Goal: Information Seeking & Learning: Learn about a topic

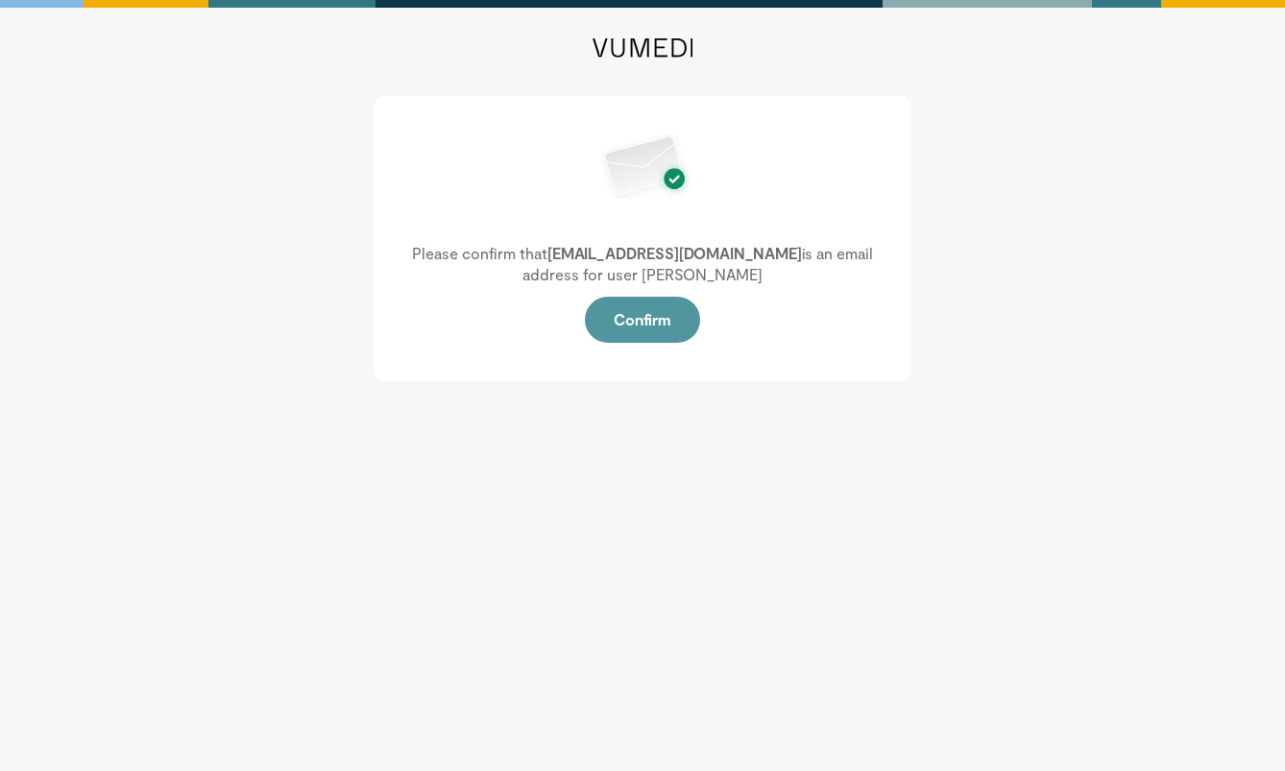
click at [671, 329] on button "Confirm" at bounding box center [642, 320] width 115 height 46
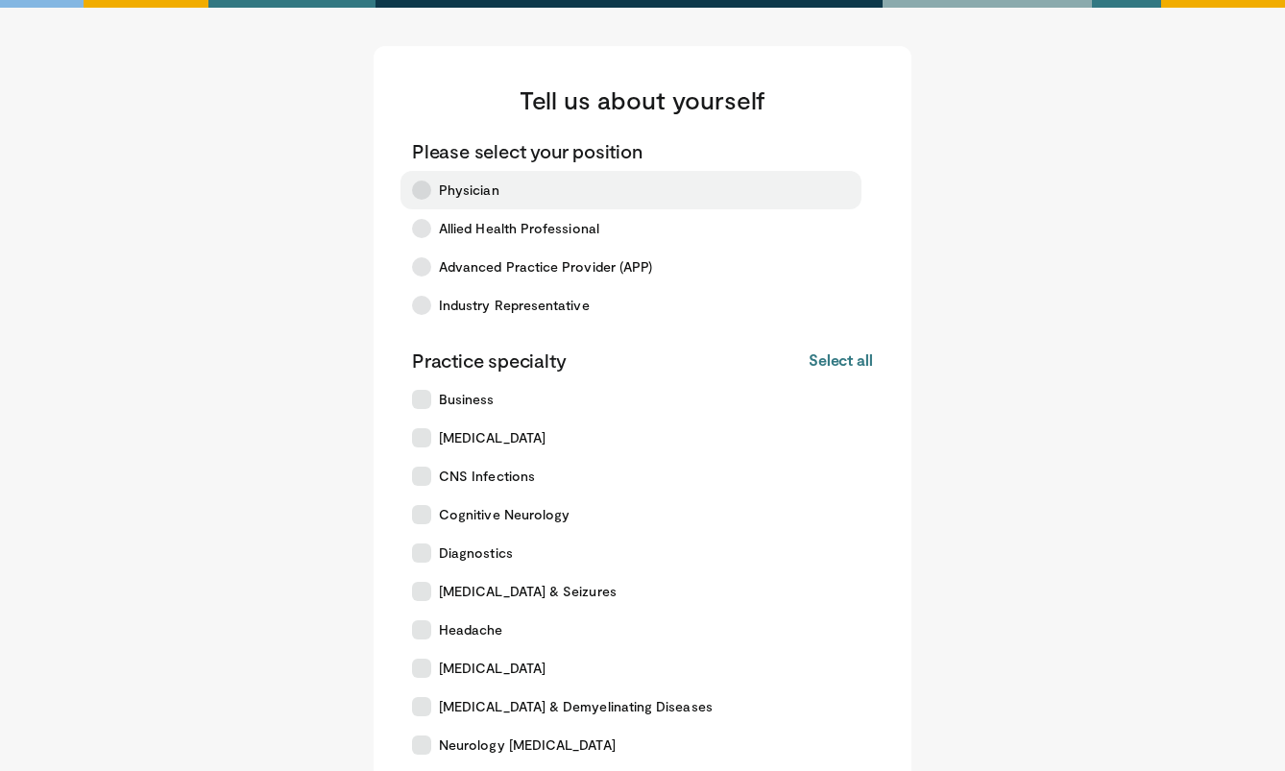
click at [420, 190] on icon at bounding box center [421, 190] width 19 height 19
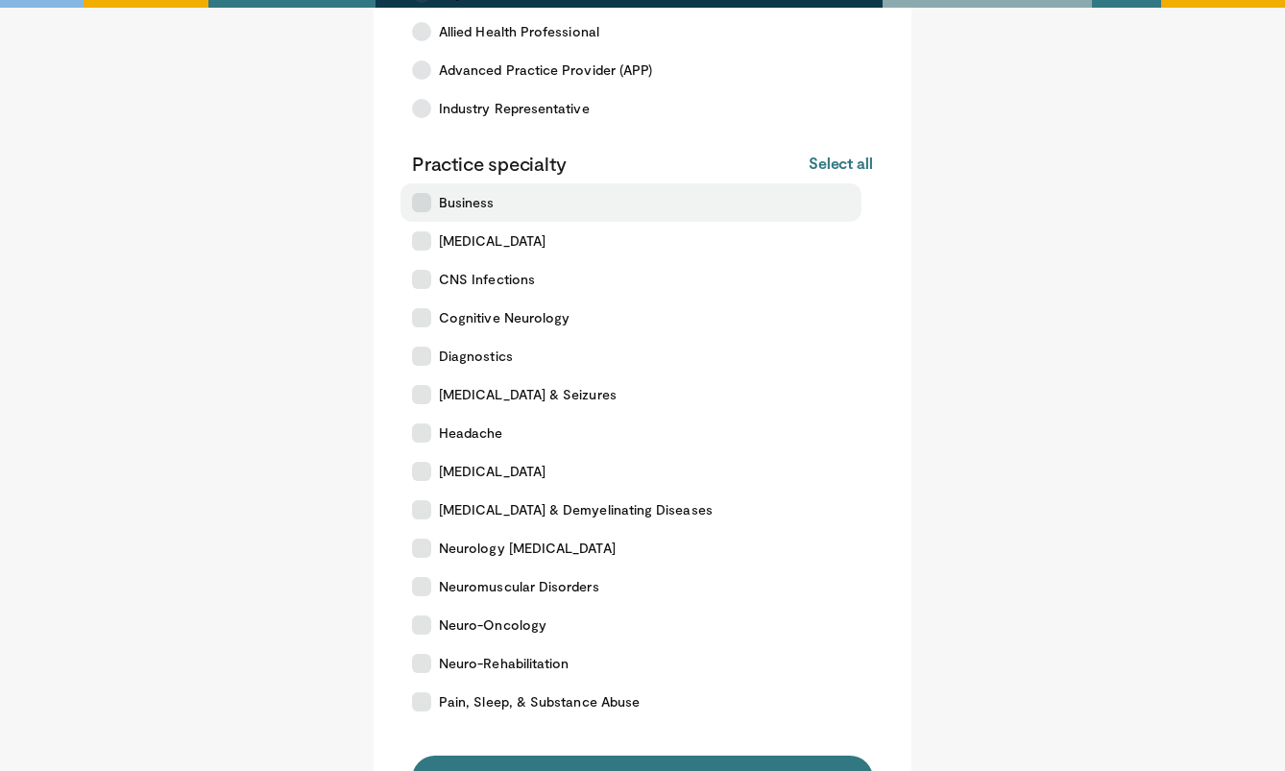
scroll to position [256, 0]
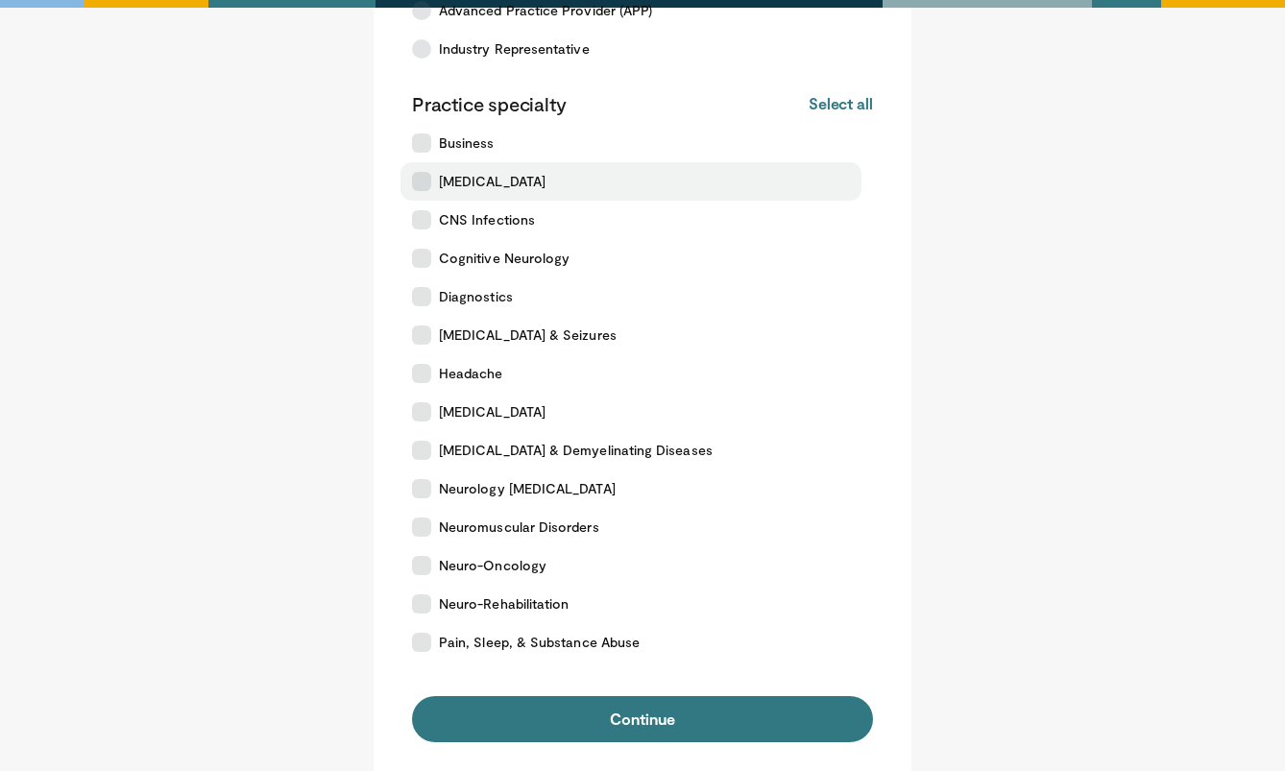
click at [425, 182] on icon at bounding box center [421, 181] width 19 height 19
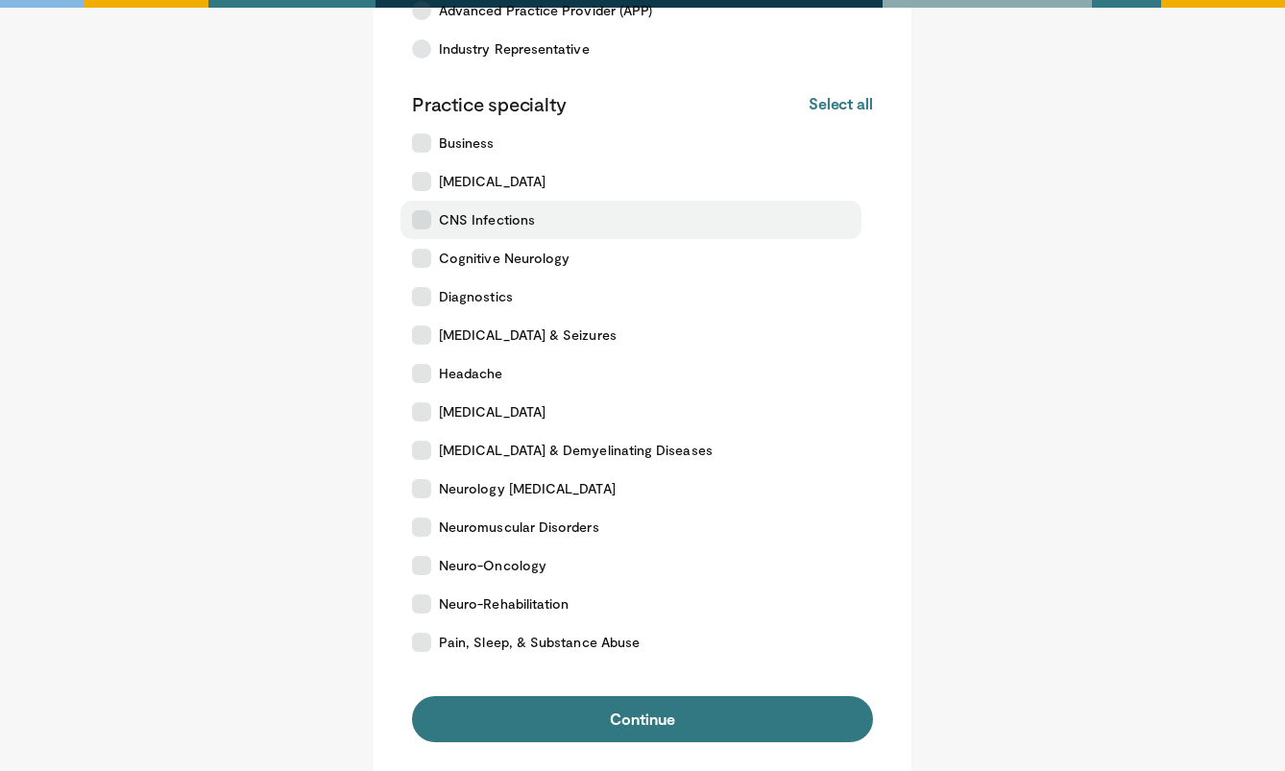
click at [423, 231] on label "CNS Infections" at bounding box center [630, 220] width 461 height 38
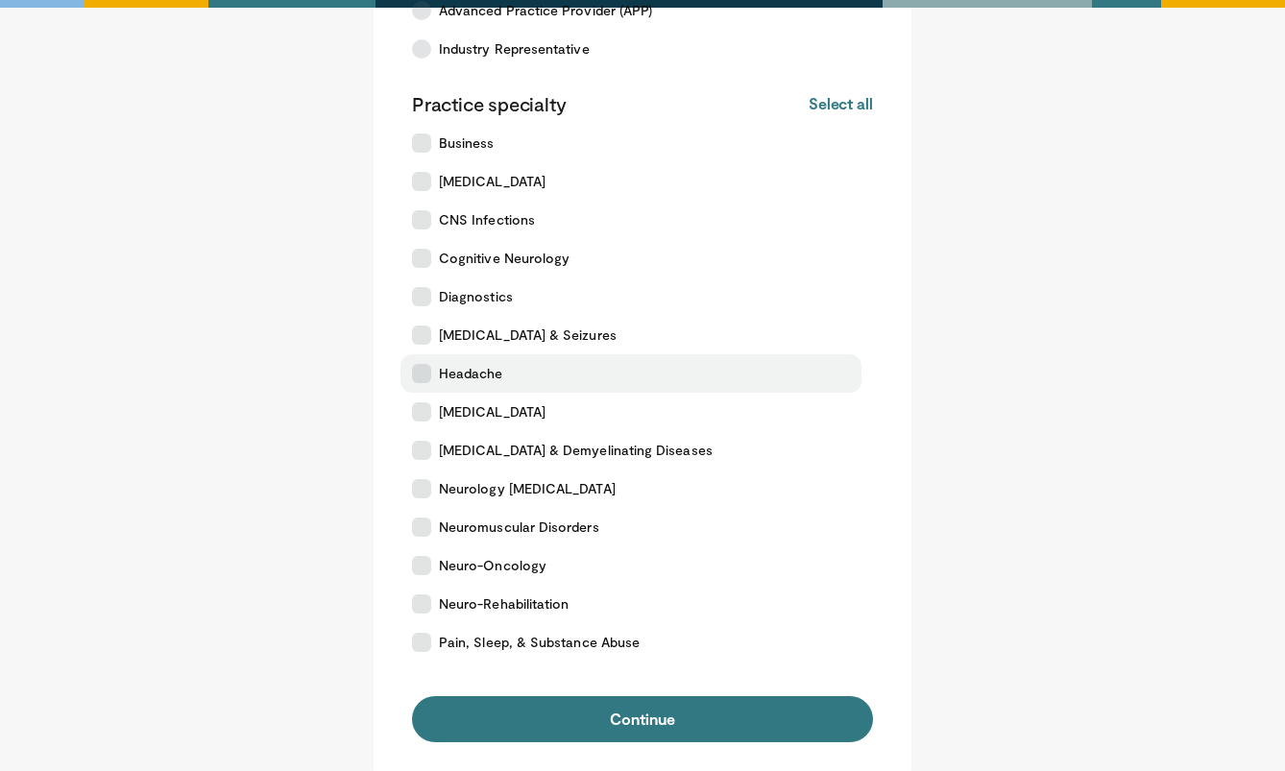
click at [426, 383] on label "Headache" at bounding box center [630, 373] width 461 height 38
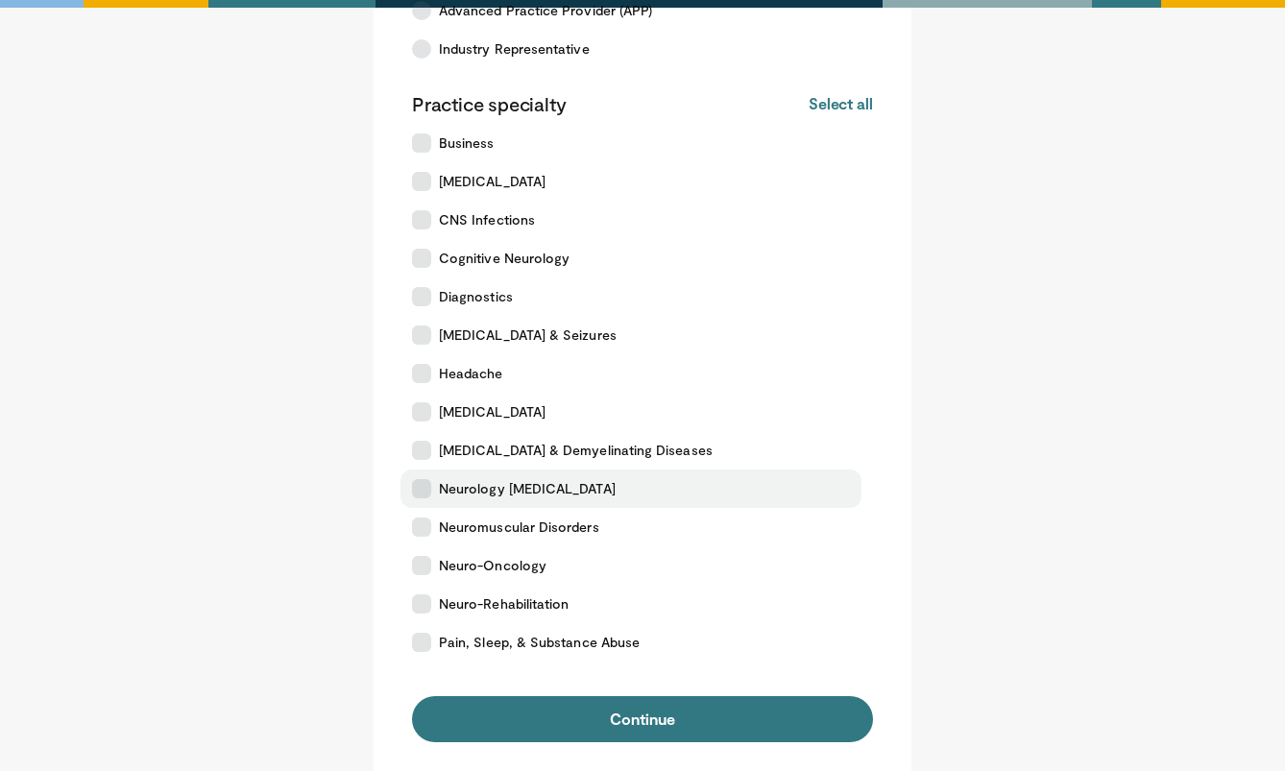
click at [421, 488] on icon at bounding box center [421, 488] width 19 height 19
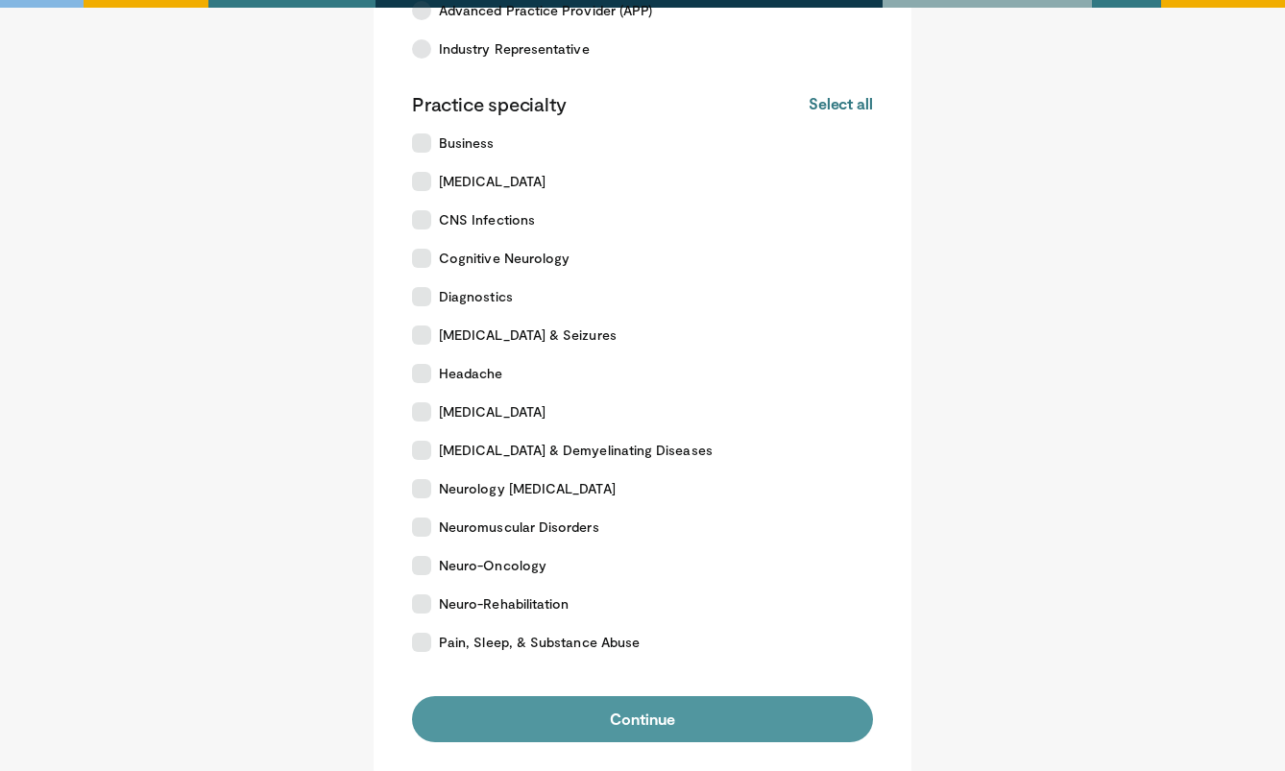
click at [522, 712] on button "Continue" at bounding box center [642, 719] width 461 height 46
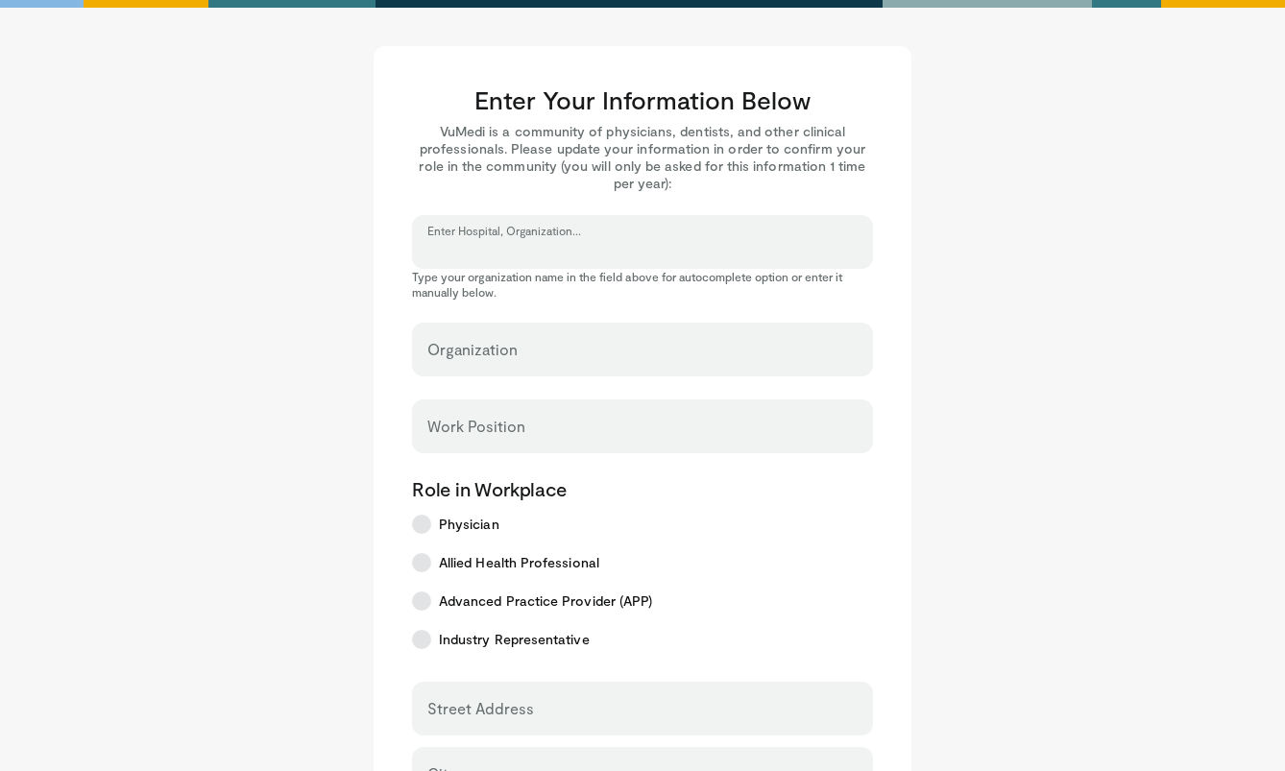
click at [454, 255] on input "Enter Hospital, Organization..." at bounding box center [642, 250] width 430 height 21
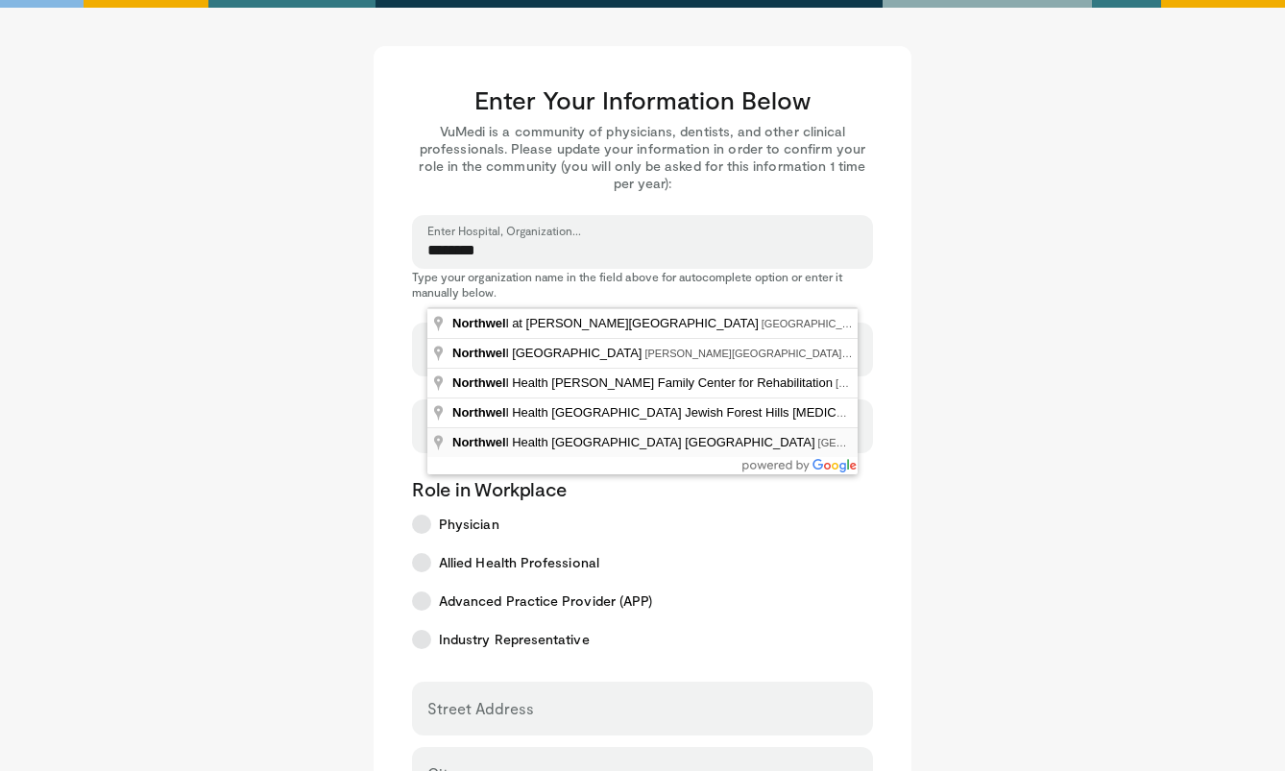
type input "**********"
select select "**"
type input "**********"
type input "********"
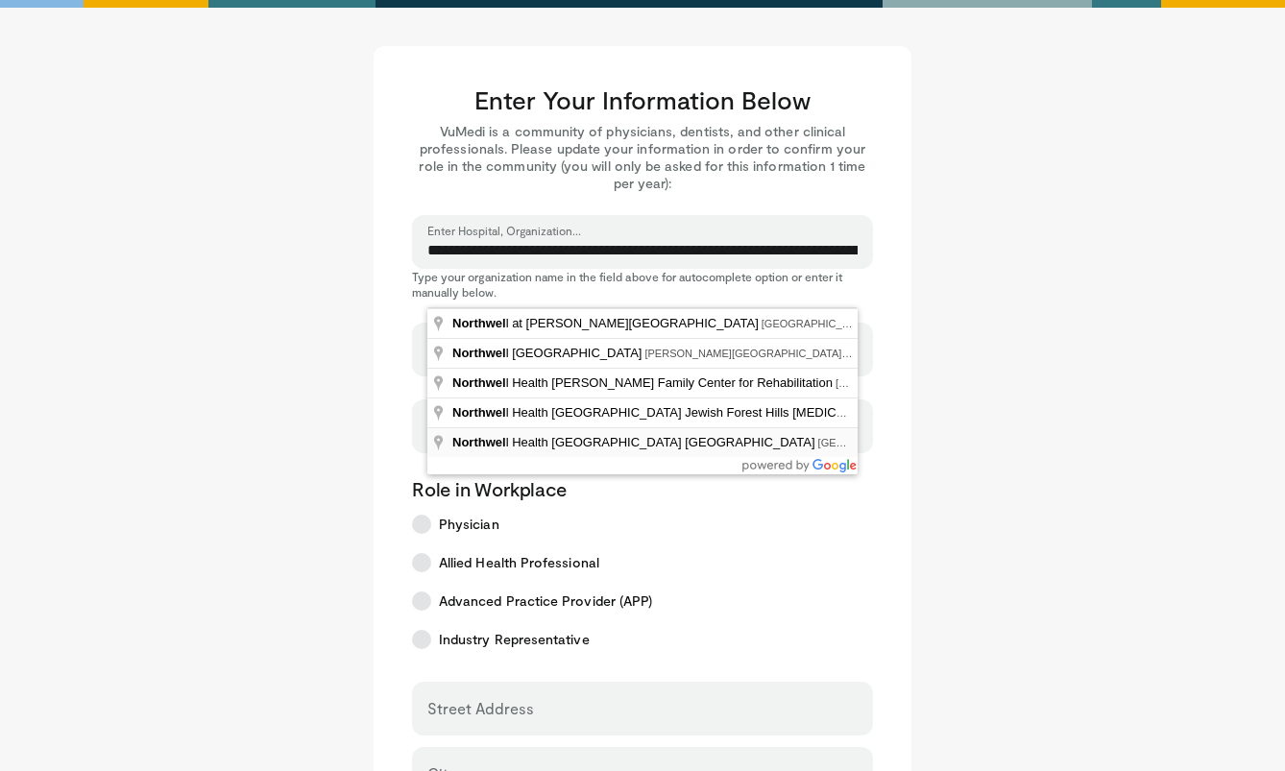
type input "********"
type input "*****"
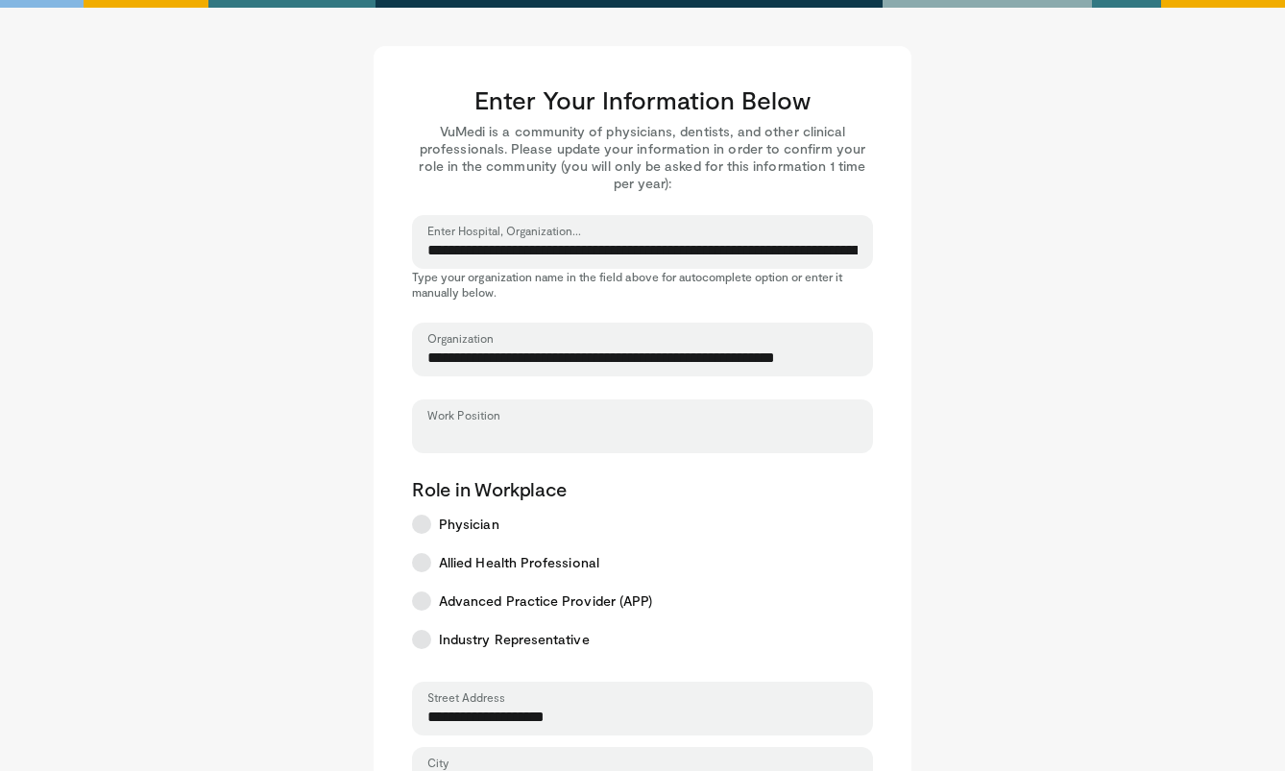
click at [475, 433] on input "Work Position" at bounding box center [642, 434] width 430 height 21
type input "*********"
click at [515, 247] on input "**********" at bounding box center [642, 250] width 430 height 21
click at [582, 245] on input "**********" at bounding box center [642, 250] width 430 height 21
click at [630, 251] on input "**********" at bounding box center [642, 250] width 430 height 21
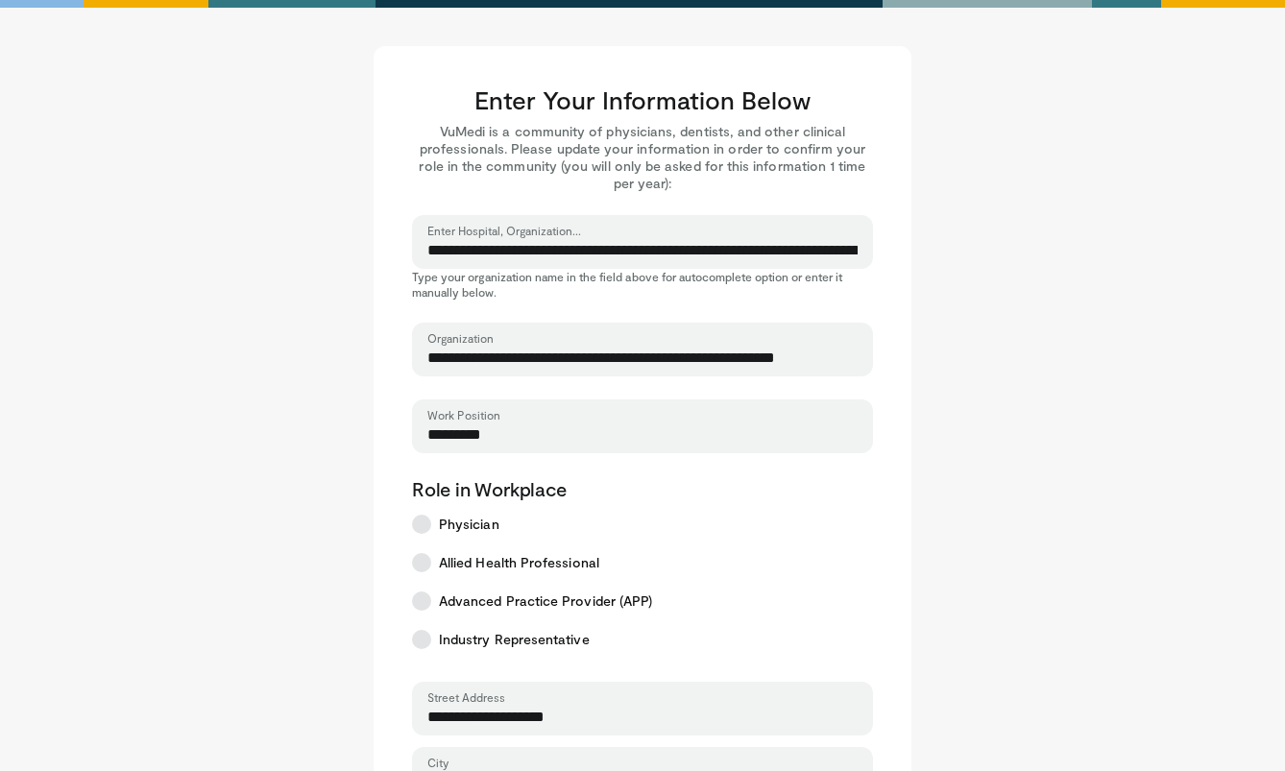
drag, startPoint x: 621, startPoint y: 250, endPoint x: 846, endPoint y: 252, distance: 224.7
click at [846, 252] on input "**********" at bounding box center [642, 250] width 430 height 21
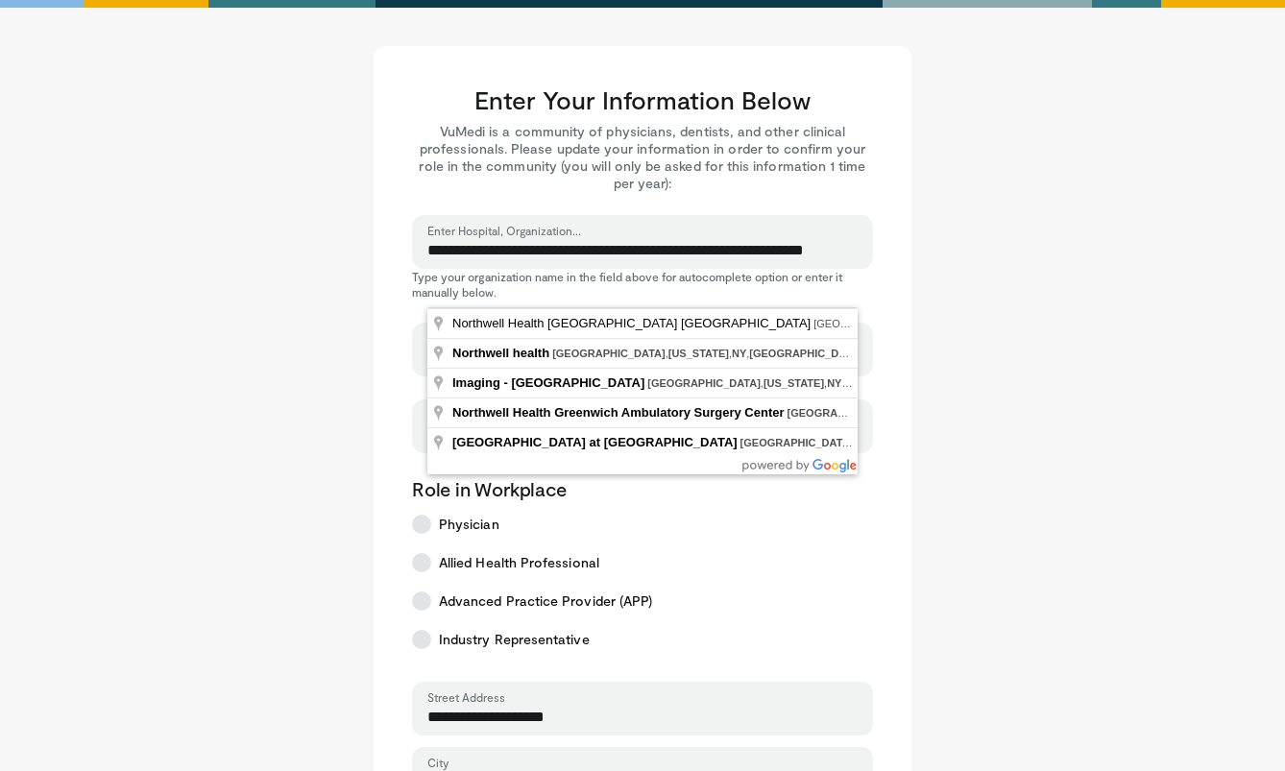
drag, startPoint x: 630, startPoint y: 248, endPoint x: 882, endPoint y: 256, distance: 252.7
click at [882, 256] on div "**********" at bounding box center [642, 661] width 538 height 1231
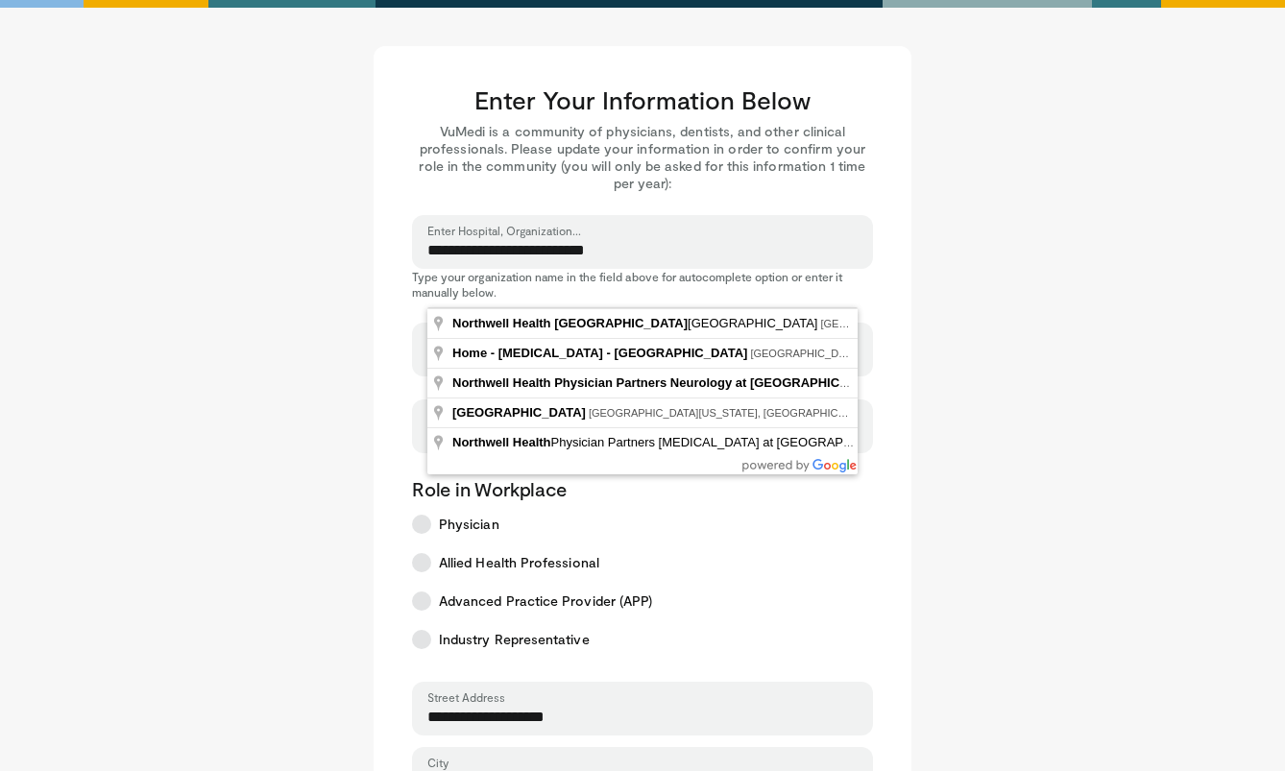
type input "**********"
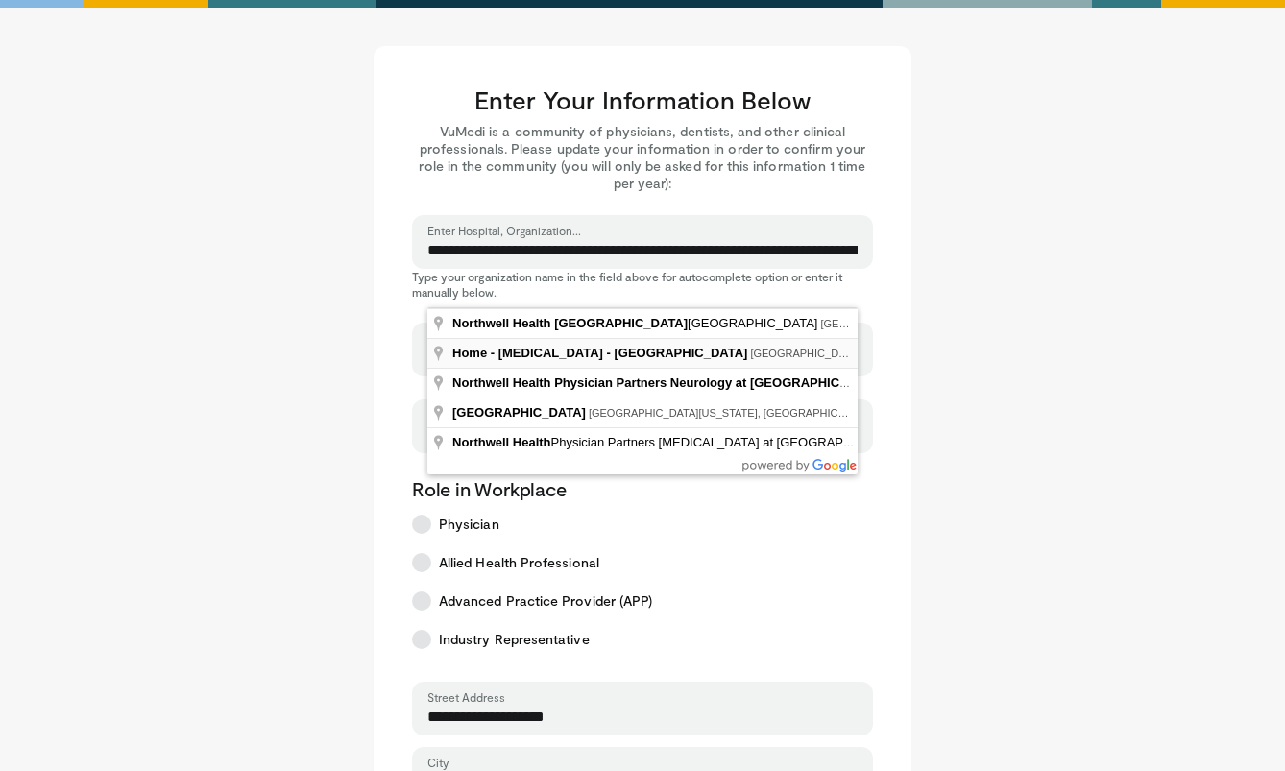
type input "*****"
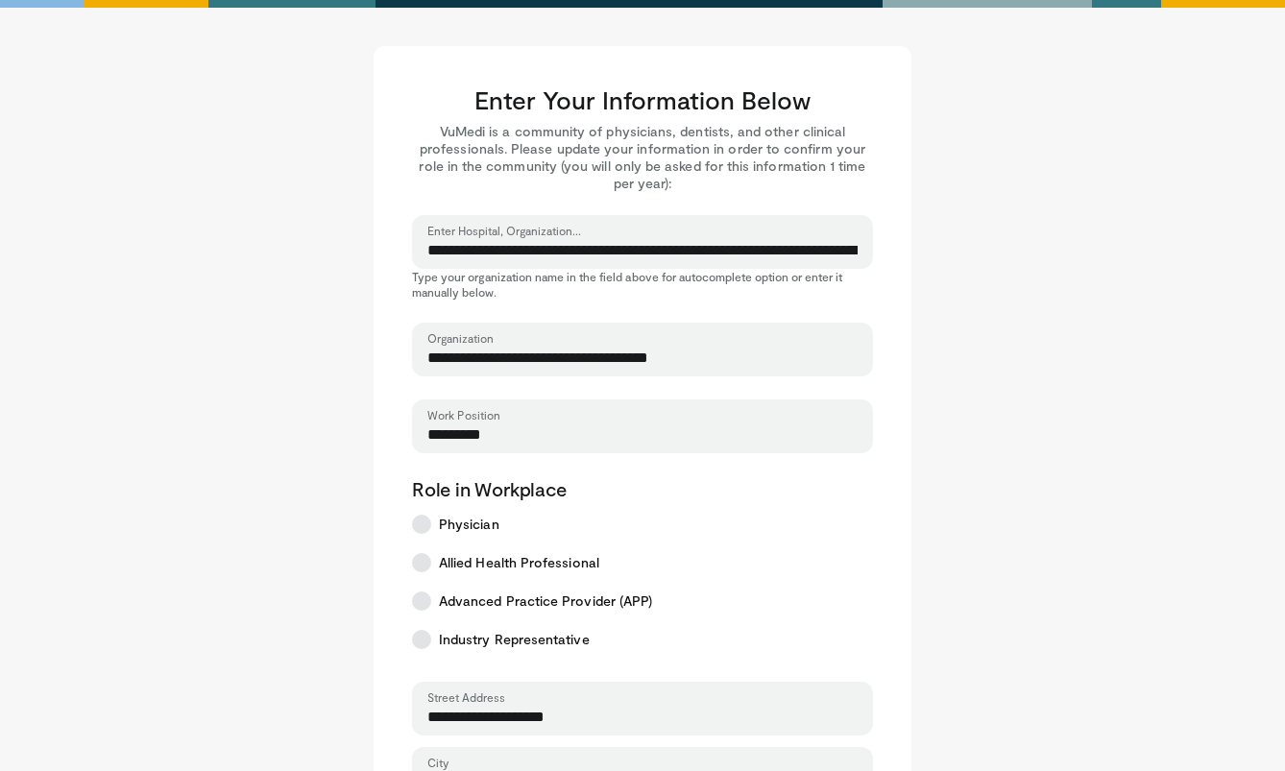
drag, startPoint x: 712, startPoint y: 356, endPoint x: 404, endPoint y: 351, distance: 308.2
click at [404, 352] on div "**********" at bounding box center [642, 661] width 538 height 1231
click at [551, 250] on input "**********" at bounding box center [642, 250] width 430 height 21
drag, startPoint x: 551, startPoint y: 250, endPoint x: 434, endPoint y: 256, distance: 117.3
click at [434, 256] on input "**********" at bounding box center [642, 250] width 430 height 21
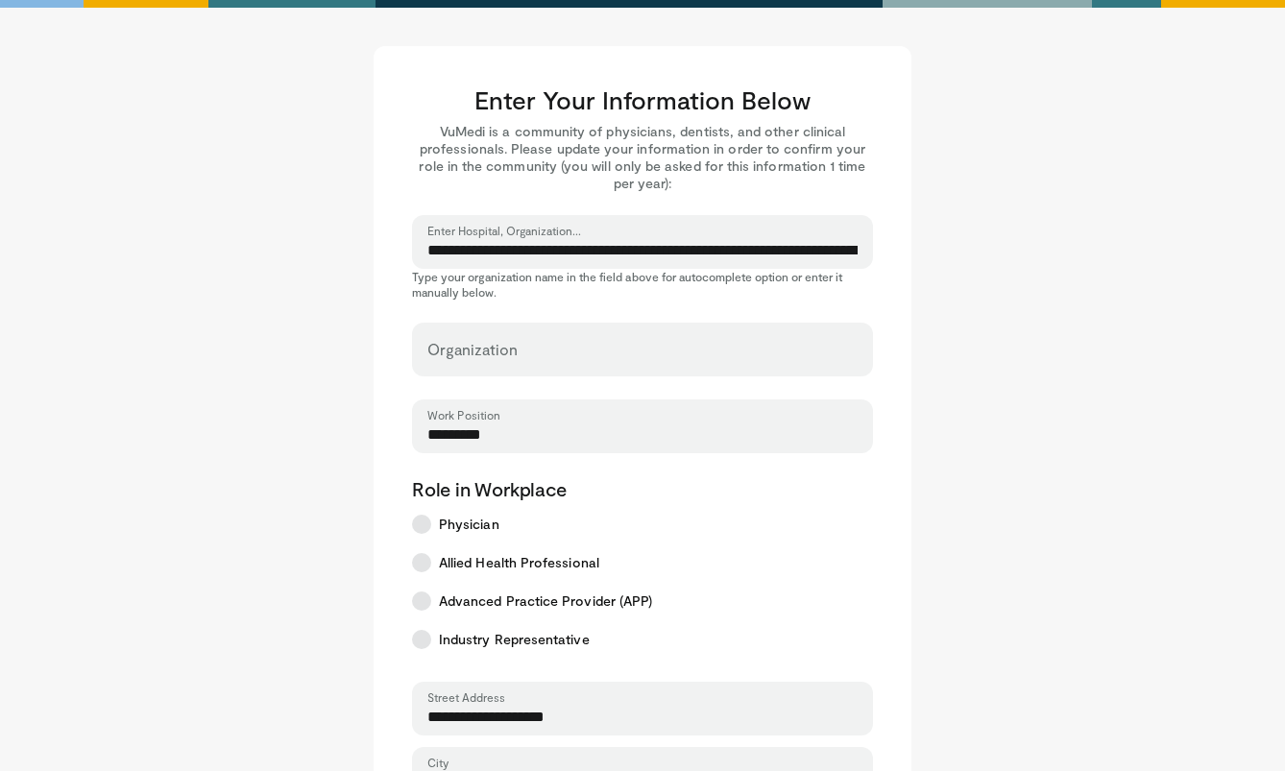
click at [432, 251] on input "**********" at bounding box center [642, 250] width 430 height 21
drag, startPoint x: 429, startPoint y: 251, endPoint x: 812, endPoint y: 286, distance: 384.7
click at [812, 286] on div "**********" at bounding box center [642, 257] width 461 height 84
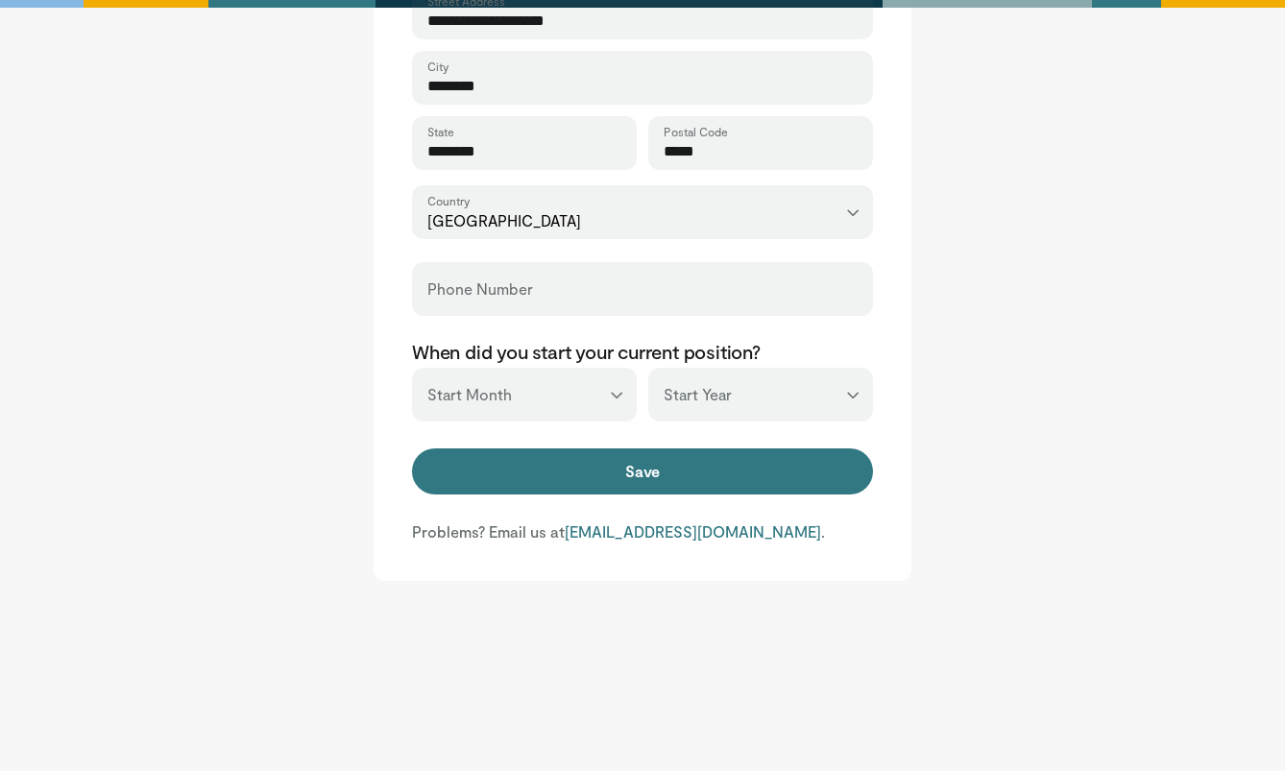
scroll to position [696, 0]
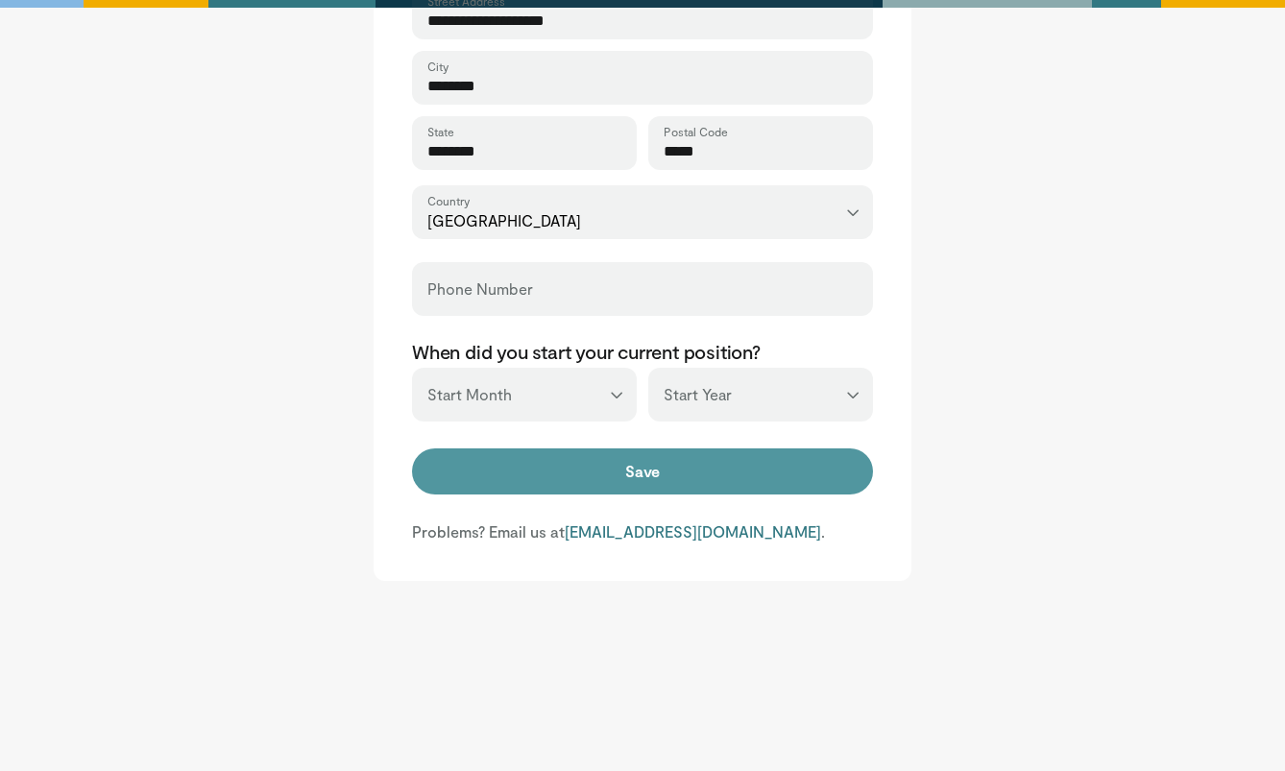
click at [754, 463] on button "Save" at bounding box center [642, 471] width 461 height 46
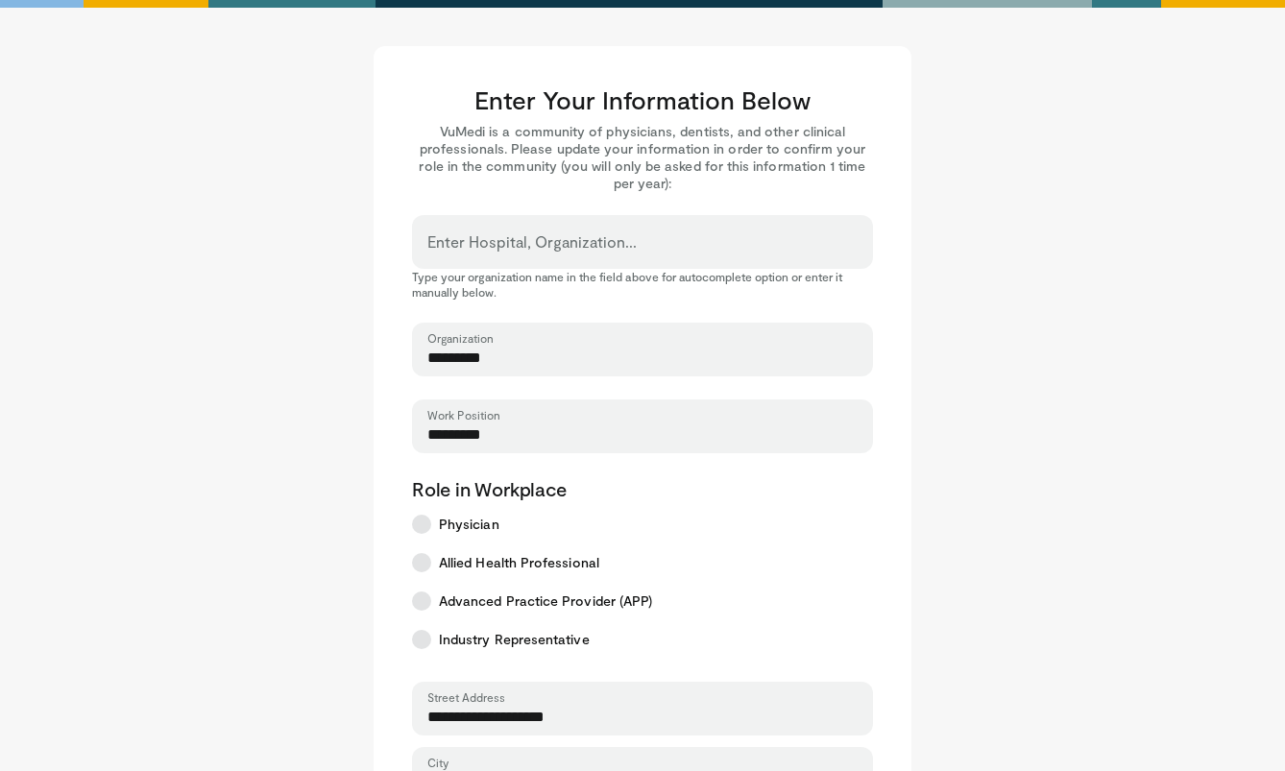
type input "*********"
click at [488, 439] on input "*********" at bounding box center [642, 434] width 430 height 21
click at [532, 440] on input "*********" at bounding box center [642, 434] width 430 height 21
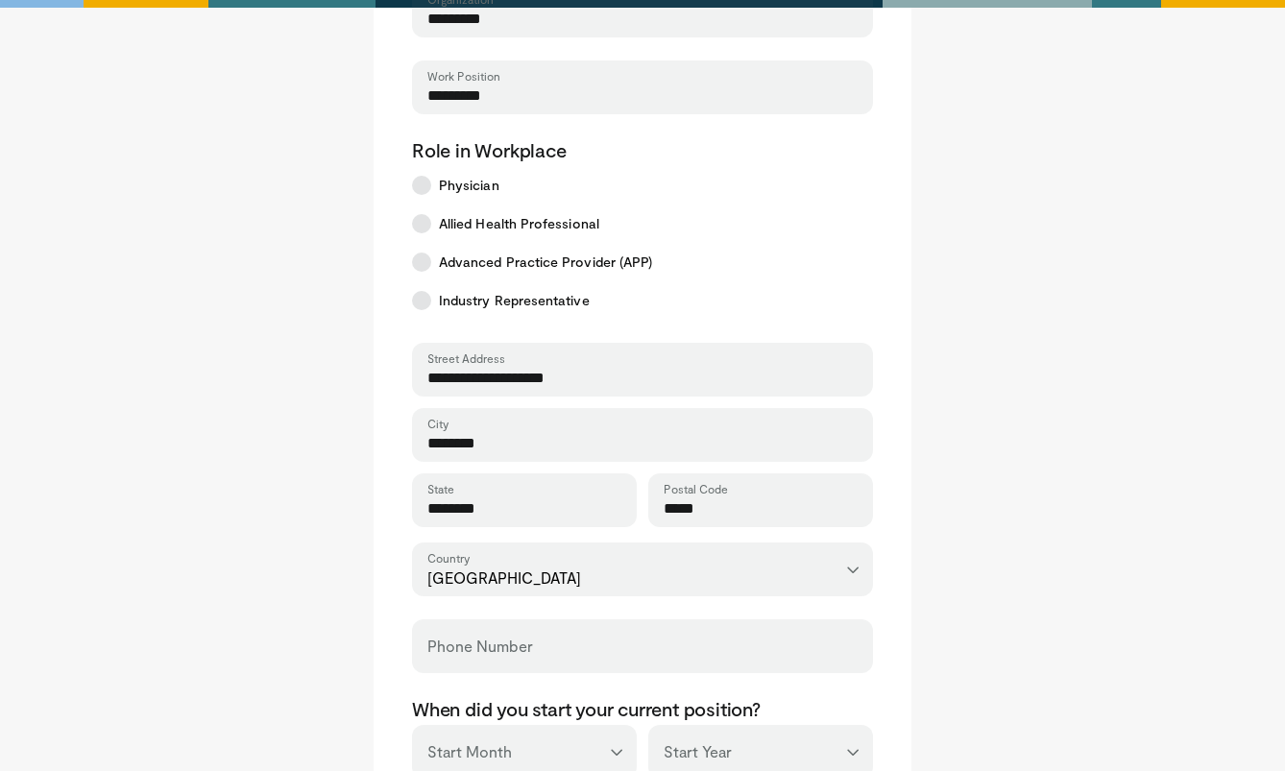
scroll to position [517, 0]
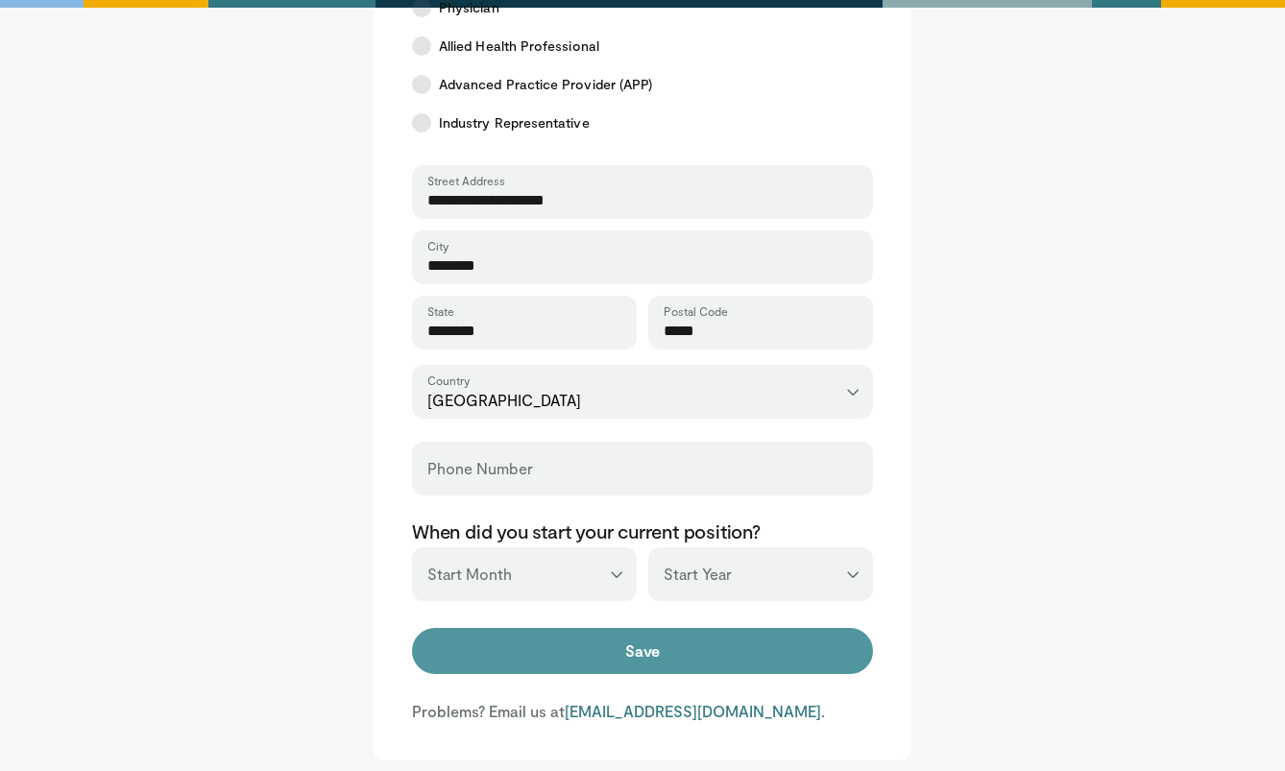
click at [547, 663] on button "Save" at bounding box center [642, 651] width 461 height 46
type input "**********"
click at [505, 646] on button "Save" at bounding box center [642, 651] width 461 height 46
click at [504, 646] on button "Save" at bounding box center [642, 651] width 461 height 46
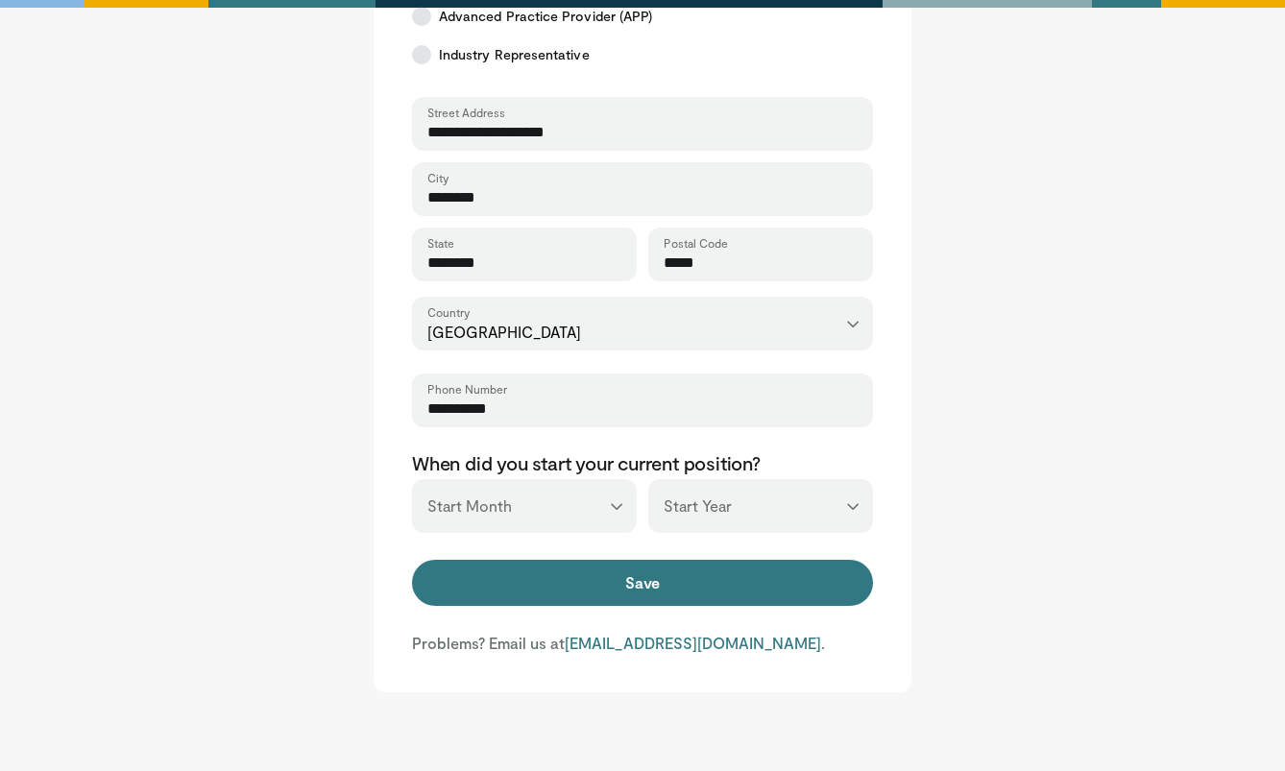
scroll to position [587, 0]
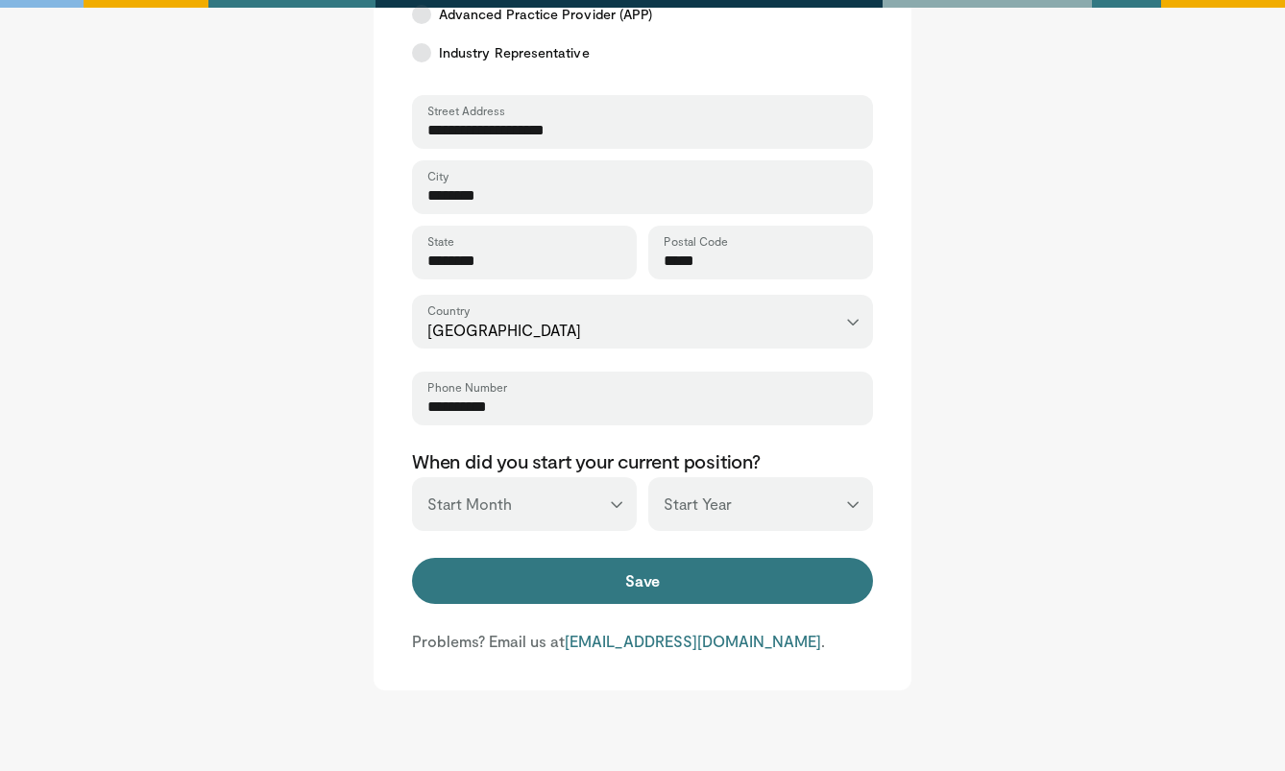
select select "*"
select select "****"
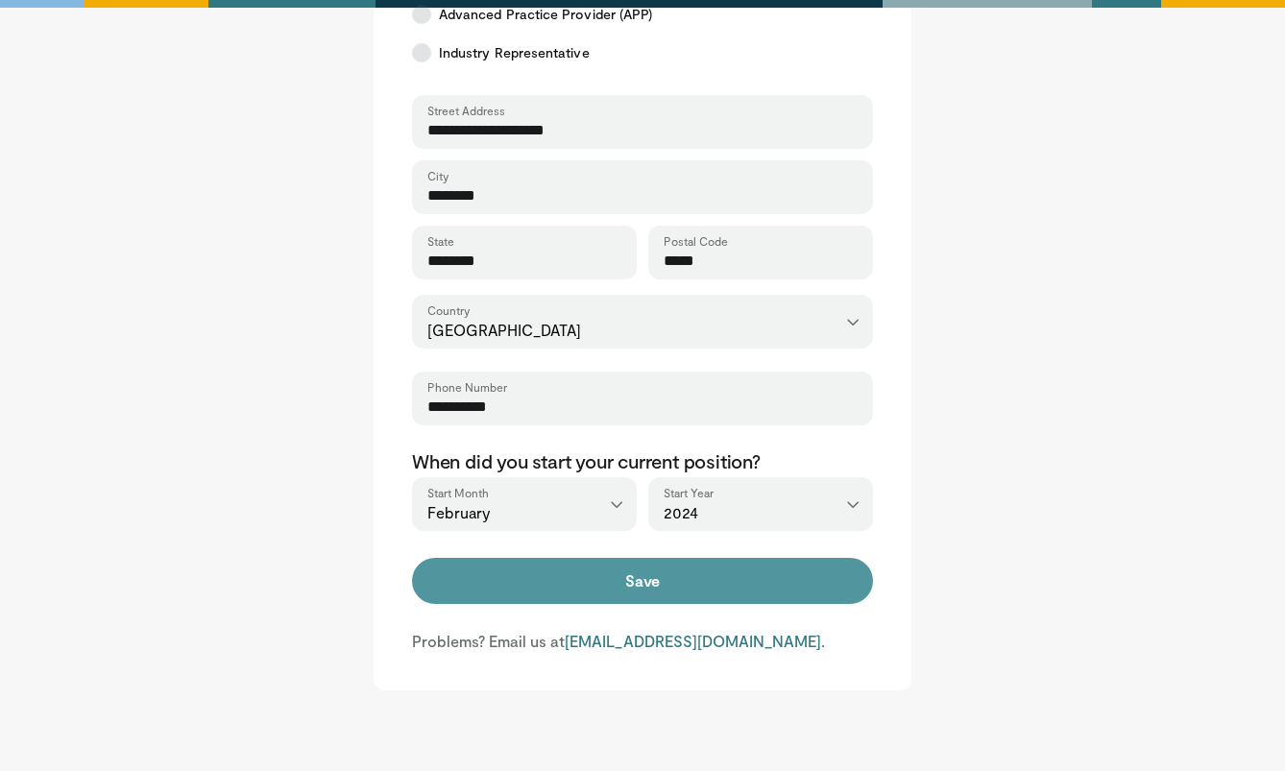
click at [656, 600] on button "Save" at bounding box center [642, 581] width 461 height 46
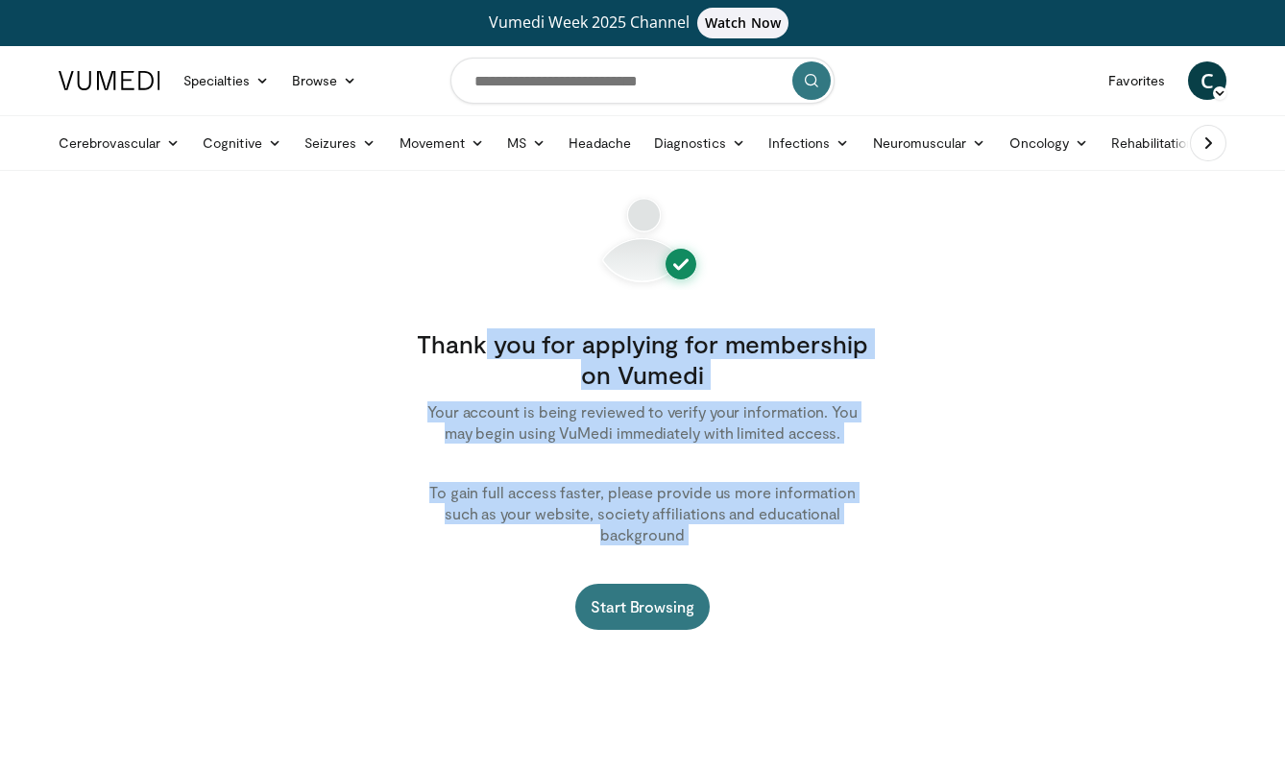
drag, startPoint x: 416, startPoint y: 349, endPoint x: 782, endPoint y: 555, distance: 420.9
click at [782, 554] on div "Thank you for applying for membership on Vumedi Your account is being reviewed …" at bounding box center [642, 431] width 538 height 474
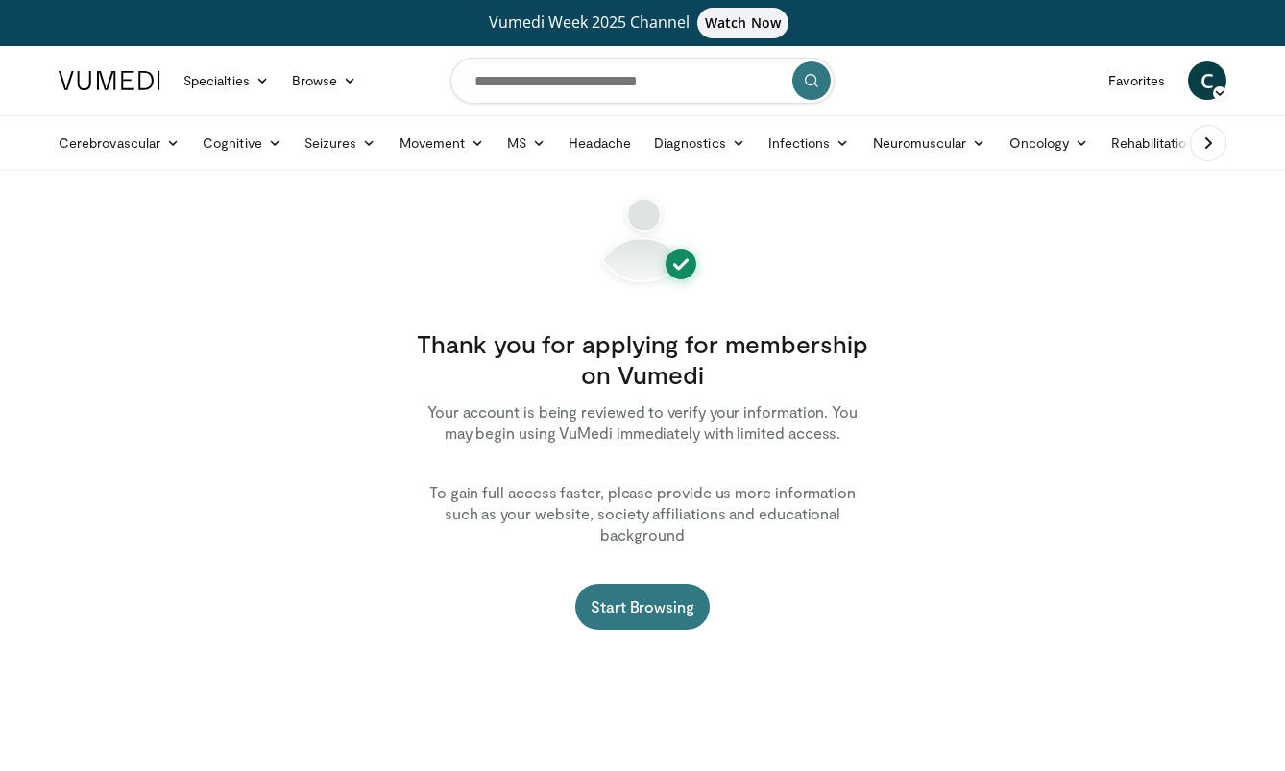
click at [782, 555] on div "Thank you for applying for membership on Vumedi Your account is being reviewed …" at bounding box center [642, 431] width 538 height 474
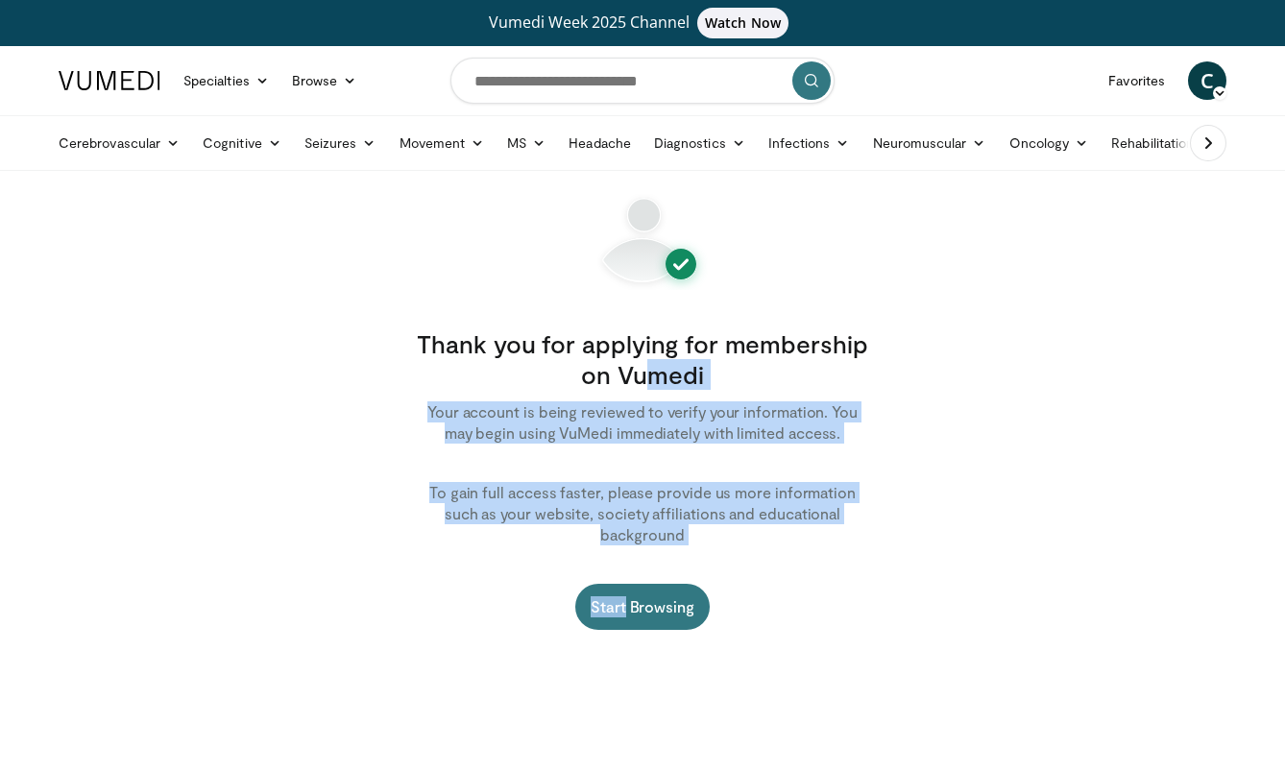
drag, startPoint x: 782, startPoint y: 555, endPoint x: 568, endPoint y: 355, distance: 292.8
click at [568, 355] on div "Thank you for applying for membership on Vumedi Your account is being reviewed …" at bounding box center [642, 431] width 538 height 474
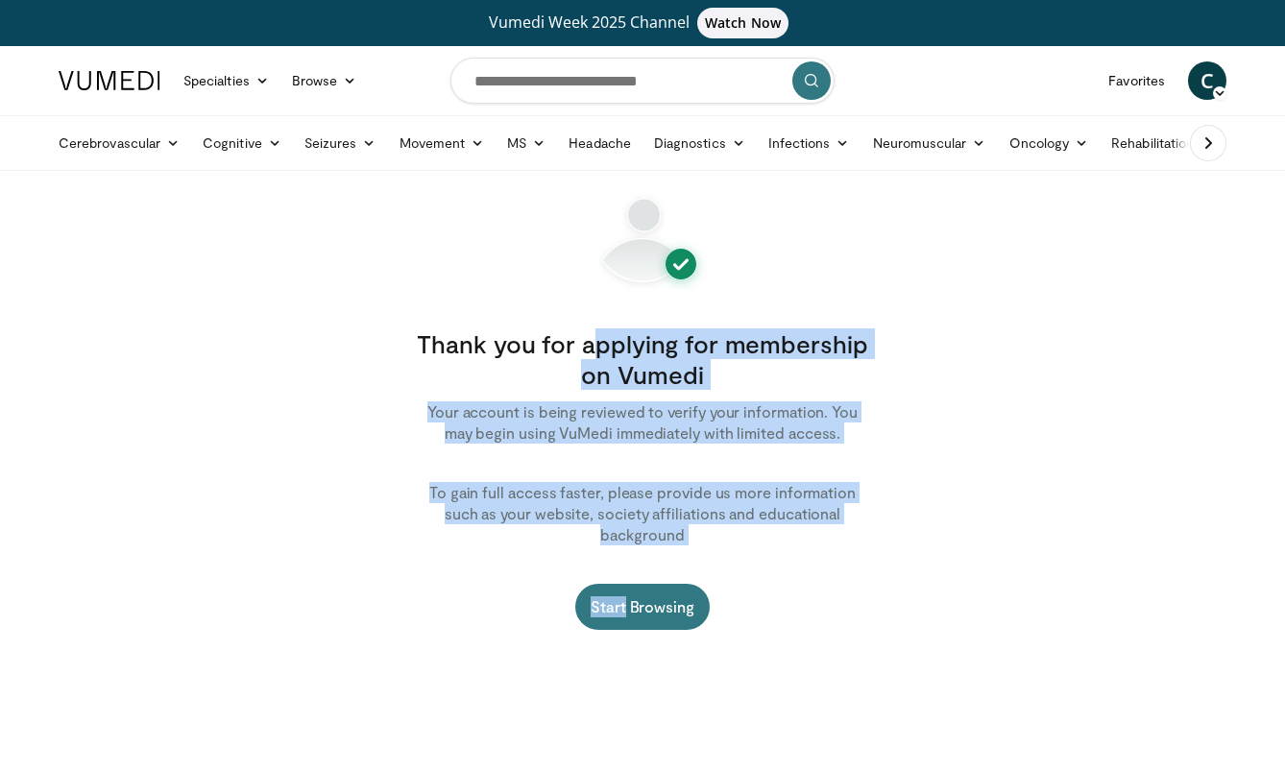
click at [603, 389] on h3 "Thank you for applying for membership on Vumedi" at bounding box center [642, 358] width 461 height 61
click at [681, 584] on link "Start Browsing" at bounding box center [642, 607] width 134 height 46
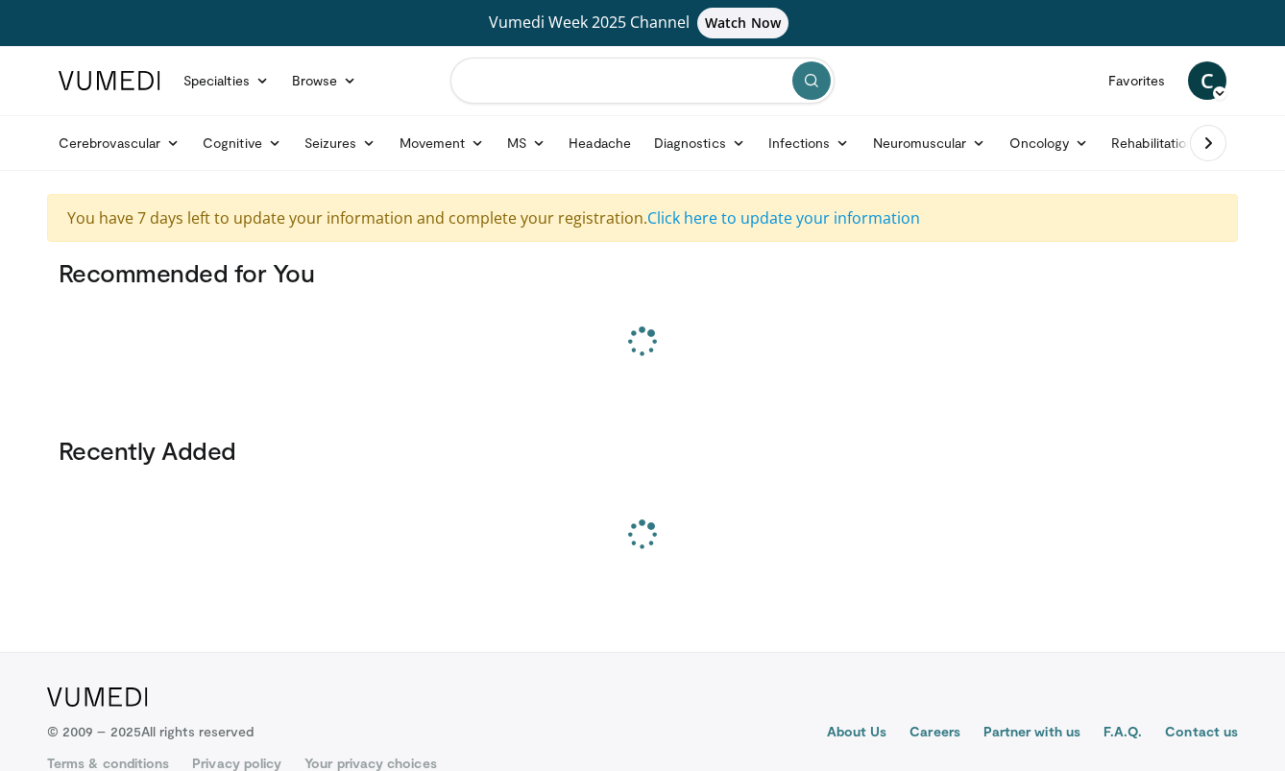
click at [531, 94] on input "Search topics, interventions" at bounding box center [642, 81] width 384 height 46
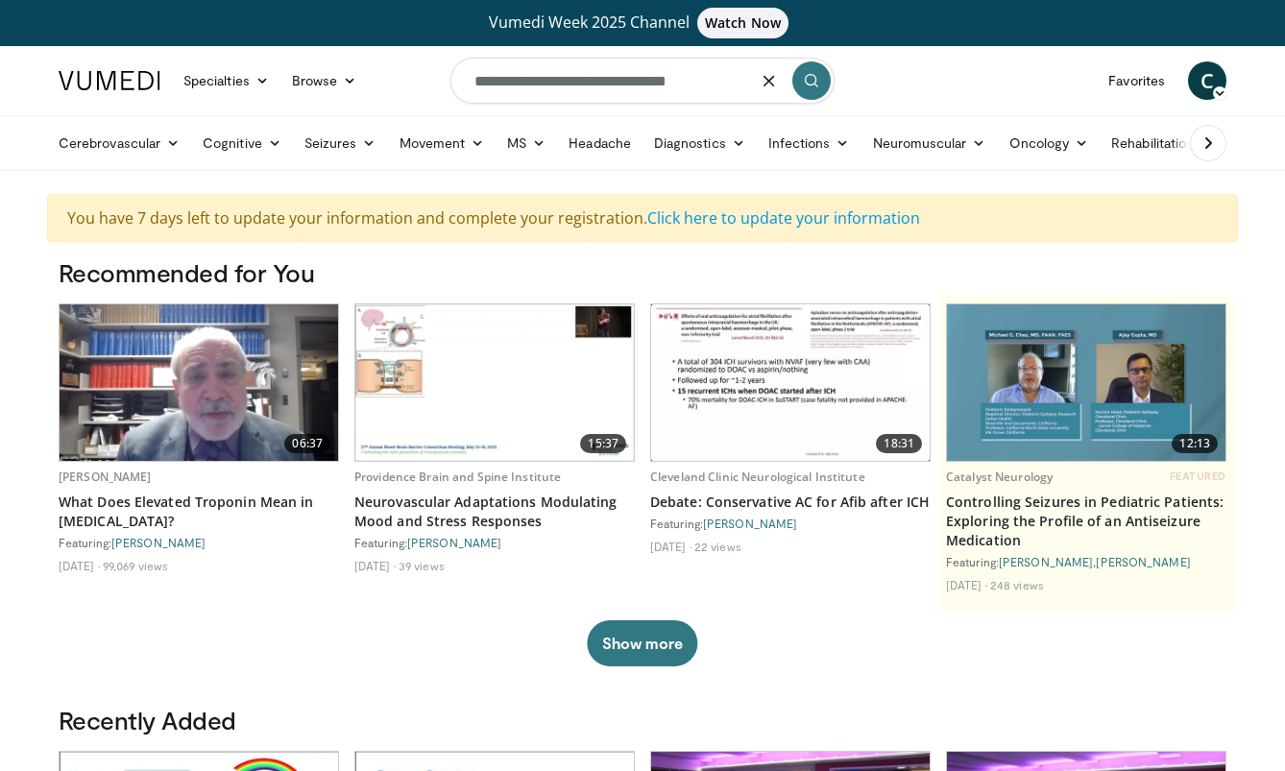
type input "**********"
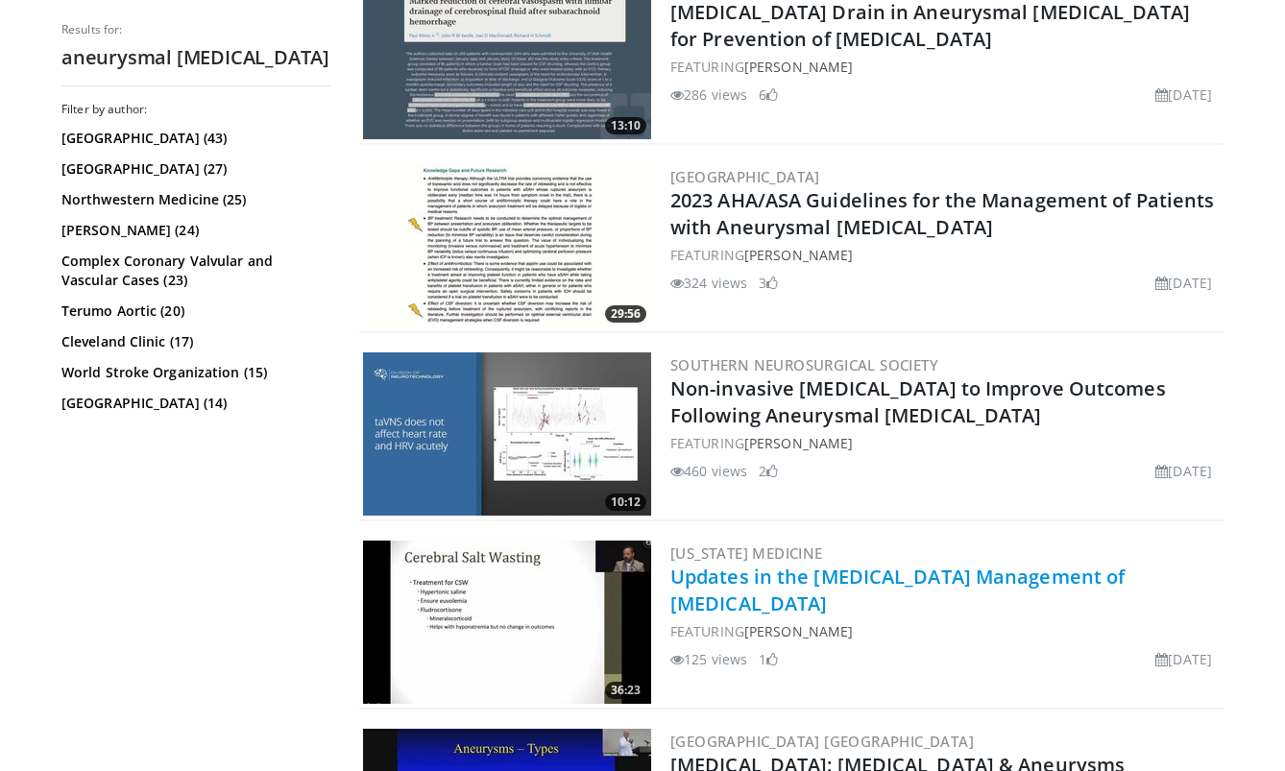
scroll to position [695, 0]
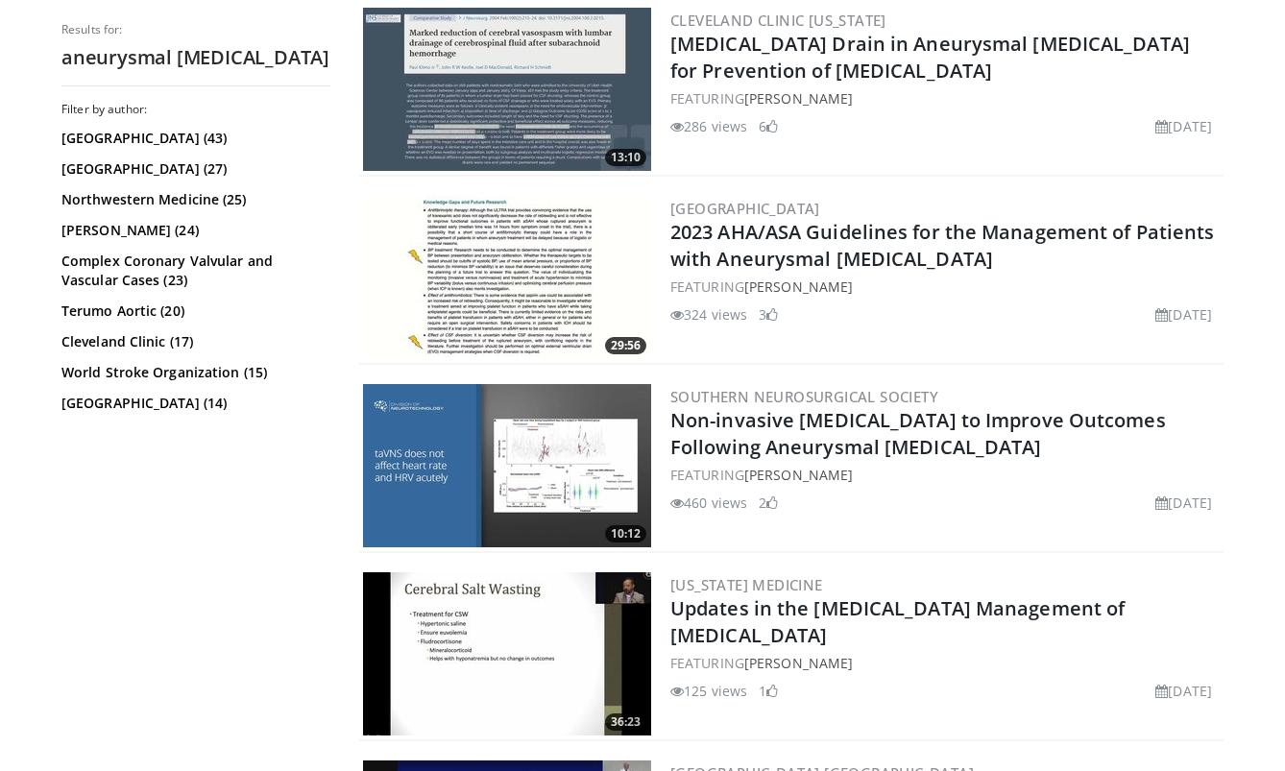
click at [541, 282] on img at bounding box center [507, 277] width 288 height 163
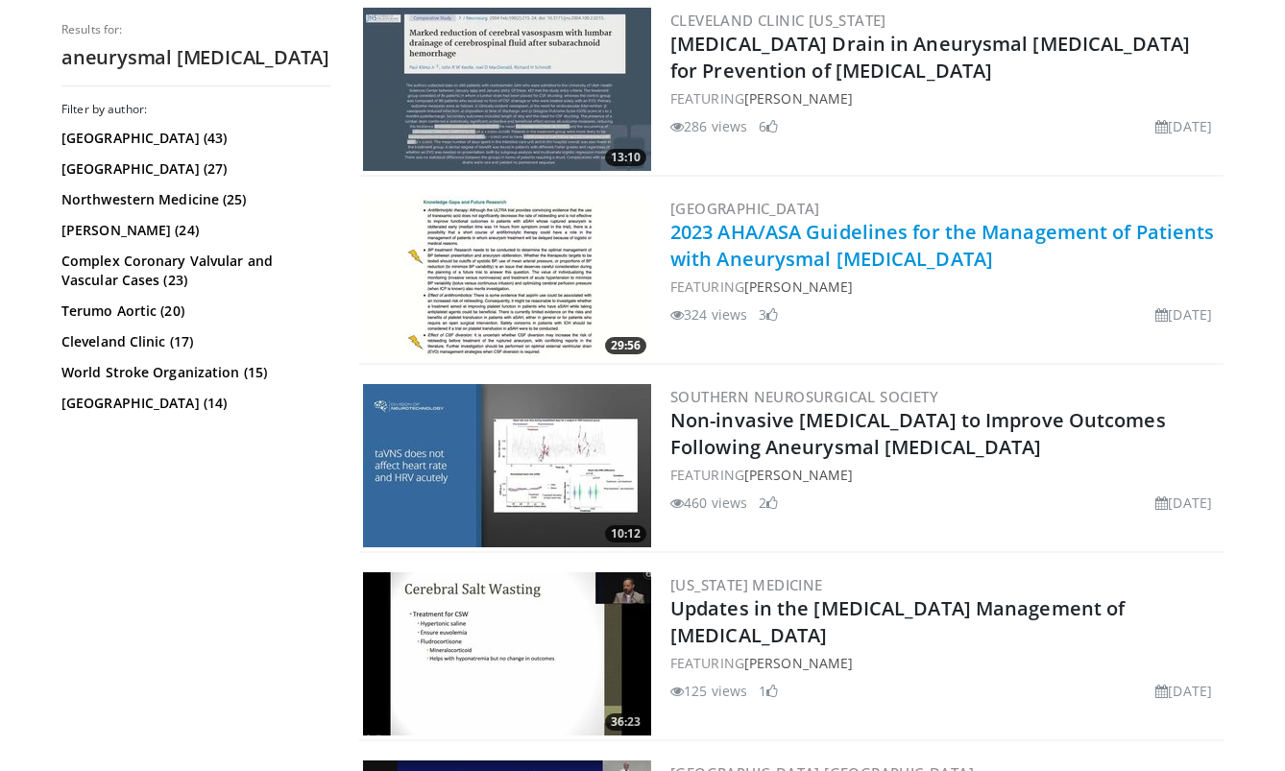
click at [733, 261] on link "2023 AHA/ASA Guidelines for the Management of Patients with Aneurysmal Subarach…" at bounding box center [941, 245] width 543 height 53
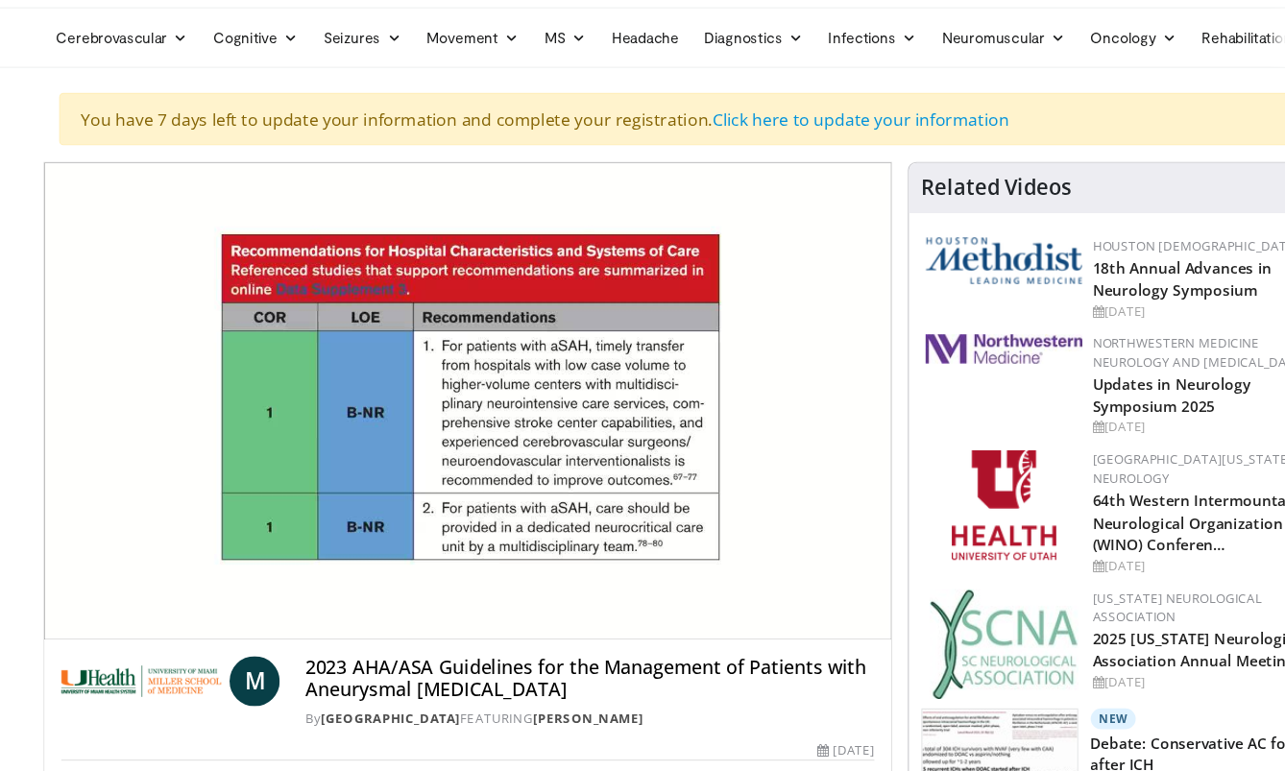
scroll to position [47, 0]
drag, startPoint x: 278, startPoint y: 603, endPoint x: 602, endPoint y: 620, distance: 324.0
click at [602, 664] on div "M 2023 AHA/ASA Guidelines for the Management of Patients with Aneurysmal Subara…" at bounding box center [436, 697] width 747 height 66
click at [609, 664] on h4 "2023 AHA/ASA Guidelines for the Management of Patients with Aneurysmal [MEDICAL…" at bounding box center [548, 684] width 522 height 41
drag, startPoint x: 601, startPoint y: 628, endPoint x: 284, endPoint y: 600, distance: 318.1
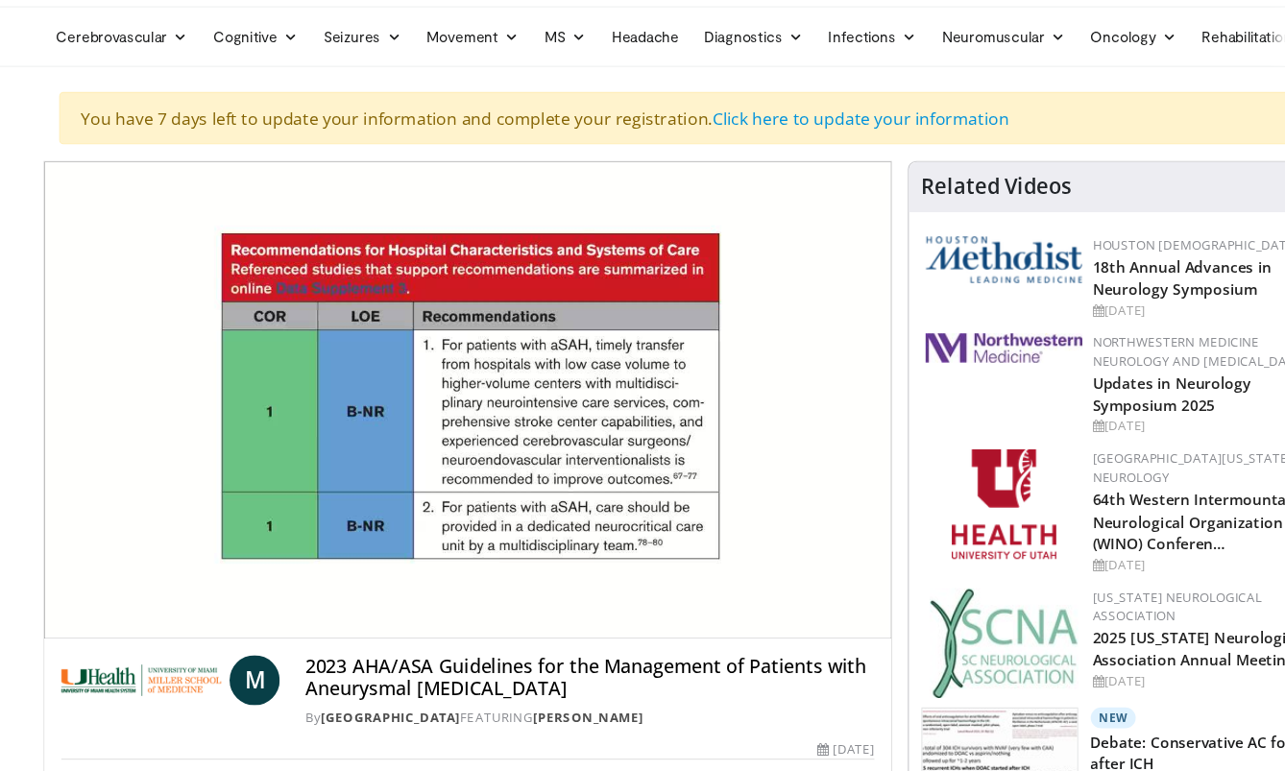
click at [287, 664] on h4 "2023 AHA/ASA Guidelines for the Management of Patients with Aneurysmal Subarach…" at bounding box center [548, 684] width 522 height 41
drag, startPoint x: 284, startPoint y: 609, endPoint x: 600, endPoint y: 640, distance: 317.5
click at [600, 664] on h4 "2023 AHA/ASA Guidelines for the Management of Patients with Aneurysmal Subarach…" at bounding box center [548, 684] width 522 height 41
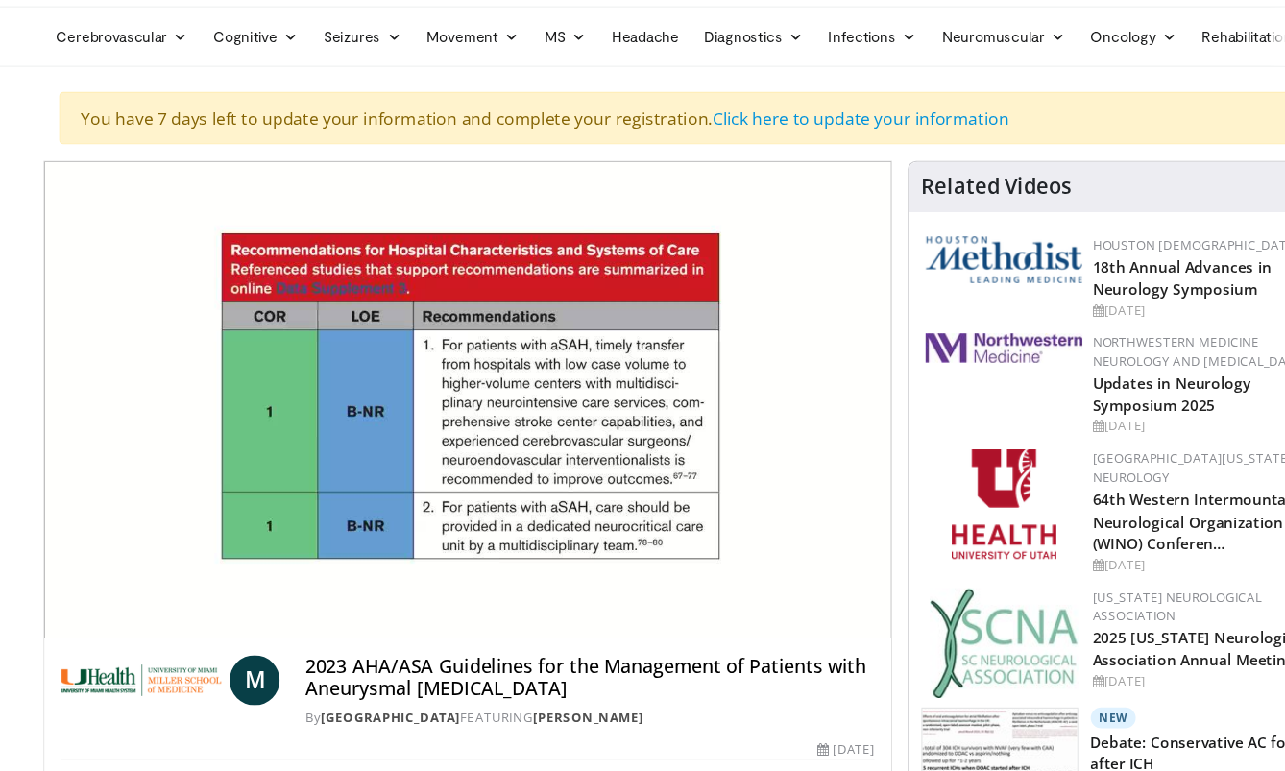
drag, startPoint x: 600, startPoint y: 638, endPoint x: 279, endPoint y: 604, distance: 322.5
click at [279, 664] on div "M 2023 AHA/ASA Guidelines for the Management of Patients with Aneurysmal Subara…" at bounding box center [436, 697] width 747 height 66
click at [683, 664] on h4 "2023 AHA/ASA Guidelines for the Management of Patients with Aneurysmal Subarach…" at bounding box center [548, 684] width 522 height 41
drag, startPoint x: 610, startPoint y: 631, endPoint x: 280, endPoint y: 610, distance: 330.0
click at [287, 664] on h4 "2023 AHA/ASA Guidelines for the Management of Patients with Aneurysmal Subarach…" at bounding box center [548, 684] width 522 height 41
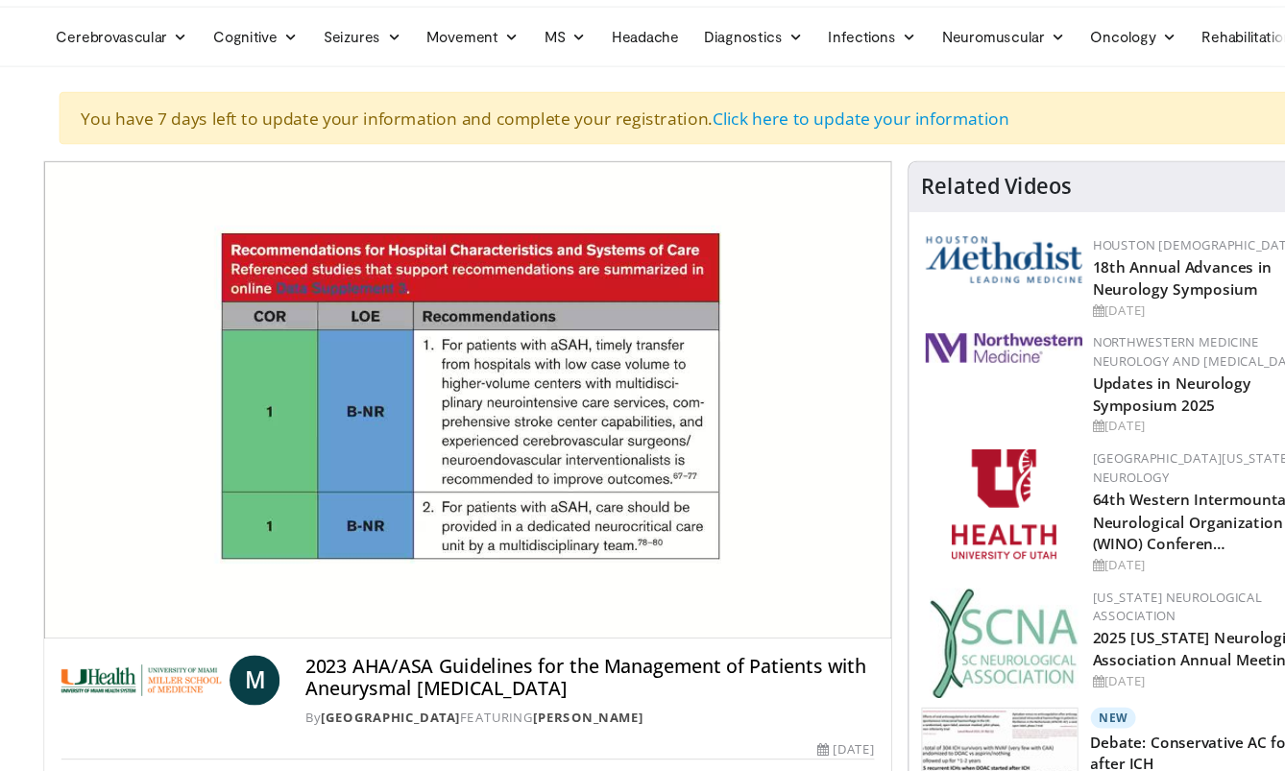
click at [287, 664] on h4 "2023 AHA/ASA Guidelines for the Management of Patients with Aneurysmal Subarach…" at bounding box center [548, 684] width 522 height 41
drag, startPoint x: 280, startPoint y: 610, endPoint x: 590, endPoint y: 628, distance: 310.7
click at [590, 664] on h4 "2023 AHA/ASA Guidelines for the Management of Patients with Aneurysmal Subarach…" at bounding box center [548, 684] width 522 height 41
click at [598, 664] on h4 "2023 AHA/ASA Guidelines for the Management of Patients with Aneurysmal Subarach…" at bounding box center [548, 684] width 522 height 41
drag, startPoint x: 618, startPoint y: 628, endPoint x: 282, endPoint y: 608, distance: 336.6
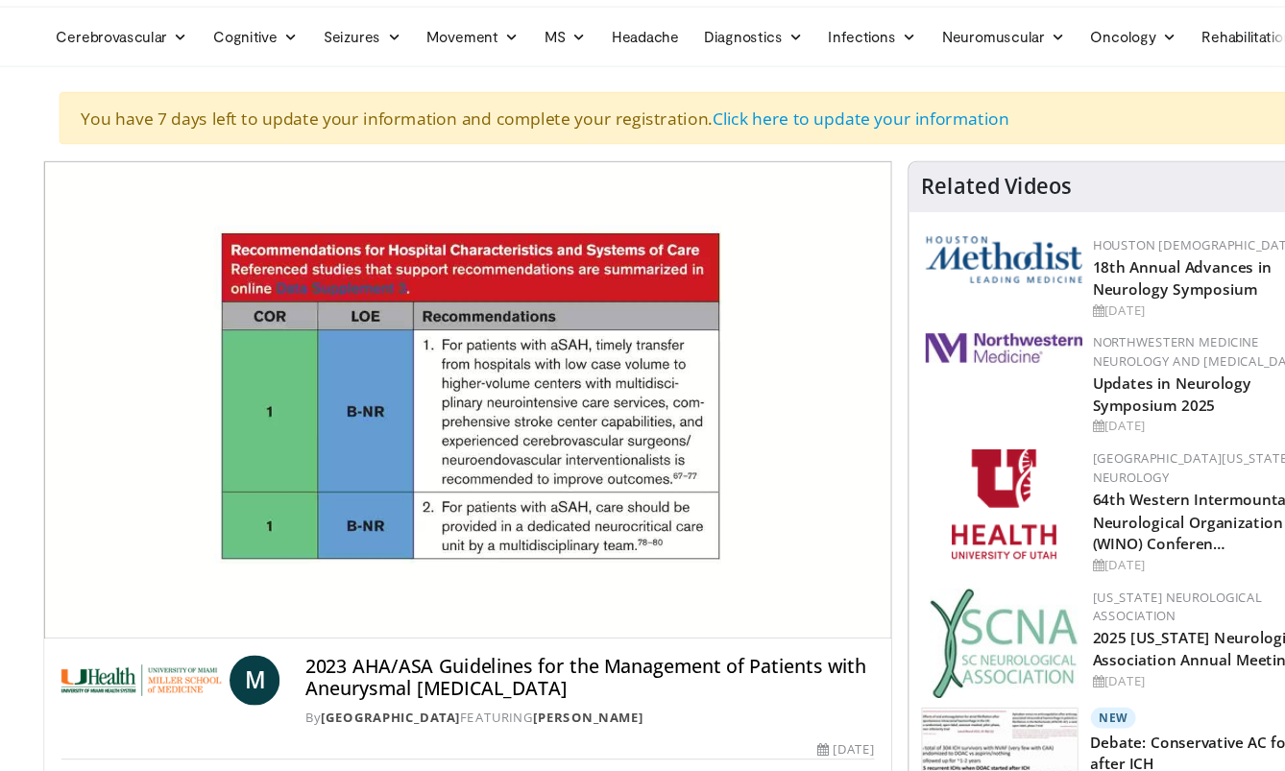
click at [287, 664] on h4 "2023 AHA/ASA Guidelines for the Management of Patients with Aneurysmal Subarach…" at bounding box center [548, 684] width 522 height 41
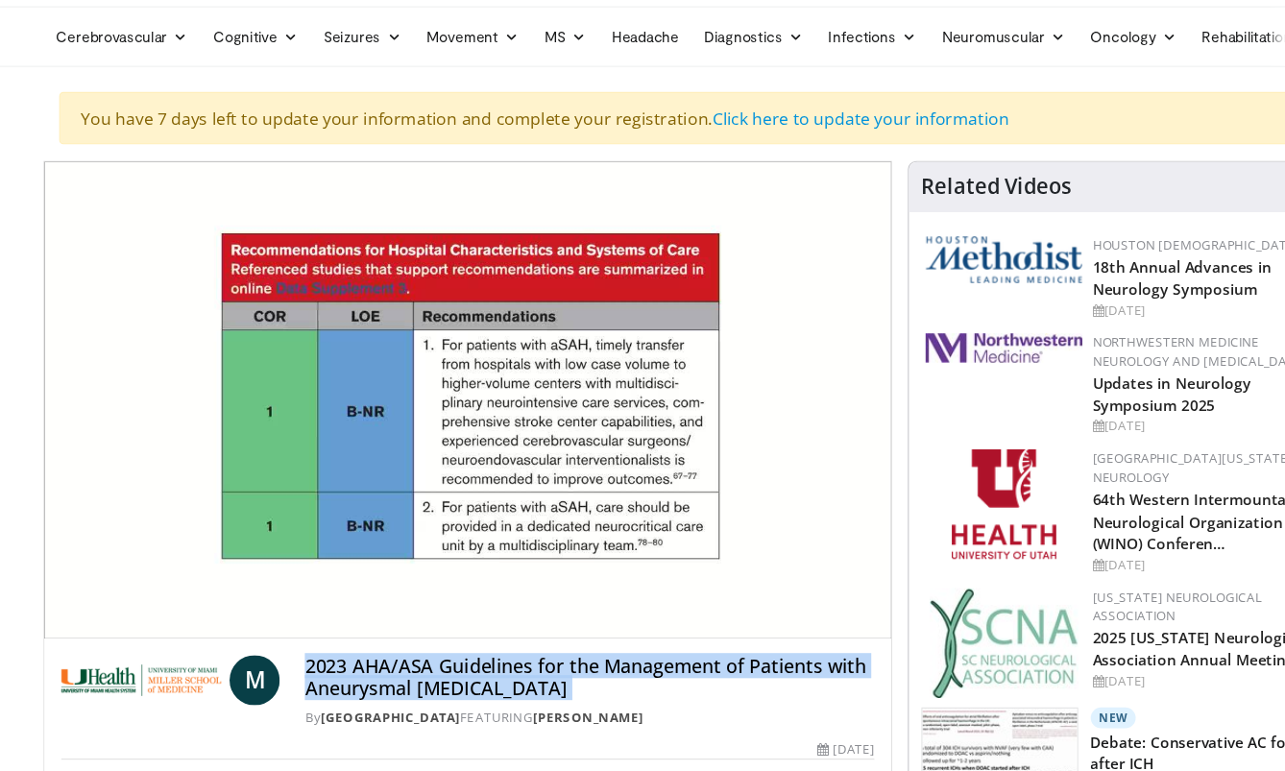
drag, startPoint x: 282, startPoint y: 608, endPoint x: 613, endPoint y: 626, distance: 330.8
click at [613, 664] on h4 "2023 AHA/ASA Guidelines for the Management of Patients with Aneurysmal Subarach…" at bounding box center [548, 684] width 522 height 41
drag, startPoint x: 598, startPoint y: 626, endPoint x: 325, endPoint y: 590, distance: 275.1
click at [325, 649] on div "M 2023 AHA/ASA Guidelines for the Management of Patients with Aneurysmal Subara…" at bounding box center [437, 691] width 778 height 85
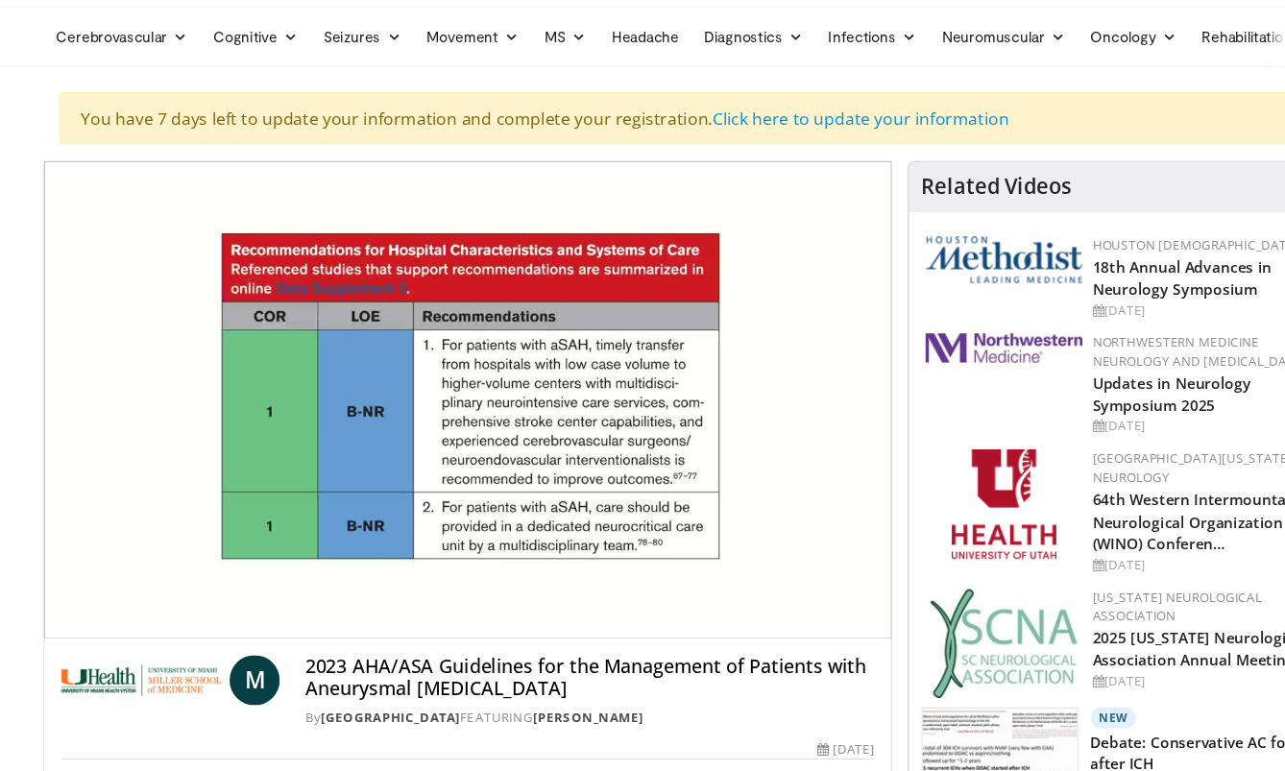
click at [310, 664] on h4 "2023 AHA/ASA Guidelines for the Management of Patients with Aneurysmal Subarach…" at bounding box center [548, 684] width 522 height 41
drag, startPoint x: 283, startPoint y: 616, endPoint x: 623, endPoint y: 627, distance: 340.0
click at [623, 664] on h4 "2023 AHA/ASA Guidelines for the Management of Patients with Aneurysmal Subarach…" at bounding box center [548, 684] width 522 height 41
drag, startPoint x: 608, startPoint y: 627, endPoint x: 286, endPoint y: 606, distance: 322.3
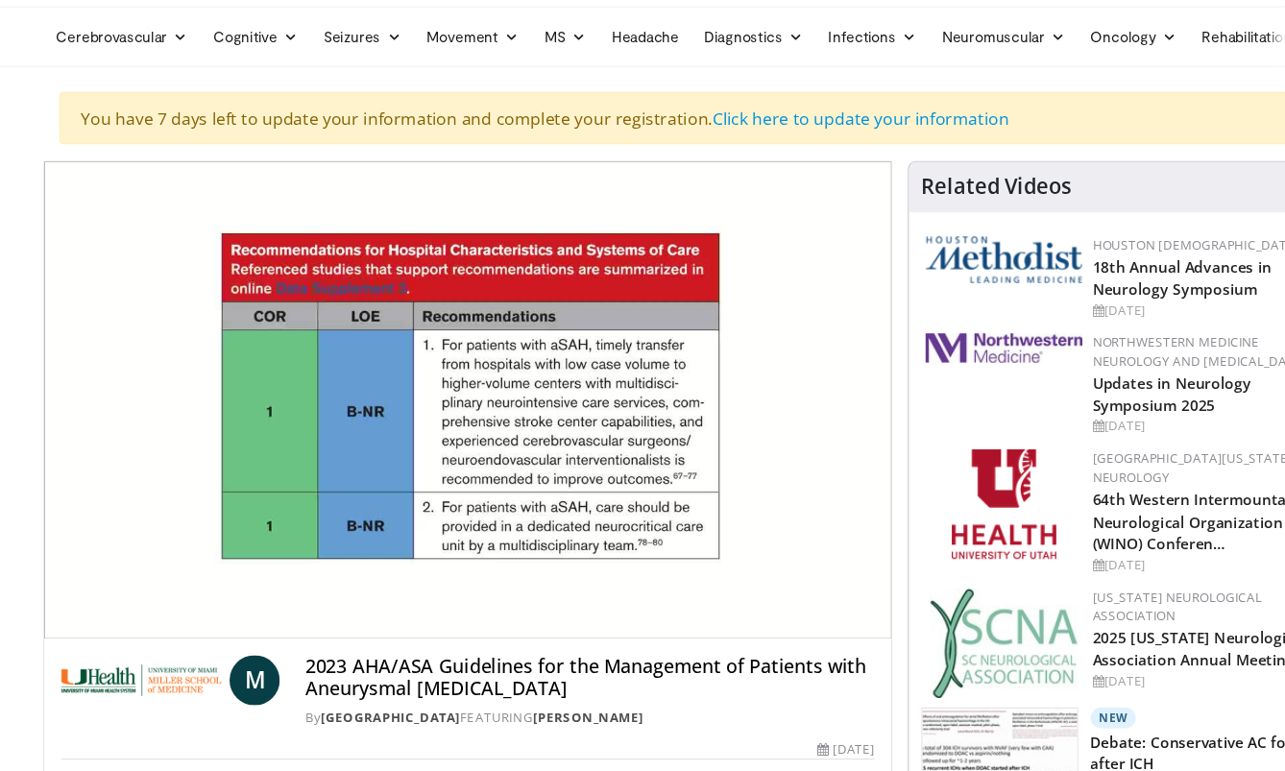
click at [287, 664] on h4 "2023 AHA/ASA Guidelines for the Management of Patients with Aneurysmal Subarach…" at bounding box center [548, 684] width 522 height 41
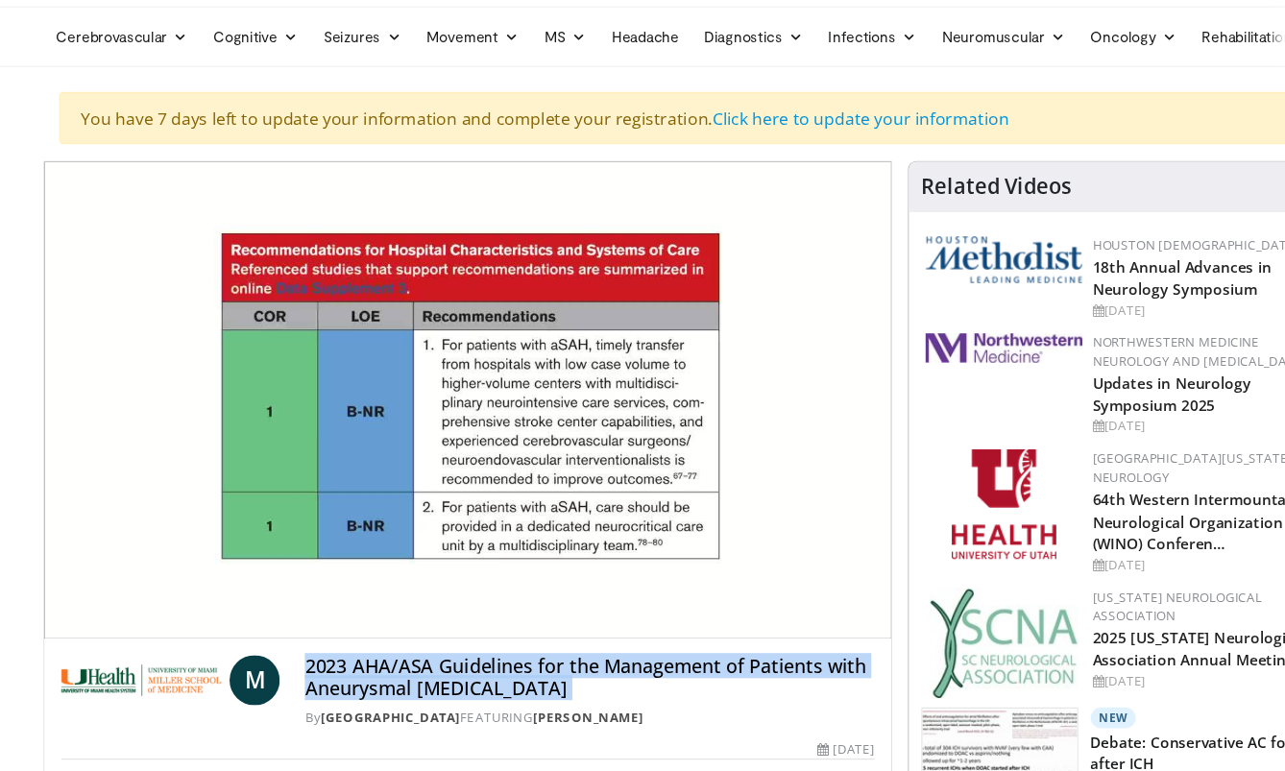
drag, startPoint x: 286, startPoint y: 606, endPoint x: 632, endPoint y: 640, distance: 347.4
click at [632, 664] on h4 "2023 AHA/ASA Guidelines for the Management of Patients with Aneurysmal Subarach…" at bounding box center [548, 684] width 522 height 41
click at [312, 664] on h4 "2023 AHA/ASA Guidelines for the Management of Patients with Aneurysmal Subarach…" at bounding box center [548, 684] width 522 height 41
drag, startPoint x: 280, startPoint y: 616, endPoint x: 601, endPoint y: 636, distance: 321.3
click at [601, 664] on h4 "2023 AHA/ASA Guidelines for the Management of Patients with Aneurysmal Subarach…" at bounding box center [548, 684] width 522 height 41
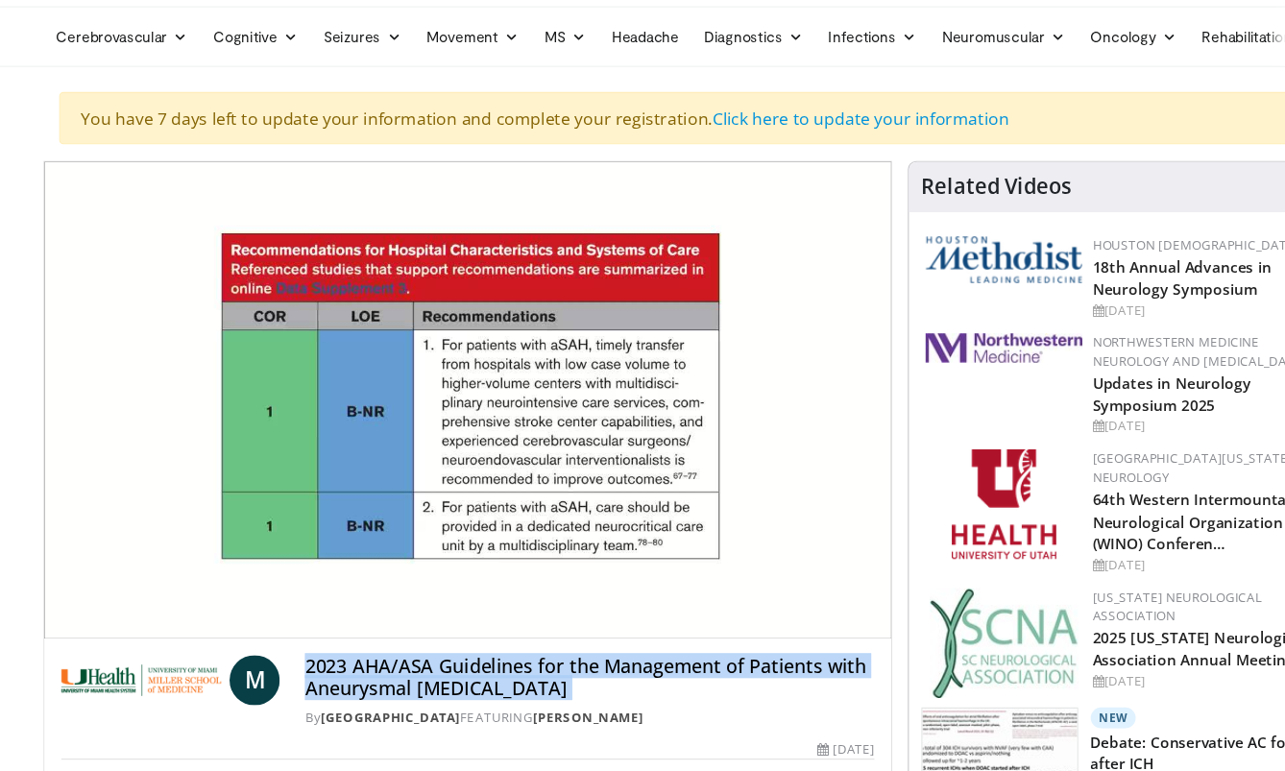
click at [601, 664] on h4 "2023 AHA/ASA Guidelines for the Management of Patients with Aneurysmal Subarach…" at bounding box center [548, 684] width 522 height 41
drag, startPoint x: 602, startPoint y: 635, endPoint x: 282, endPoint y: 611, distance: 320.6
click at [287, 664] on h4 "2023 AHA/ASA Guidelines for the Management of Patients with Aneurysmal Subarach…" at bounding box center [548, 684] width 522 height 41
drag, startPoint x: 626, startPoint y: 629, endPoint x: 279, endPoint y: 609, distance: 347.2
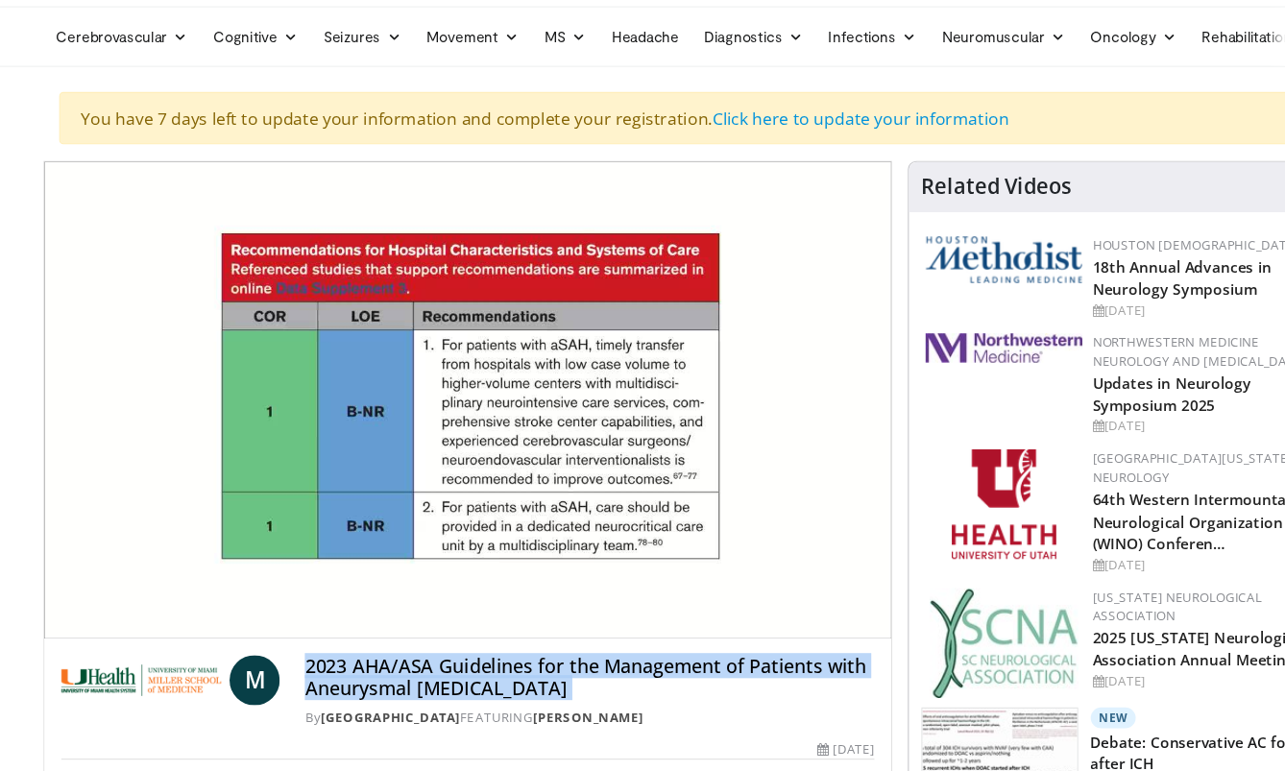
click at [278, 664] on div "M 2023 AHA/ASA Guidelines for the Management of Patients with Aneurysmal Subara…" at bounding box center [436, 697] width 747 height 66
click at [279, 664] on div "M 2023 AHA/ASA Guidelines for the Management of Patients with Aneurysmal Subara…" at bounding box center [436, 697] width 747 height 66
drag, startPoint x: 291, startPoint y: 609, endPoint x: 601, endPoint y: 634, distance: 311.1
click at [601, 664] on h4 "2023 AHA/ASA Guidelines for the Management of Patients with Aneurysmal Subarach…" at bounding box center [548, 684] width 522 height 41
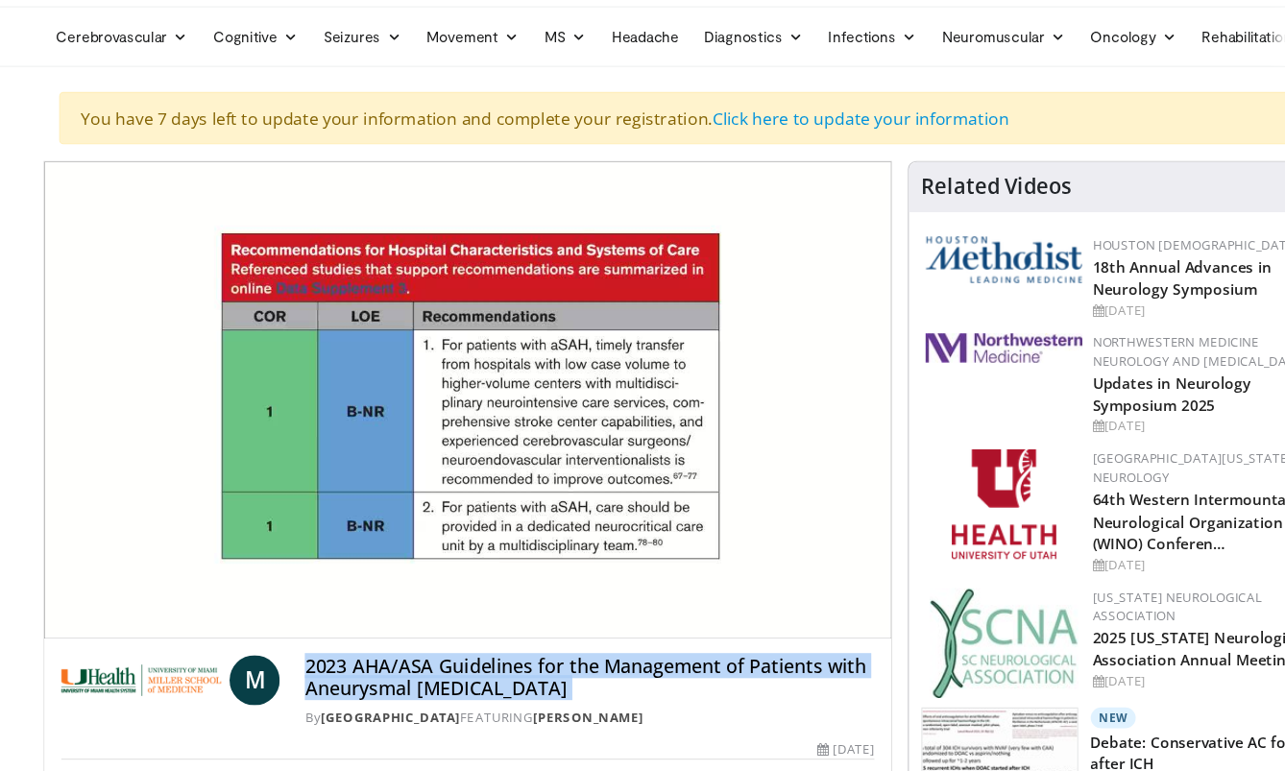
drag, startPoint x: 601, startPoint y: 634, endPoint x: 278, endPoint y: 601, distance: 324.2
click at [278, 664] on div "M 2023 AHA/ASA Guidelines for the Management of Patients with Aneurysmal Subara…" at bounding box center [436, 697] width 747 height 66
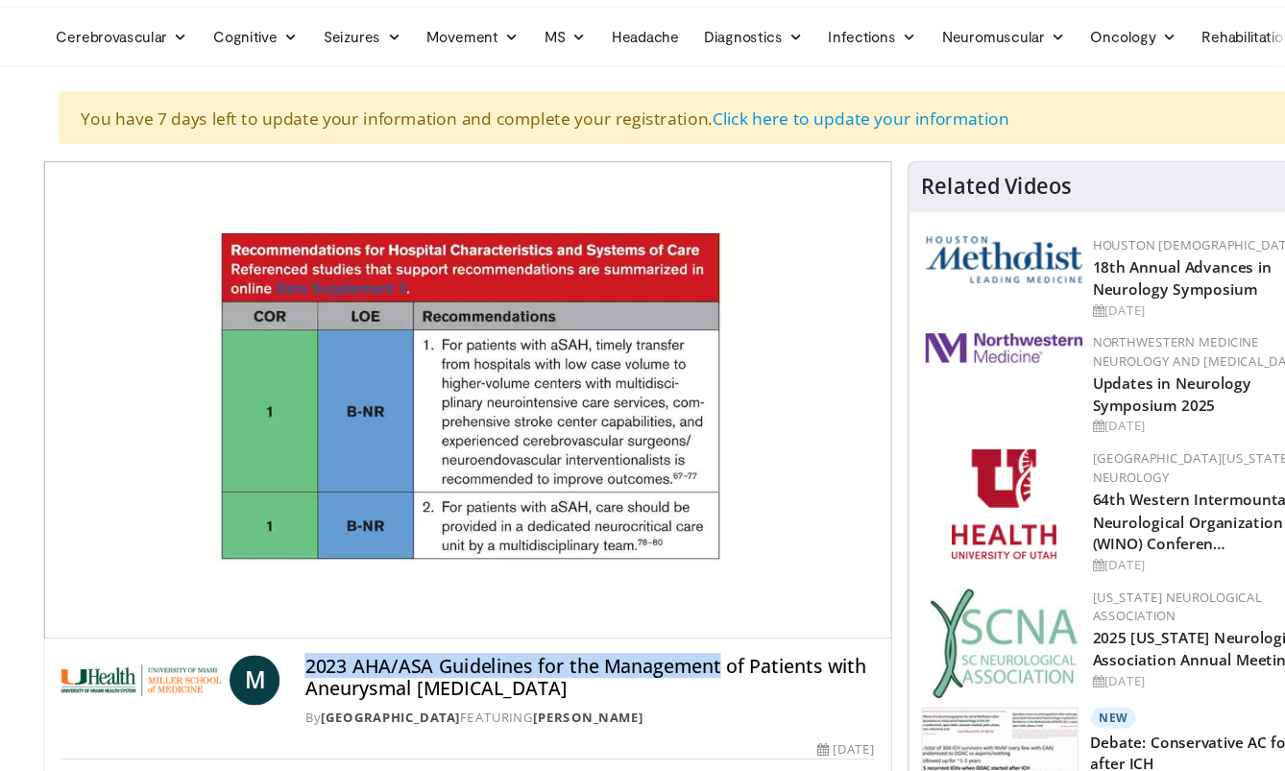
drag, startPoint x: 278, startPoint y: 601, endPoint x: 637, endPoint y: 611, distance: 358.3
click at [637, 664] on div "M 2023 AHA/ASA Guidelines for the Management of Patients with Aneurysmal Subara…" at bounding box center [436, 697] width 747 height 66
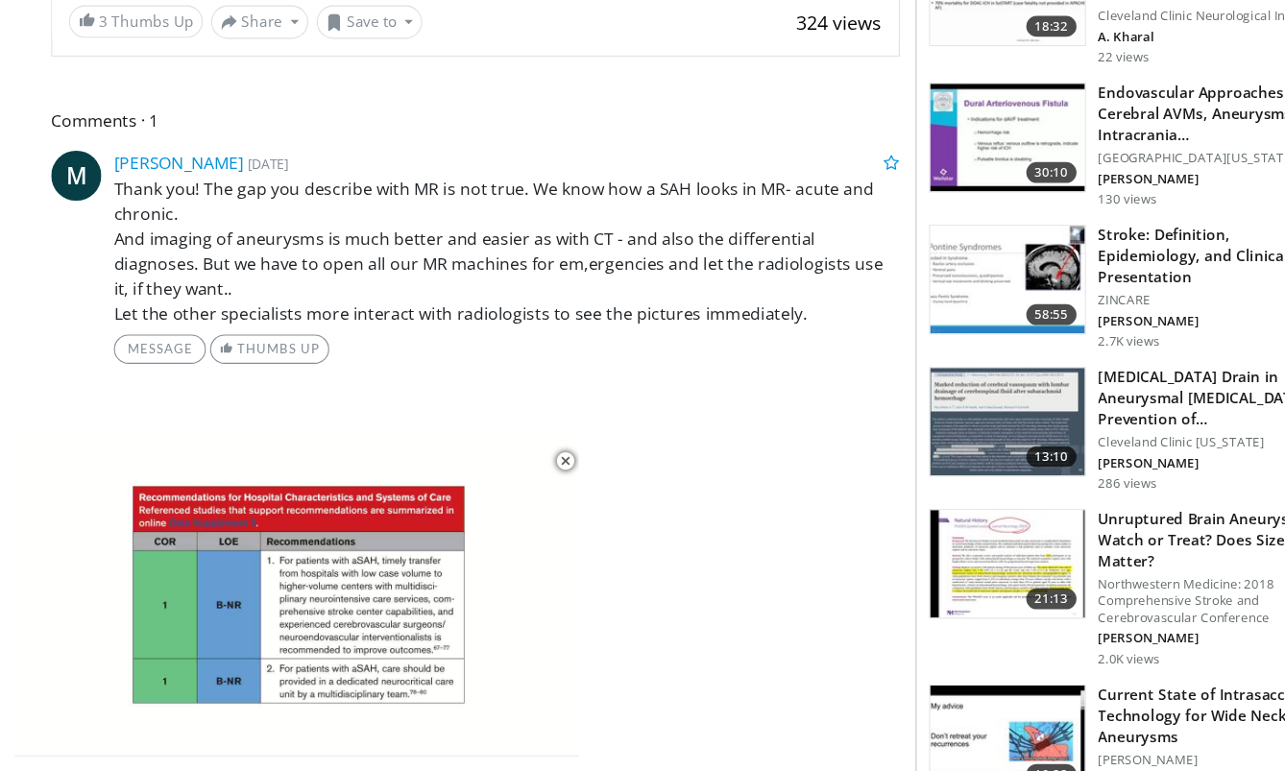
scroll to position [821, 0]
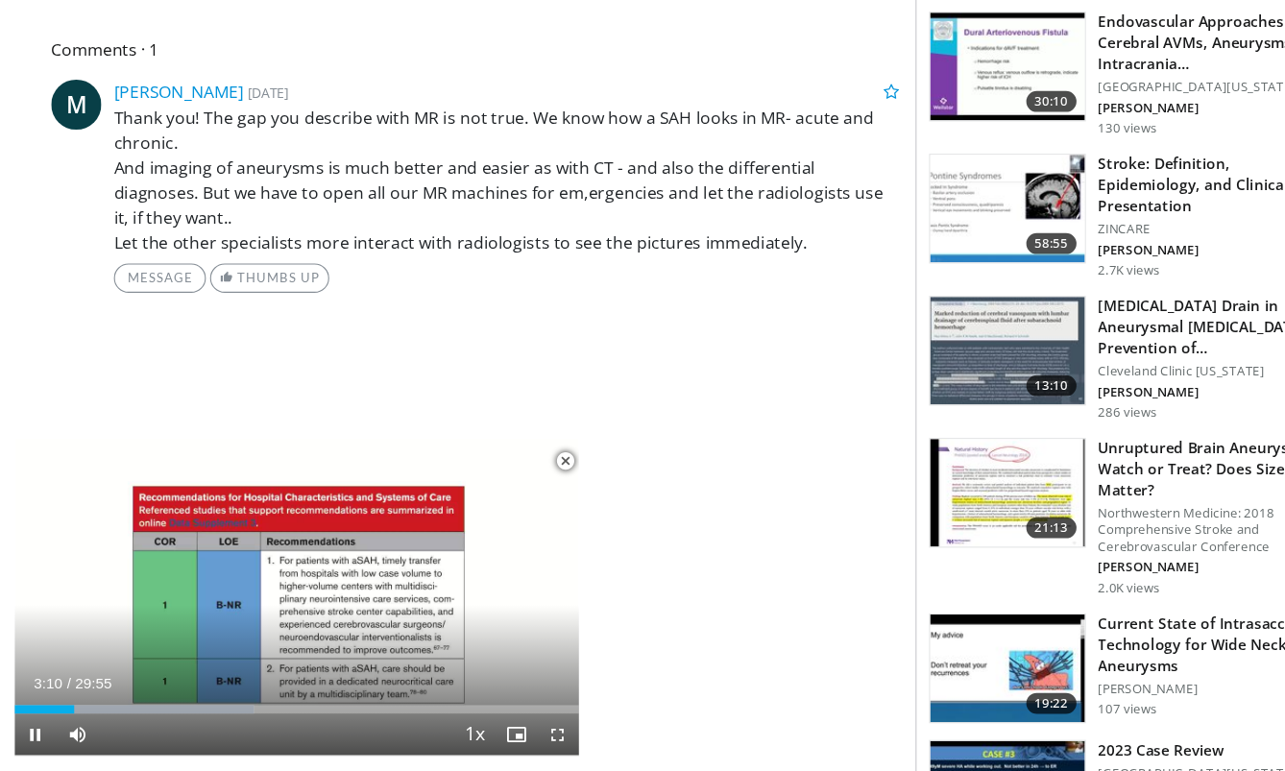
click at [501, 718] on span "Video Player" at bounding box center [512, 737] width 38 height 38
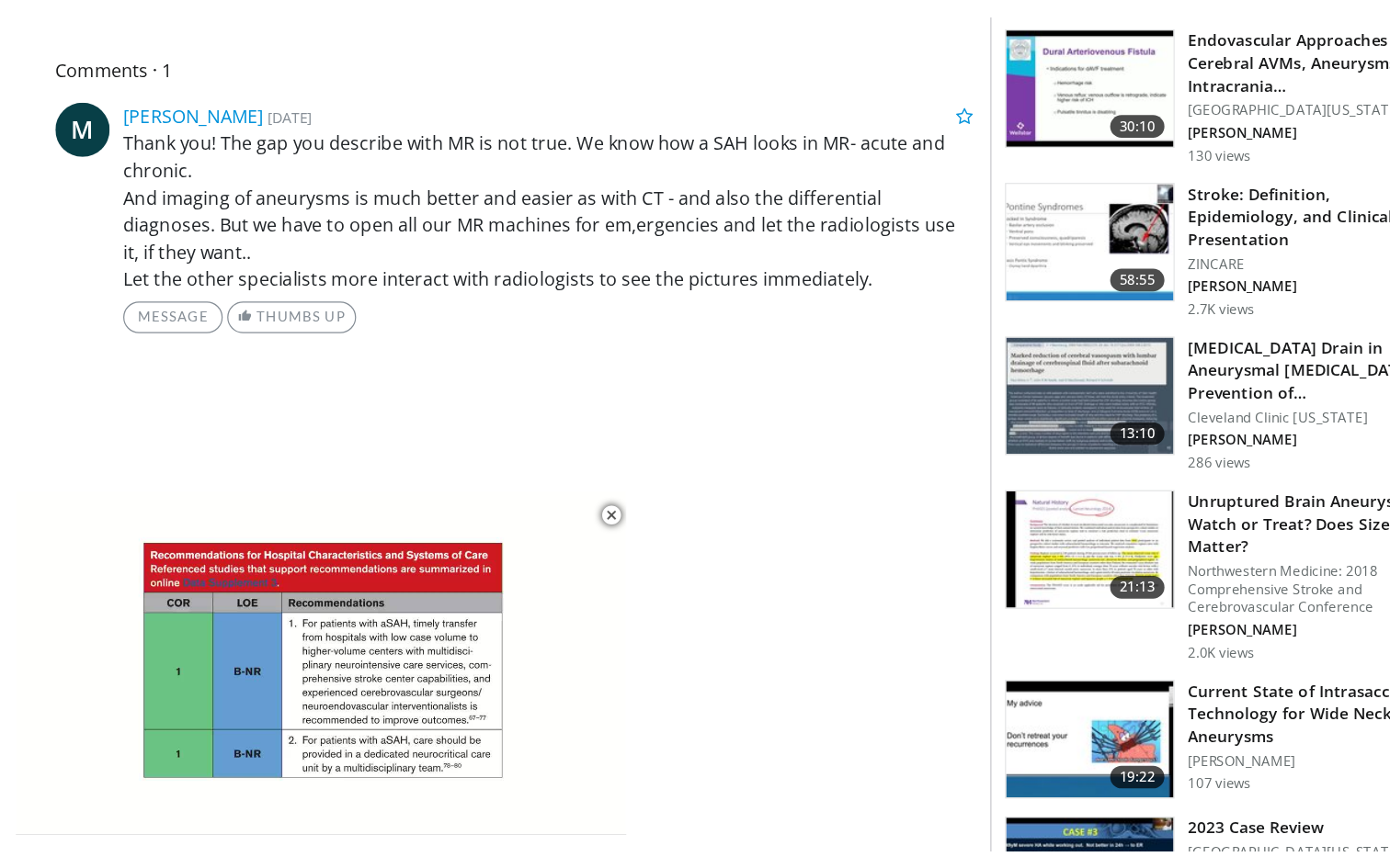
scroll to position [0, 0]
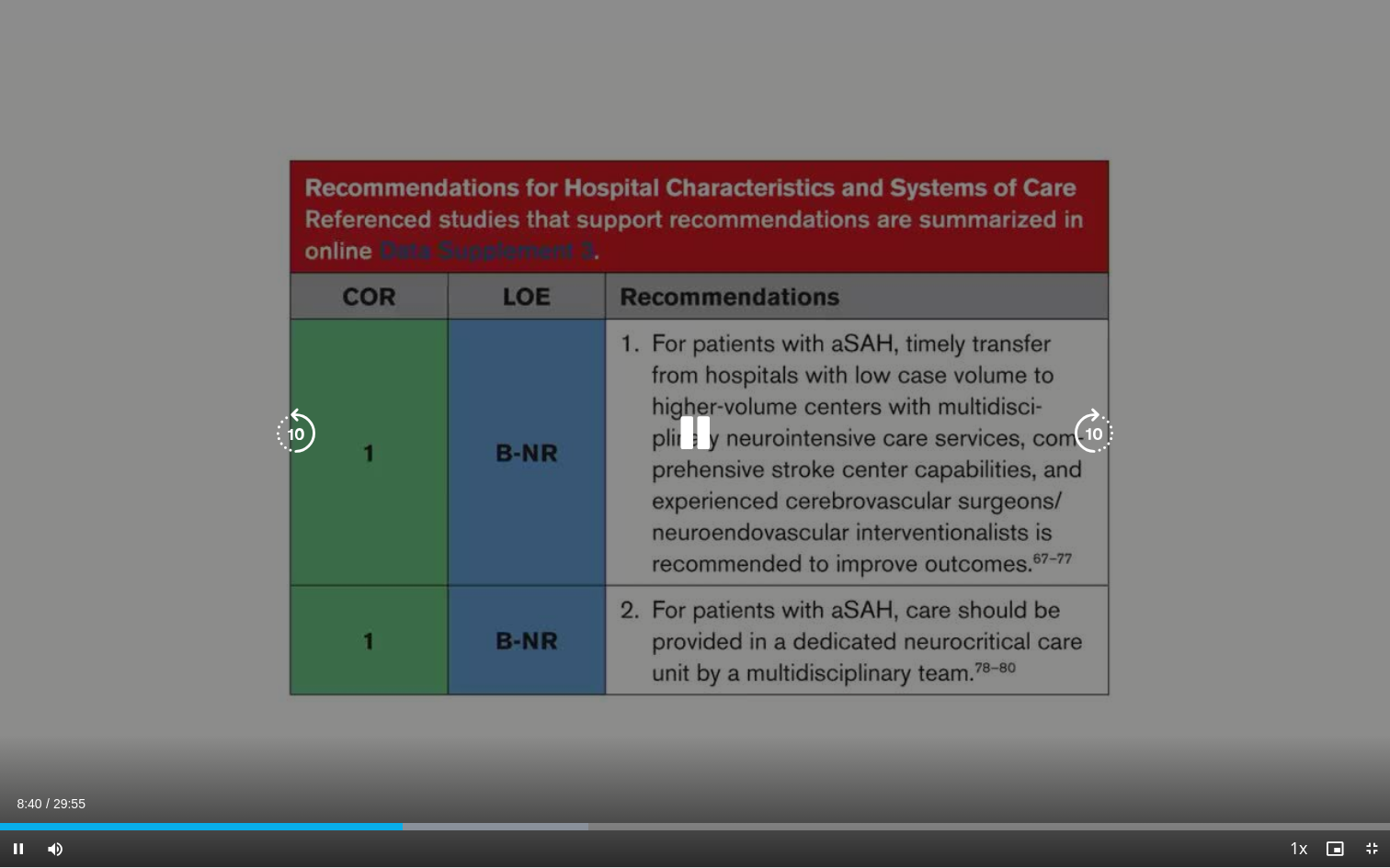
click at [818, 567] on div "10 seconds Tap to unmute" at bounding box center [695, 434] width 1390 height 867
click at [1117, 693] on div "10 seconds Tap to unmute" at bounding box center [695, 434] width 1390 height 867
drag, startPoint x: 1079, startPoint y: 575, endPoint x: 1214, endPoint y: 592, distance: 136.1
click at [1214, 592] on div "10 seconds Tap to unmute" at bounding box center [695, 434] width 1390 height 867
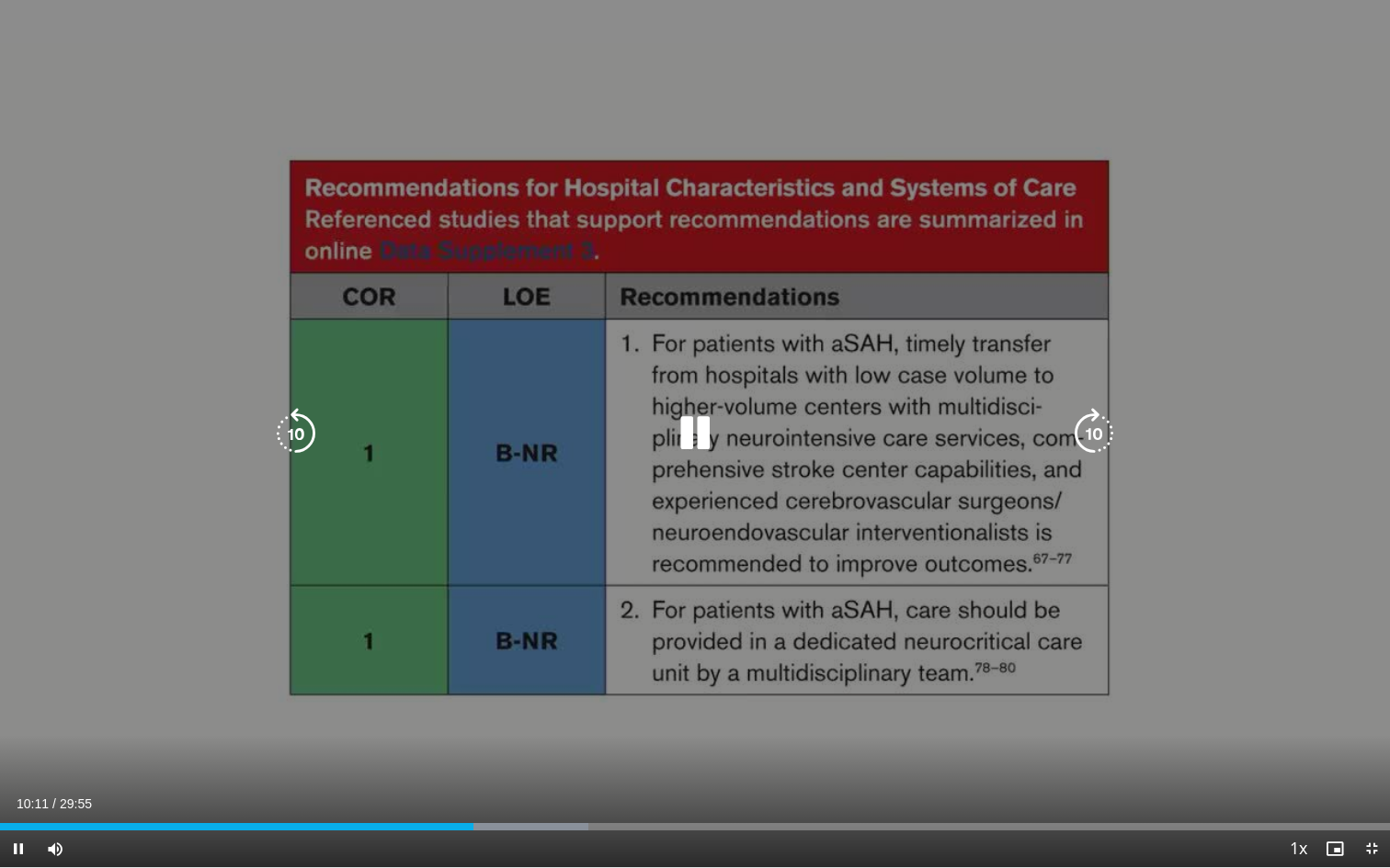
click at [291, 424] on icon "Video Player" at bounding box center [296, 434] width 52 height 52
click at [809, 554] on div "10 seconds Tap to unmute" at bounding box center [695, 434] width 1390 height 867
click at [709, 426] on icon "Video Player" at bounding box center [695, 434] width 52 height 52
click at [718, 575] on div "10 seconds Tap to unmute" at bounding box center [695, 434] width 1390 height 867
click at [706, 426] on icon "Video Player" at bounding box center [695, 434] width 52 height 52
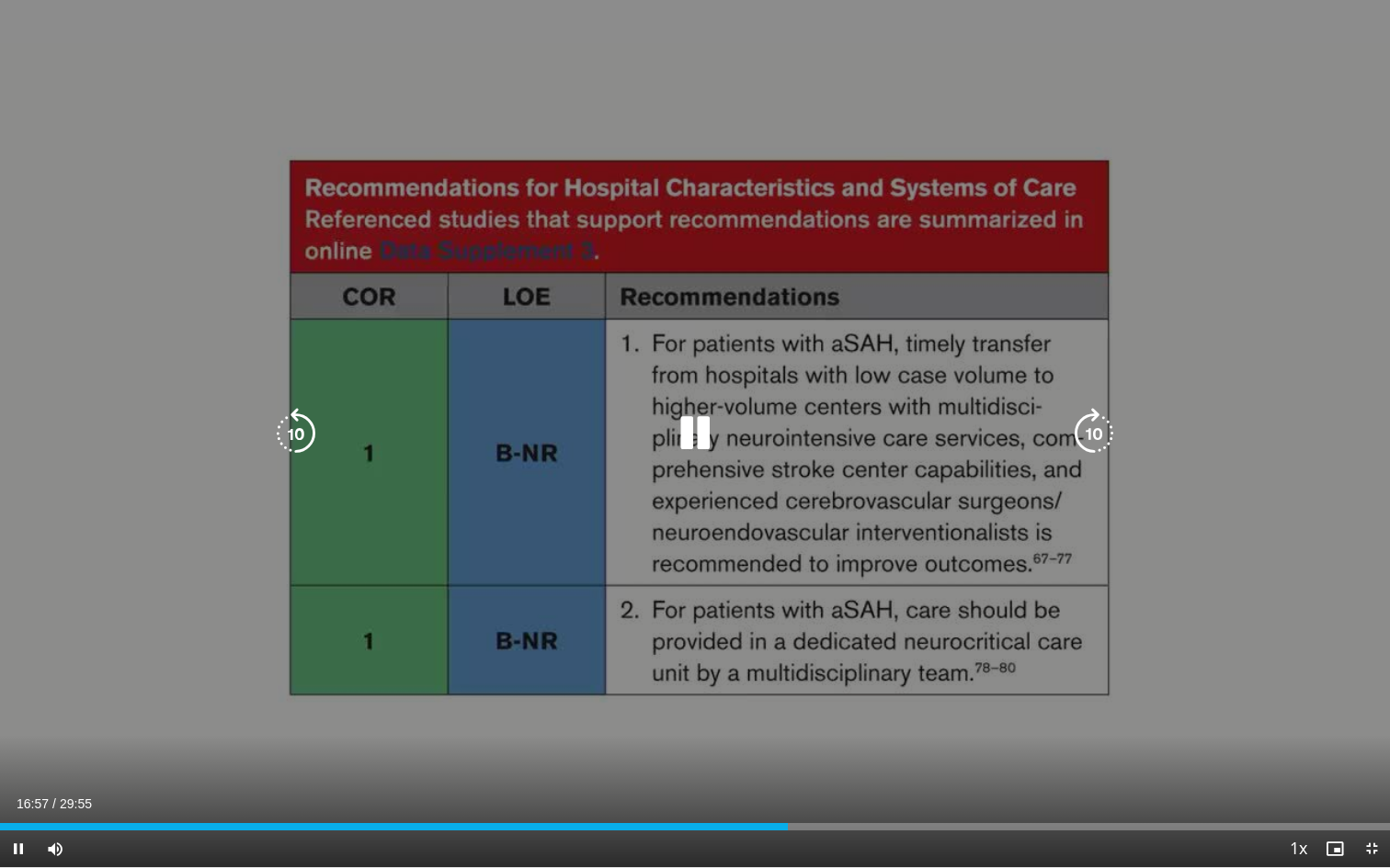
click at [676, 428] on icon "Video Player" at bounding box center [695, 434] width 52 height 52
click at [677, 438] on icon "Video Player" at bounding box center [695, 434] width 52 height 52
click at [321, 430] on icon "Video Player" at bounding box center [296, 434] width 52 height 52
click at [689, 421] on icon "Video Player" at bounding box center [695, 434] width 52 height 52
drag, startPoint x: 327, startPoint y: 611, endPoint x: 558, endPoint y: 653, distance: 234.8
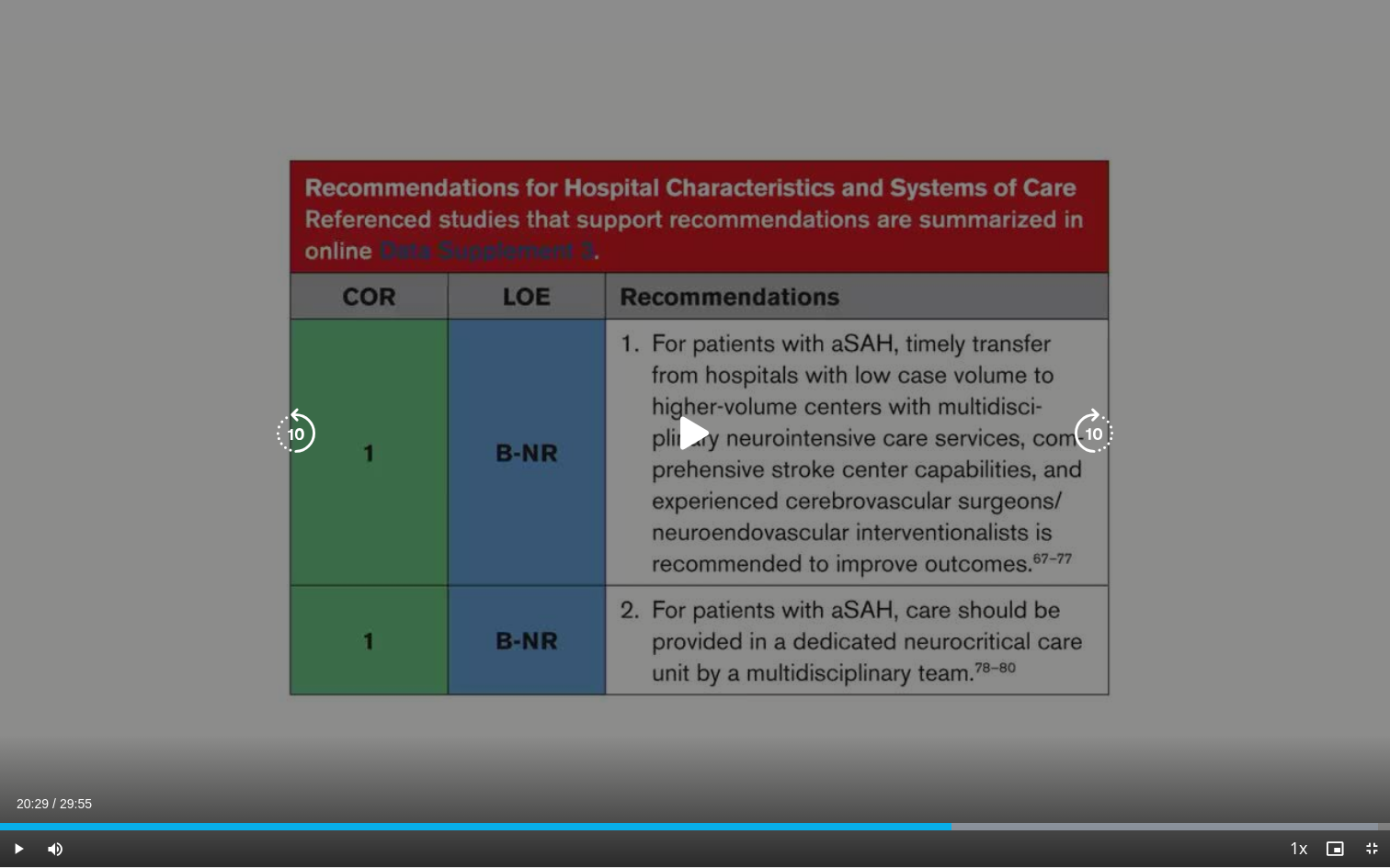
click at [558, 653] on div "10 seconds Tap to unmute" at bounding box center [695, 434] width 1390 height 867
click at [729, 386] on div "10 seconds Tap to unmute" at bounding box center [695, 434] width 1390 height 867
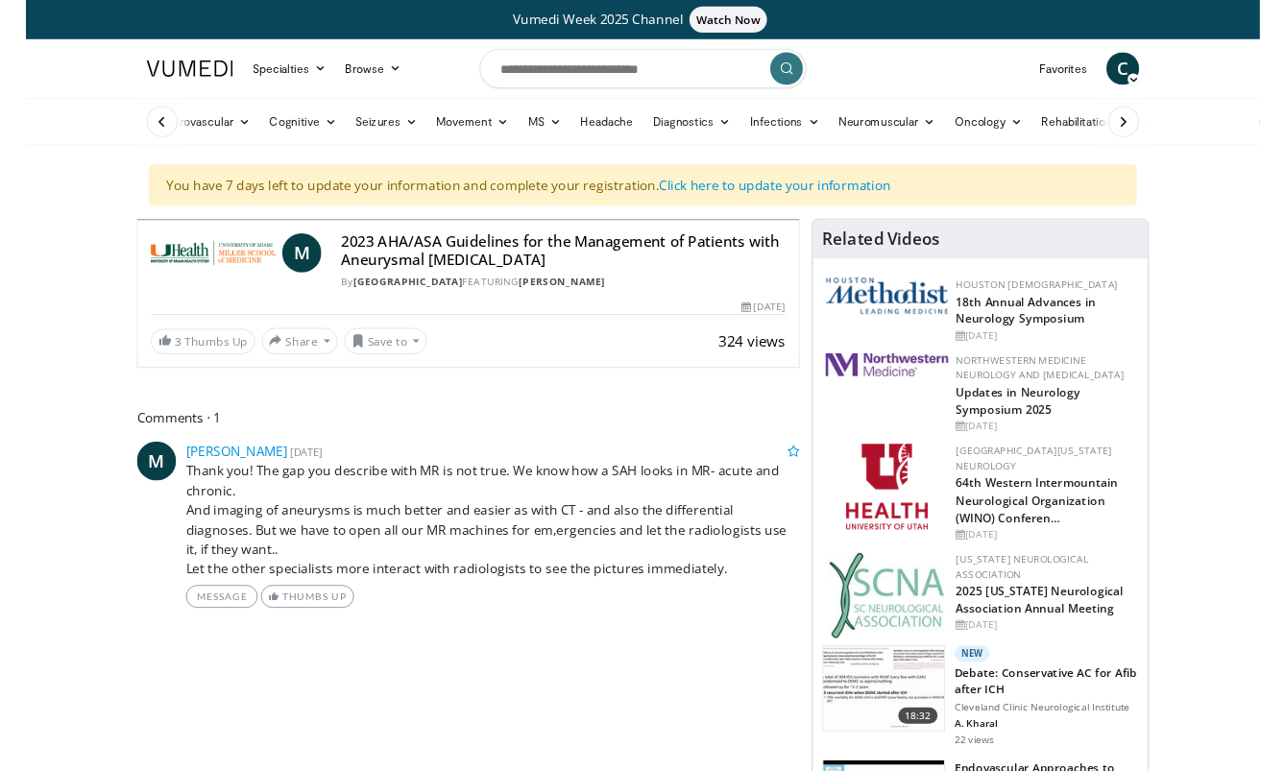
scroll to position [821, 0]
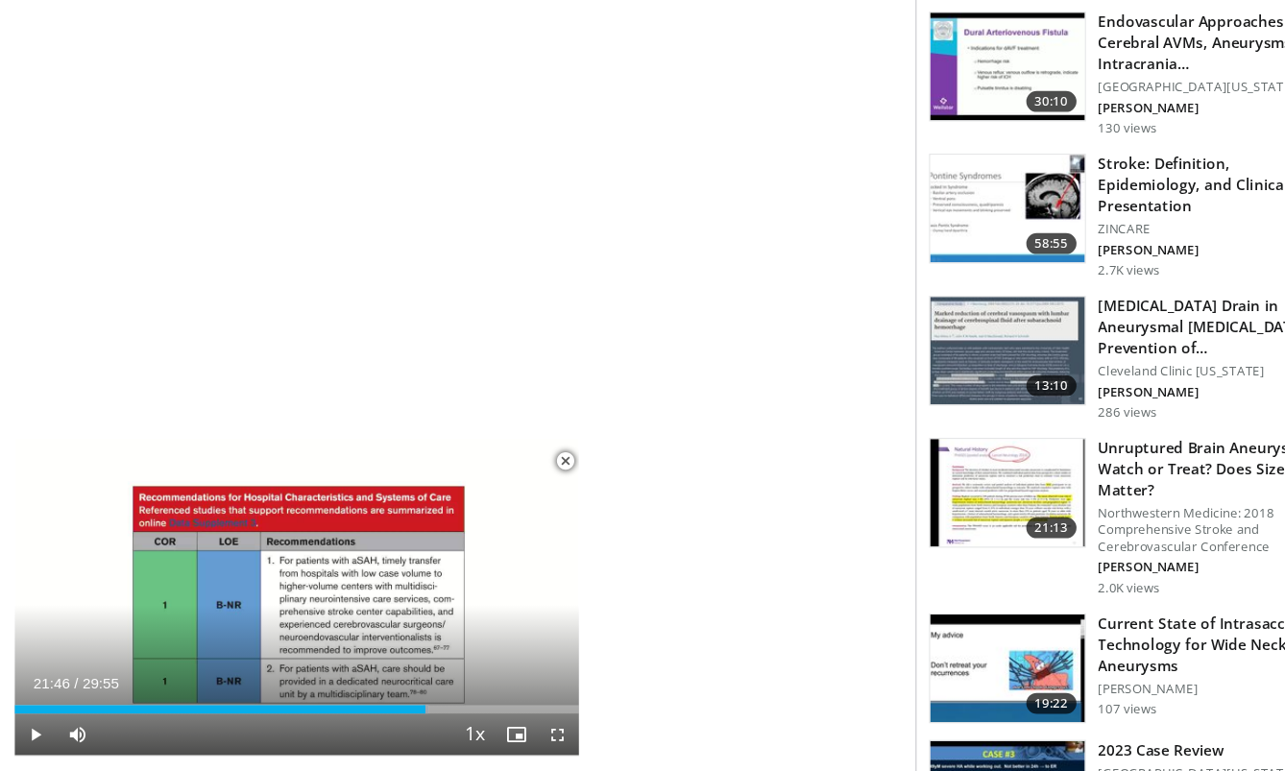
click at [36, 718] on span "Video Player" at bounding box center [32, 737] width 38 height 38
click at [511, 718] on span "Video Player" at bounding box center [512, 737] width 38 height 38
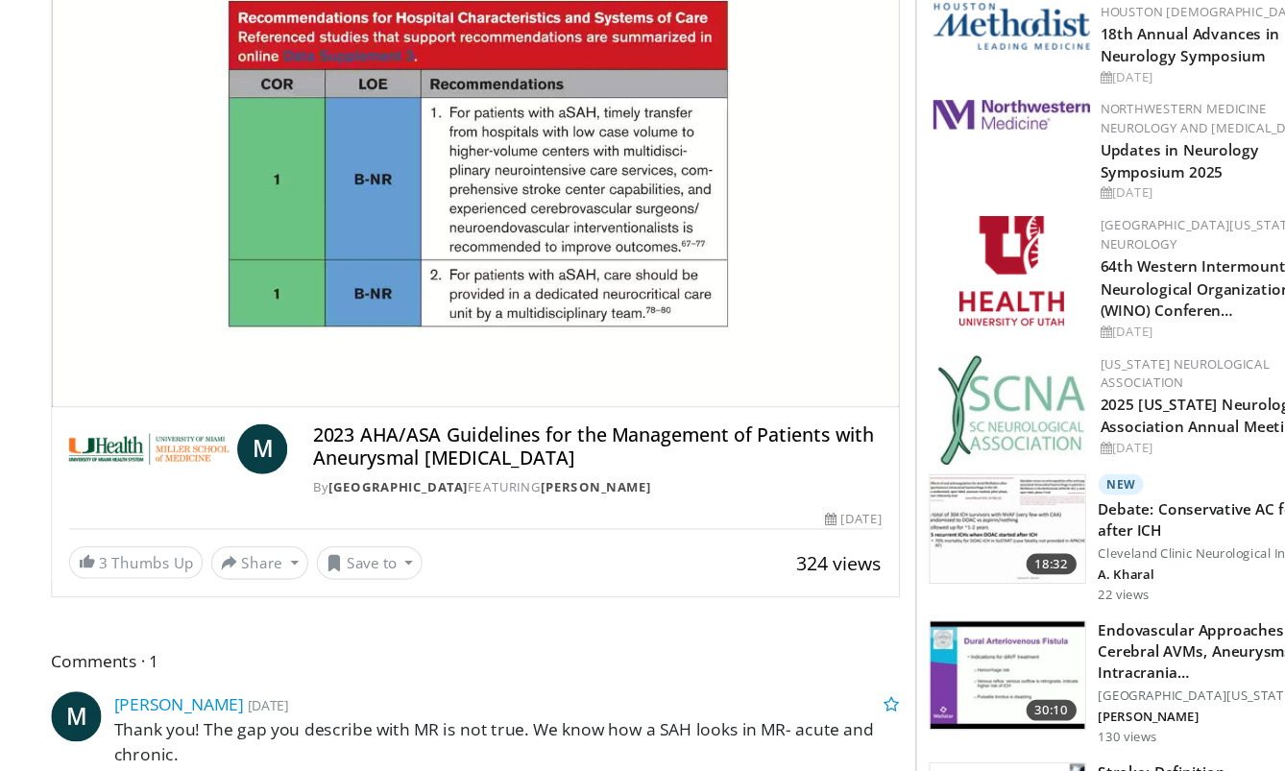
scroll to position [0, 0]
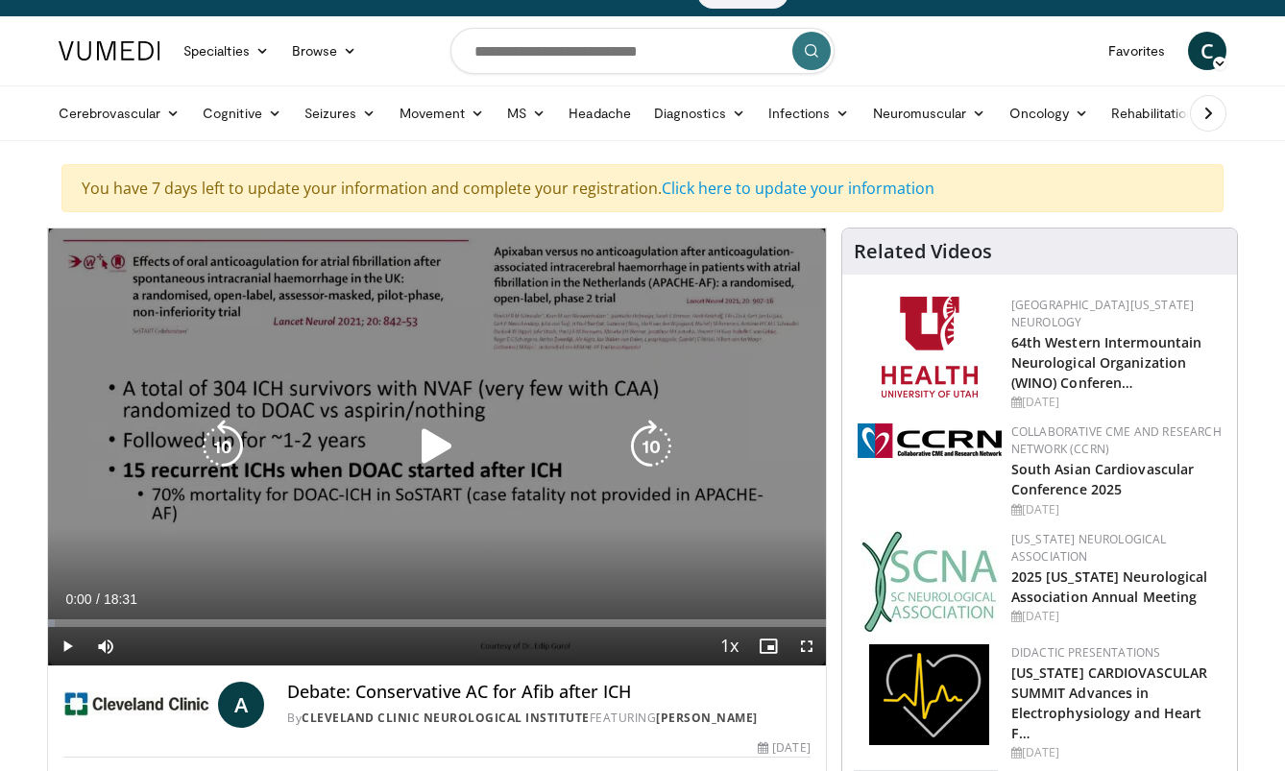
scroll to position [36, 0]
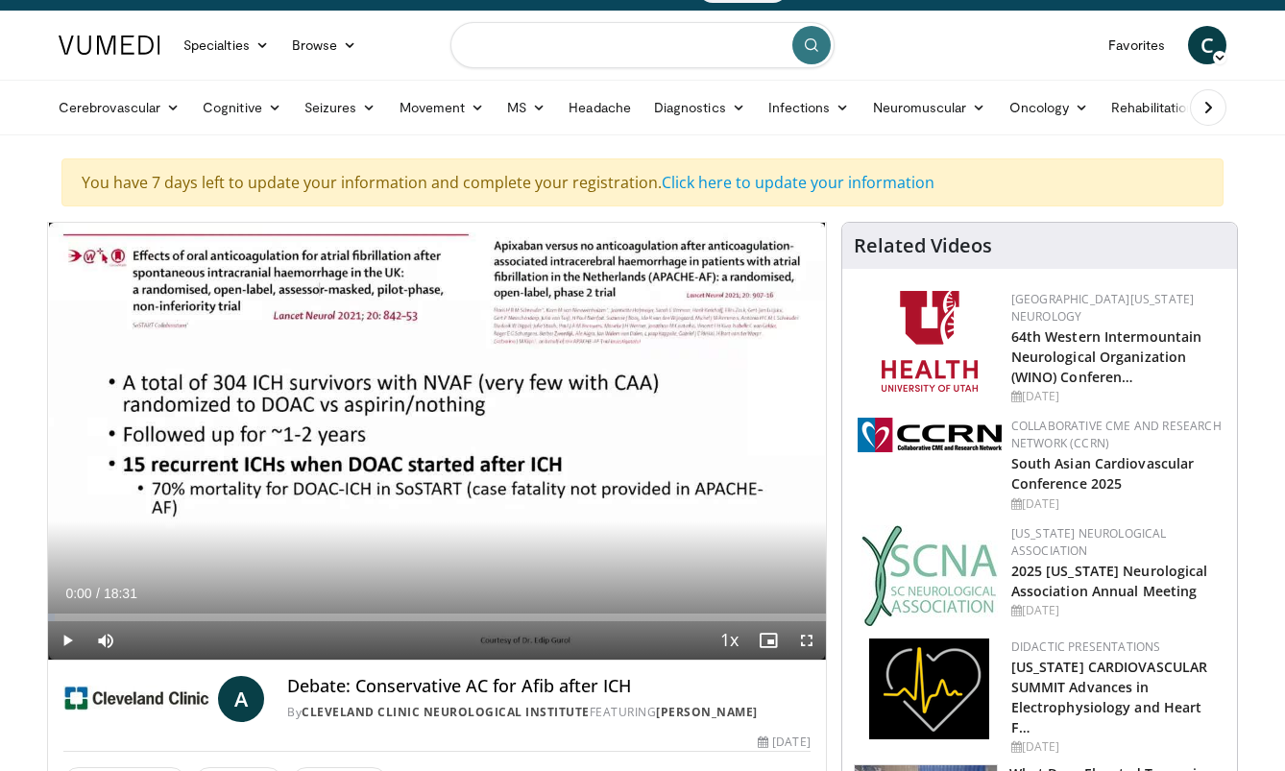
click at [550, 35] on input "Search topics, interventions" at bounding box center [642, 45] width 384 height 46
click at [560, 99] on span "aneurysmal [MEDICAL_DATA]" at bounding box center [581, 107] width 183 height 19
type input "**********"
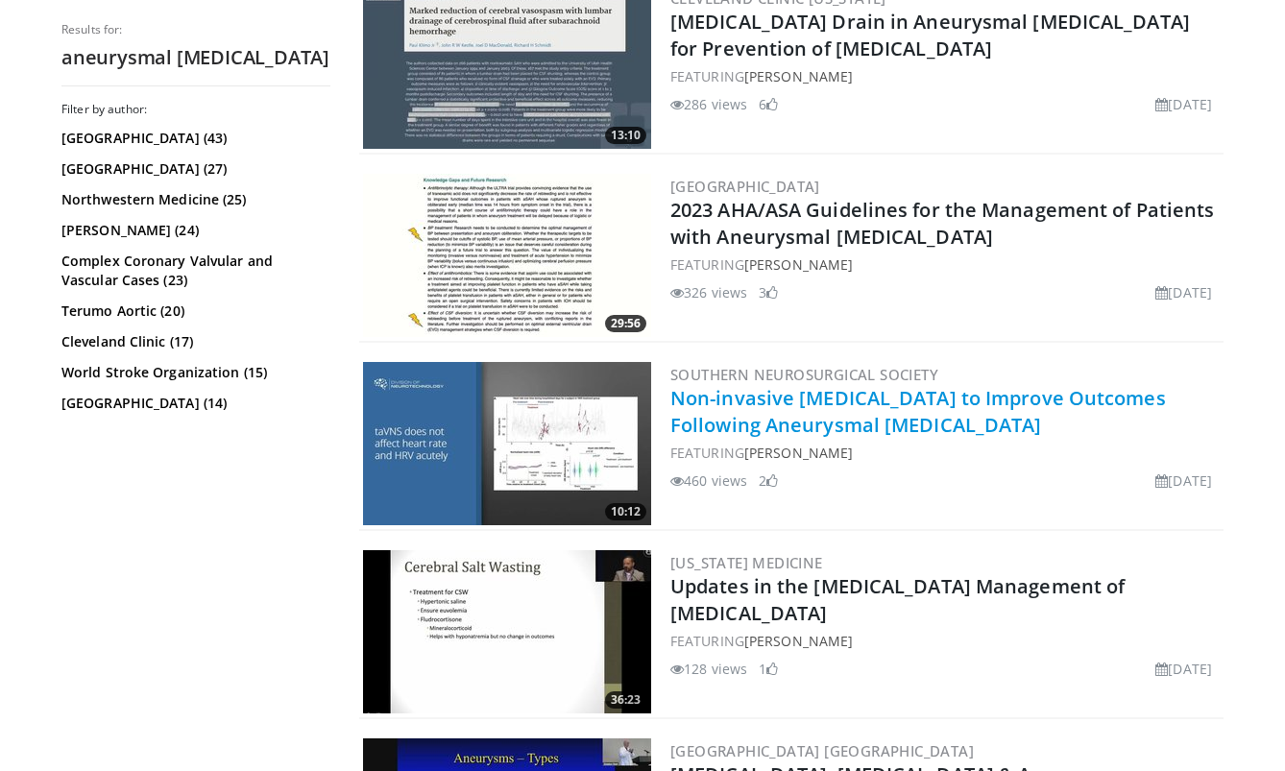
scroll to position [718, 0]
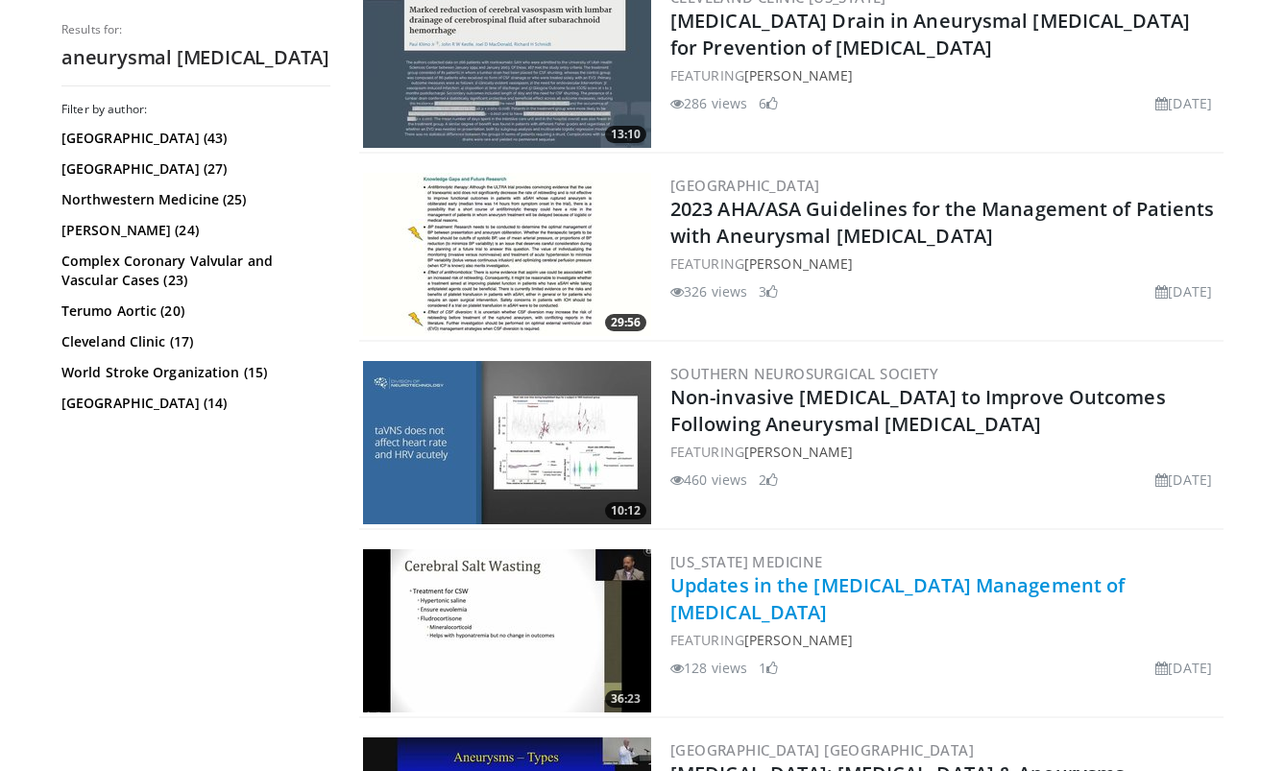
click at [756, 588] on link "Updates in the [MEDICAL_DATA] Management of [MEDICAL_DATA]" at bounding box center [897, 598] width 454 height 53
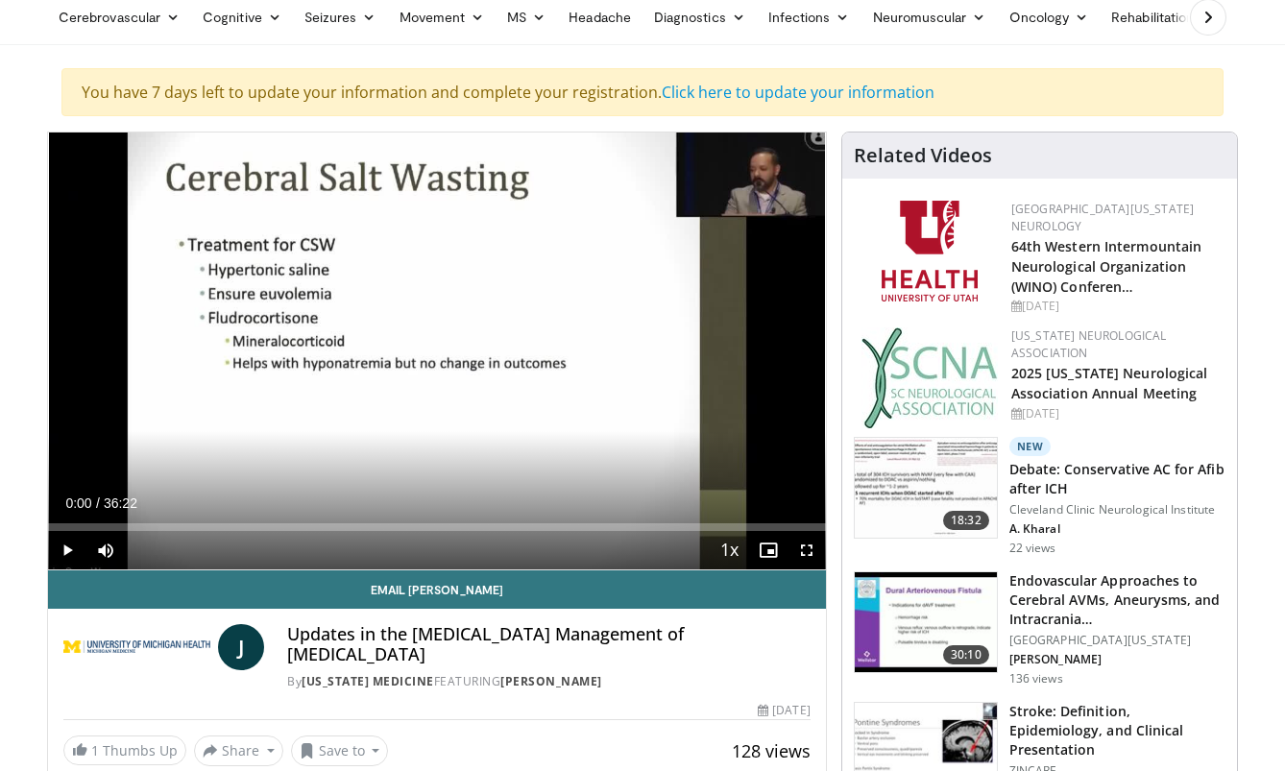
scroll to position [134, 0]
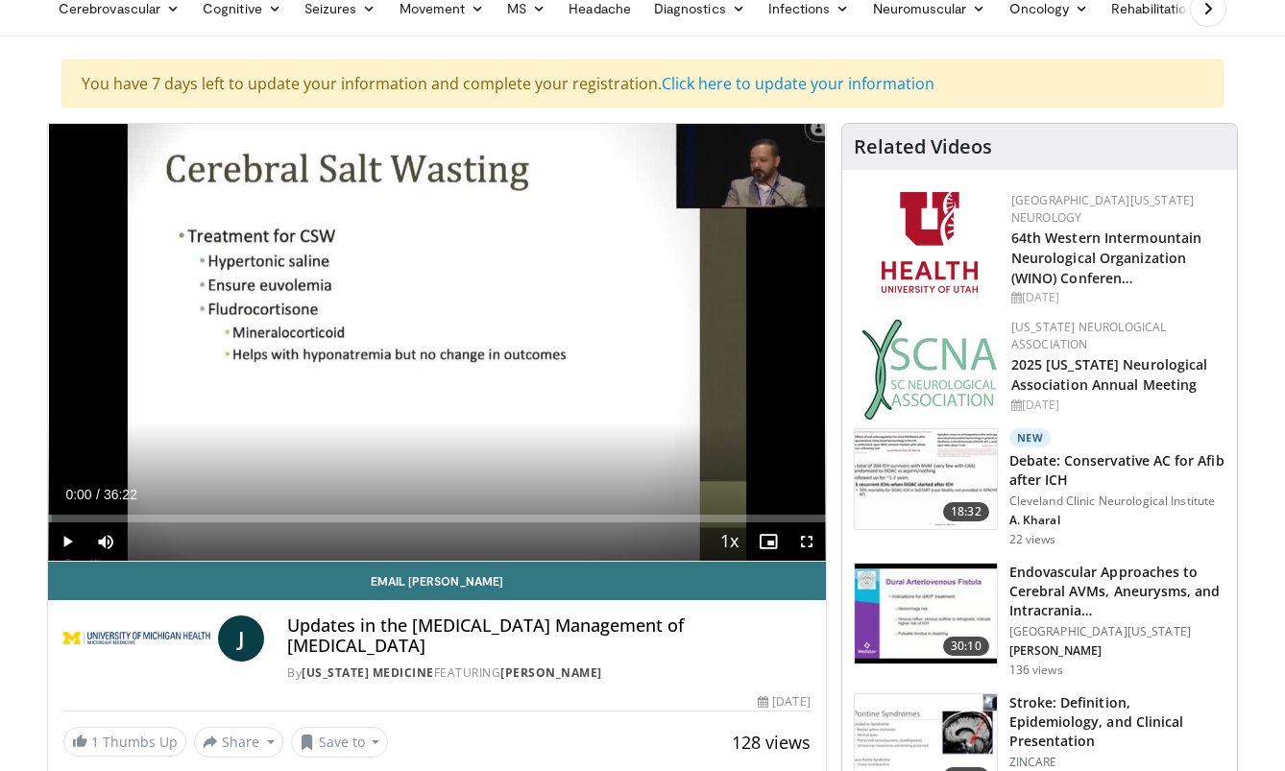
click at [63, 543] on span "Video Player" at bounding box center [67, 541] width 38 height 38
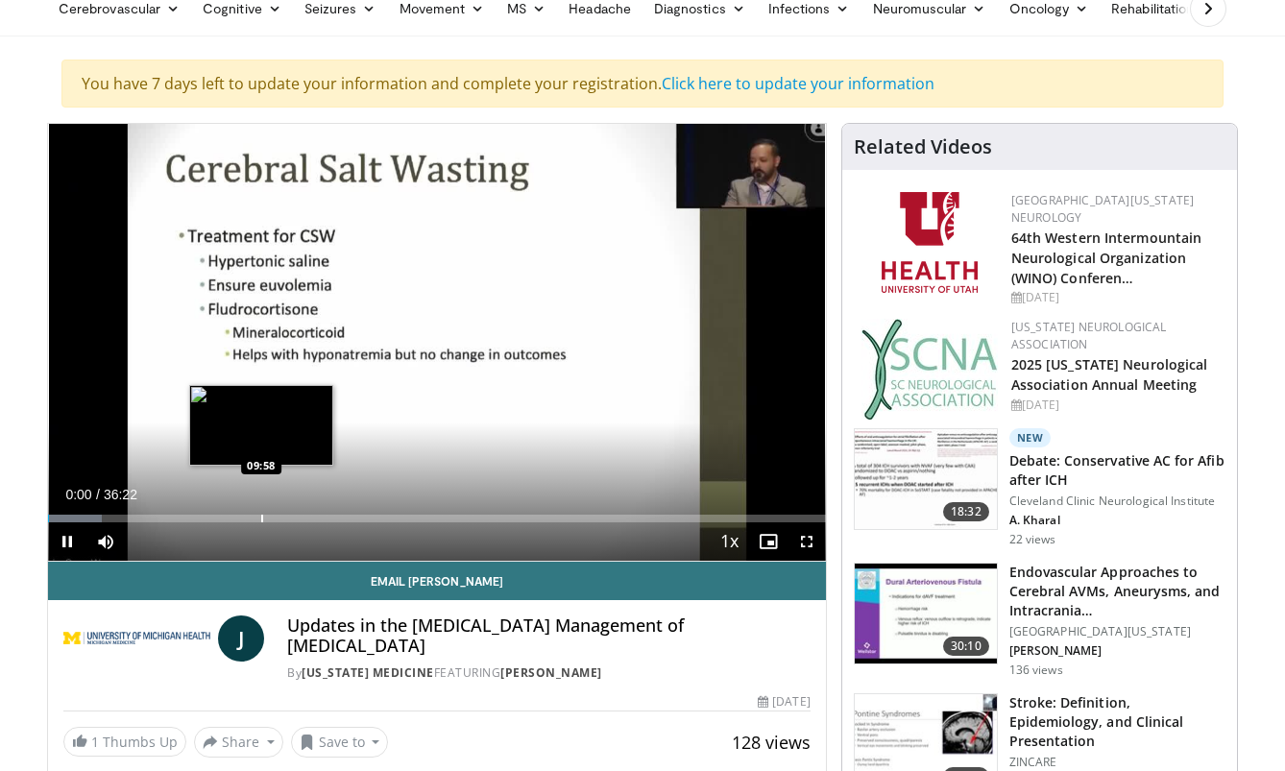
click at [261, 518] on div "Progress Bar" at bounding box center [262, 519] width 2 height 8
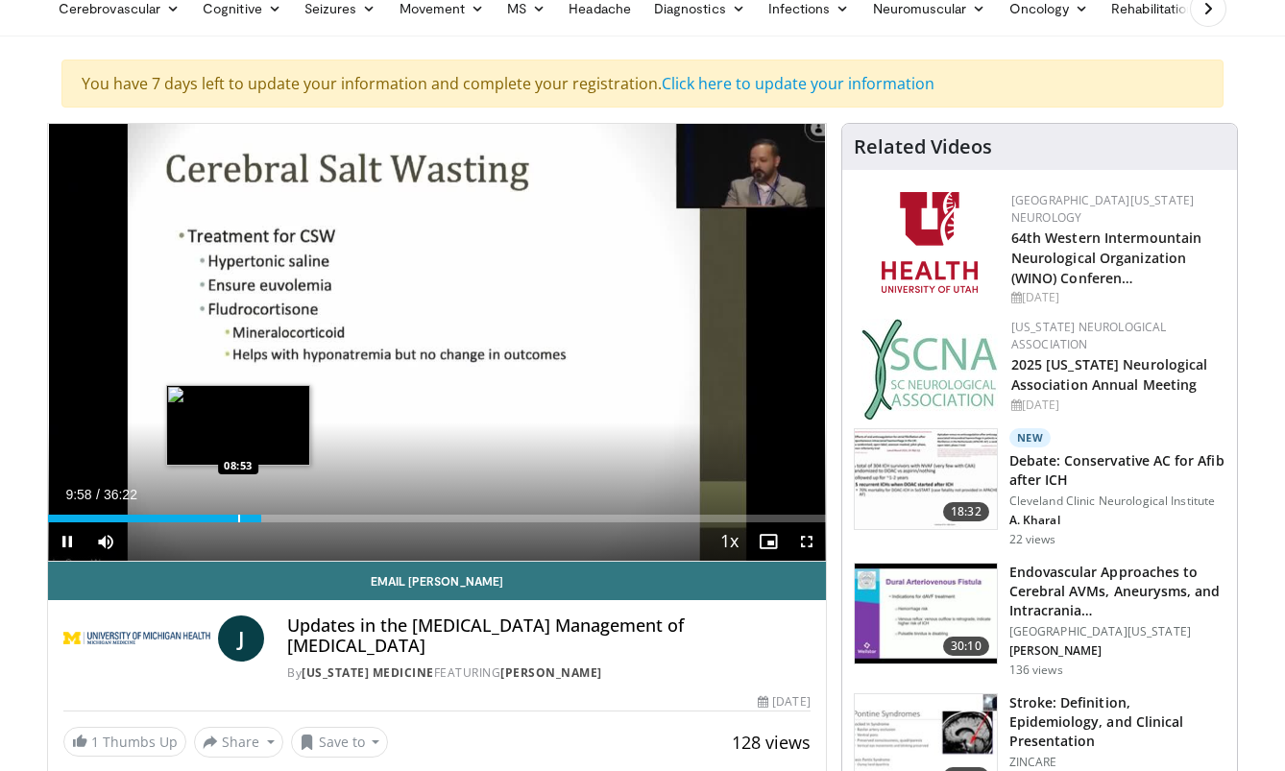
click at [238, 518] on div "Progress Bar" at bounding box center [239, 519] width 2 height 8
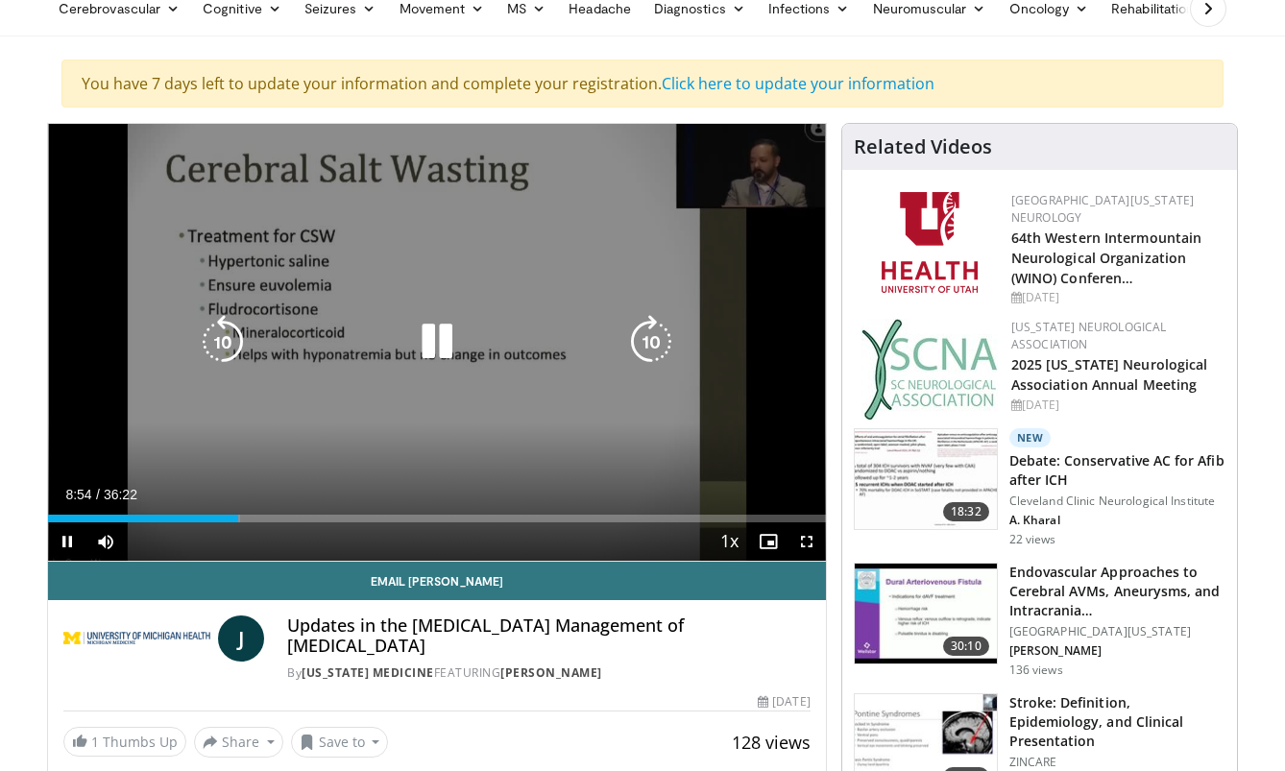
click at [294, 526] on div "Current Time 8:54 / Duration 36:22 Pause Skip Backward Skip Forward Mute 0% Loa…" at bounding box center [437, 541] width 778 height 38
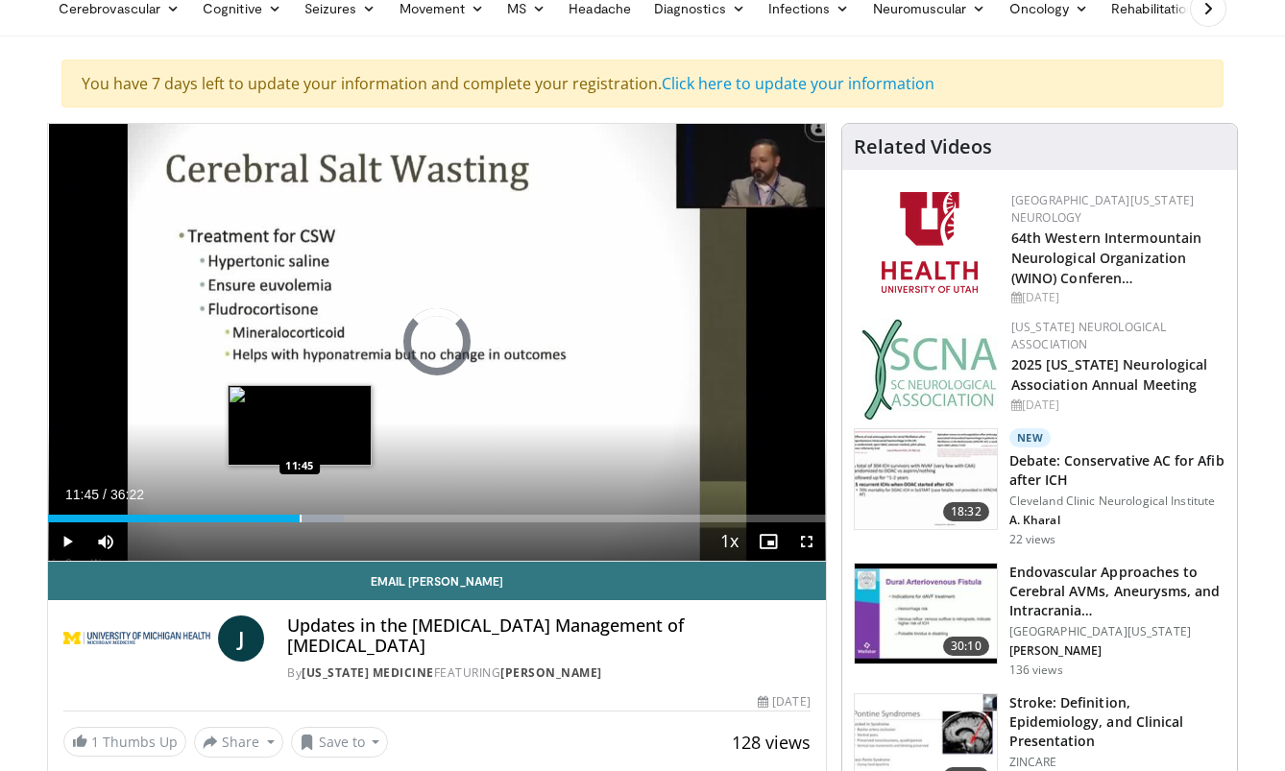
click at [300, 512] on div "Loaded : 38.04% 11:45 11:45" at bounding box center [437, 513] width 778 height 18
click at [328, 519] on div "Progress Bar" at bounding box center [329, 519] width 2 height 8
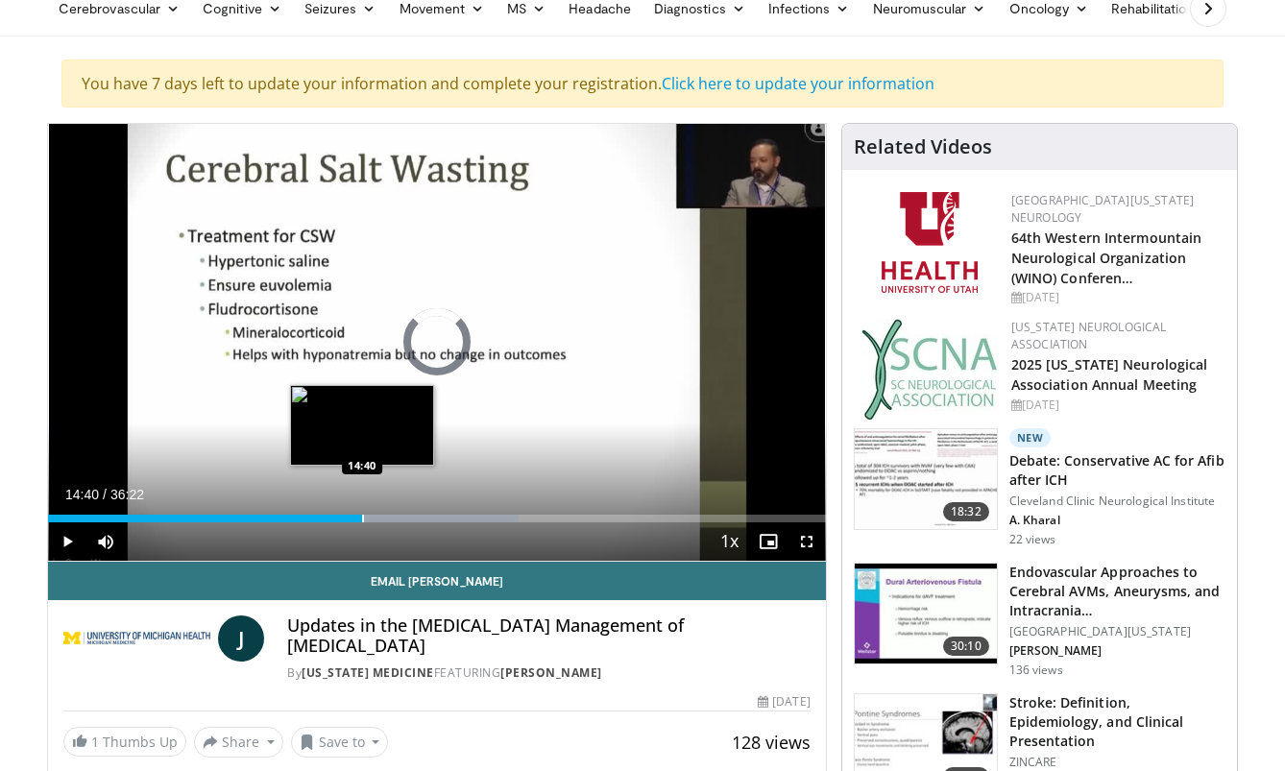
click at [362, 519] on div "Progress Bar" at bounding box center [363, 519] width 2 height 8
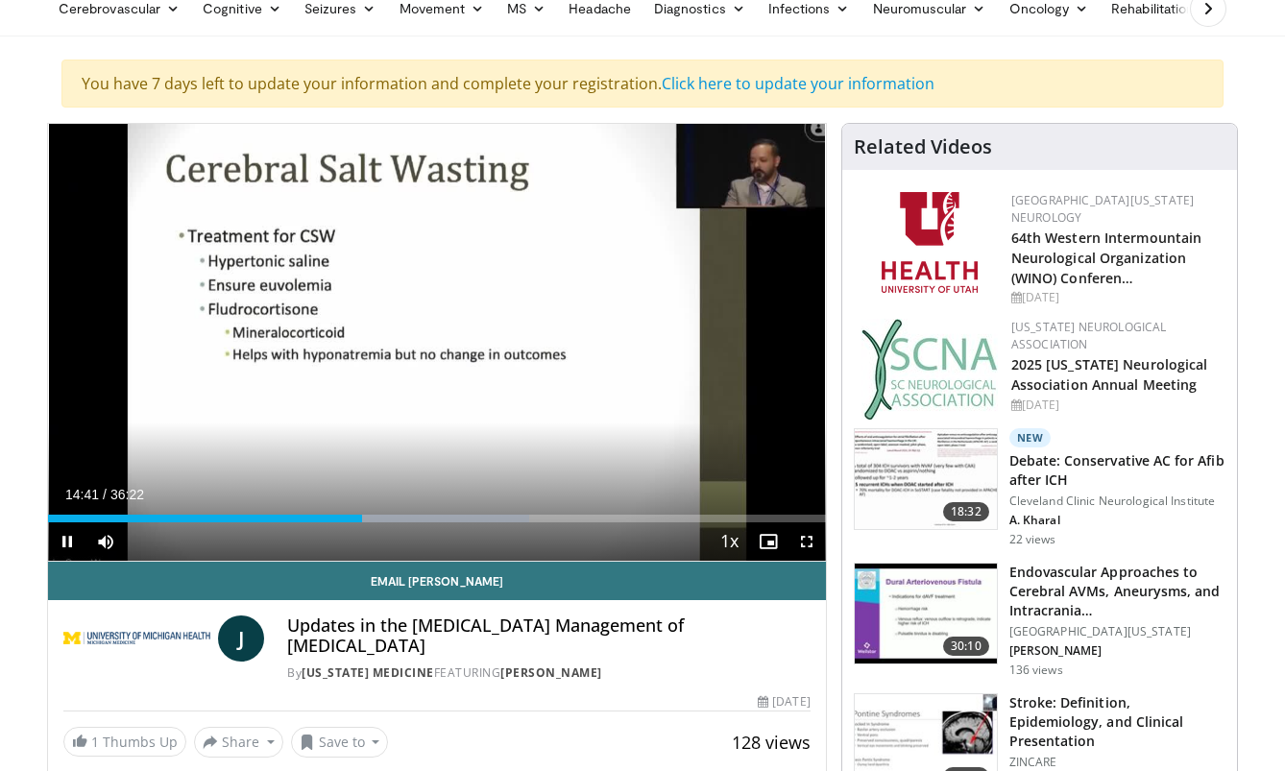
click at [401, 530] on div "Current Time 14:41 / Duration 36:22 Pause Skip Backward Skip Forward Mute 0% Lo…" at bounding box center [437, 541] width 778 height 38
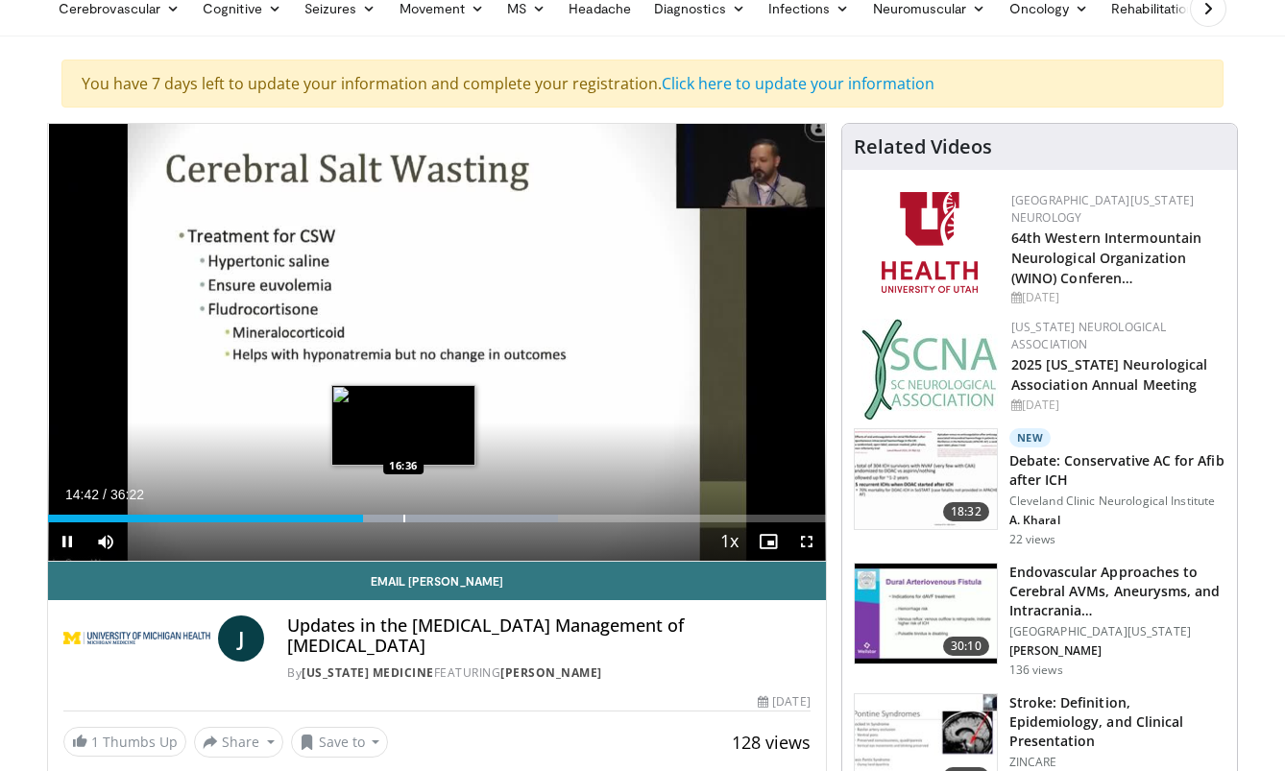
click at [403, 511] on div "Loaded : 65.53% 14:42 16:36" at bounding box center [437, 513] width 778 height 18
click at [428, 515] on div "Progress Bar" at bounding box center [429, 519] width 2 height 8
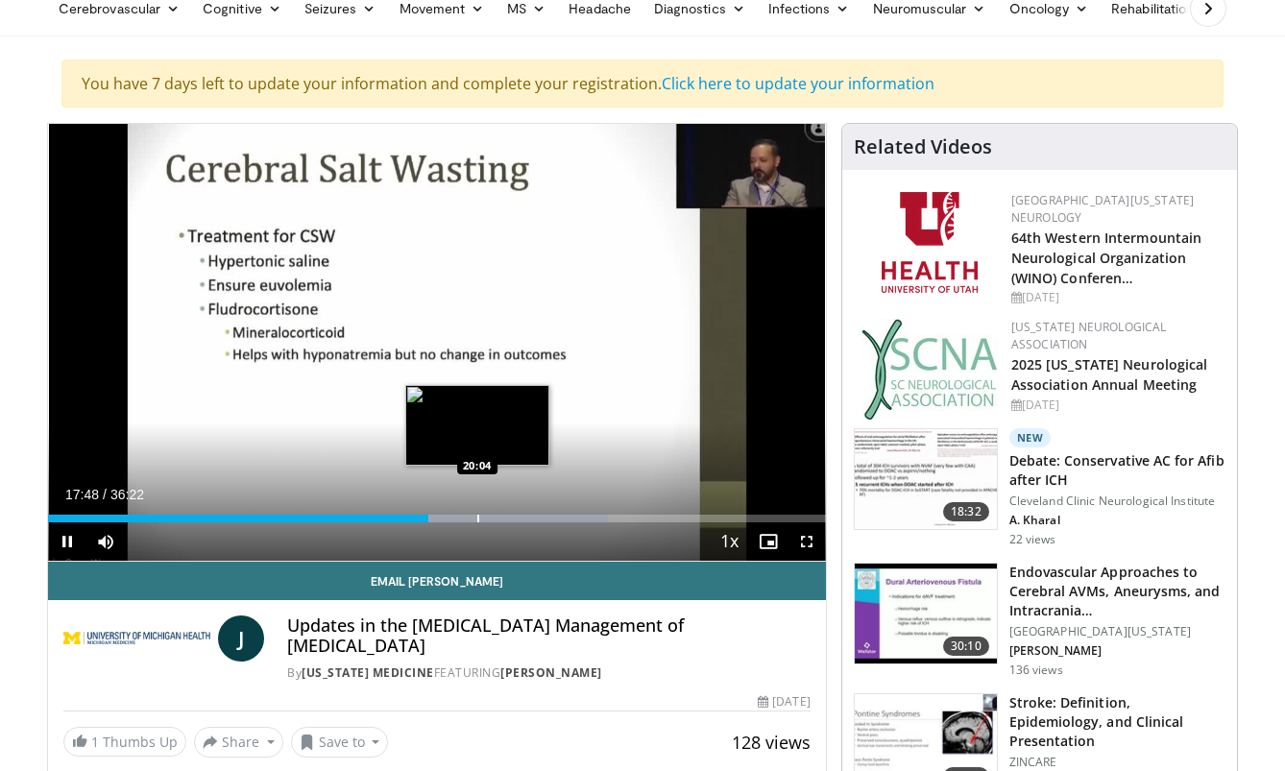
click at [478, 516] on video-js "**********" at bounding box center [437, 343] width 778 height 438
click at [479, 519] on div "Progress Bar" at bounding box center [480, 519] width 2 height 8
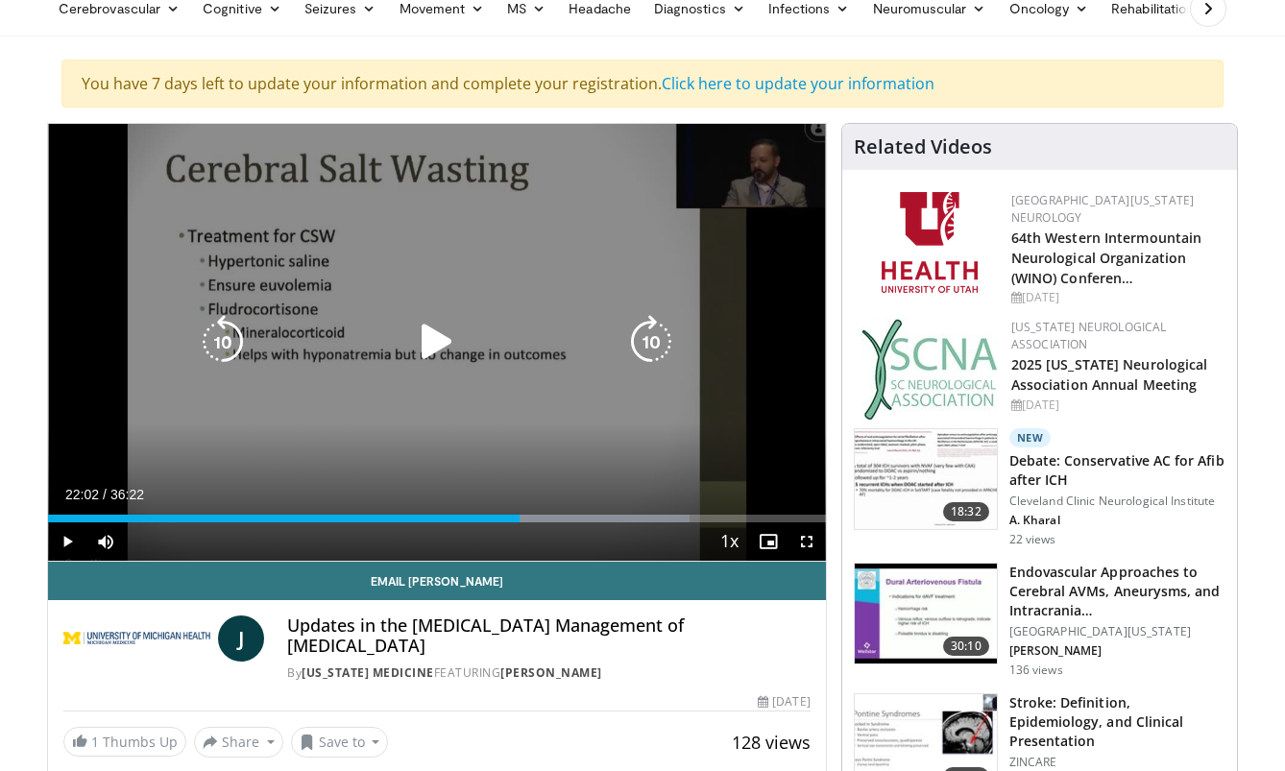
click at [519, 517] on div "Progress Bar" at bounding box center [560, 519] width 258 height 8
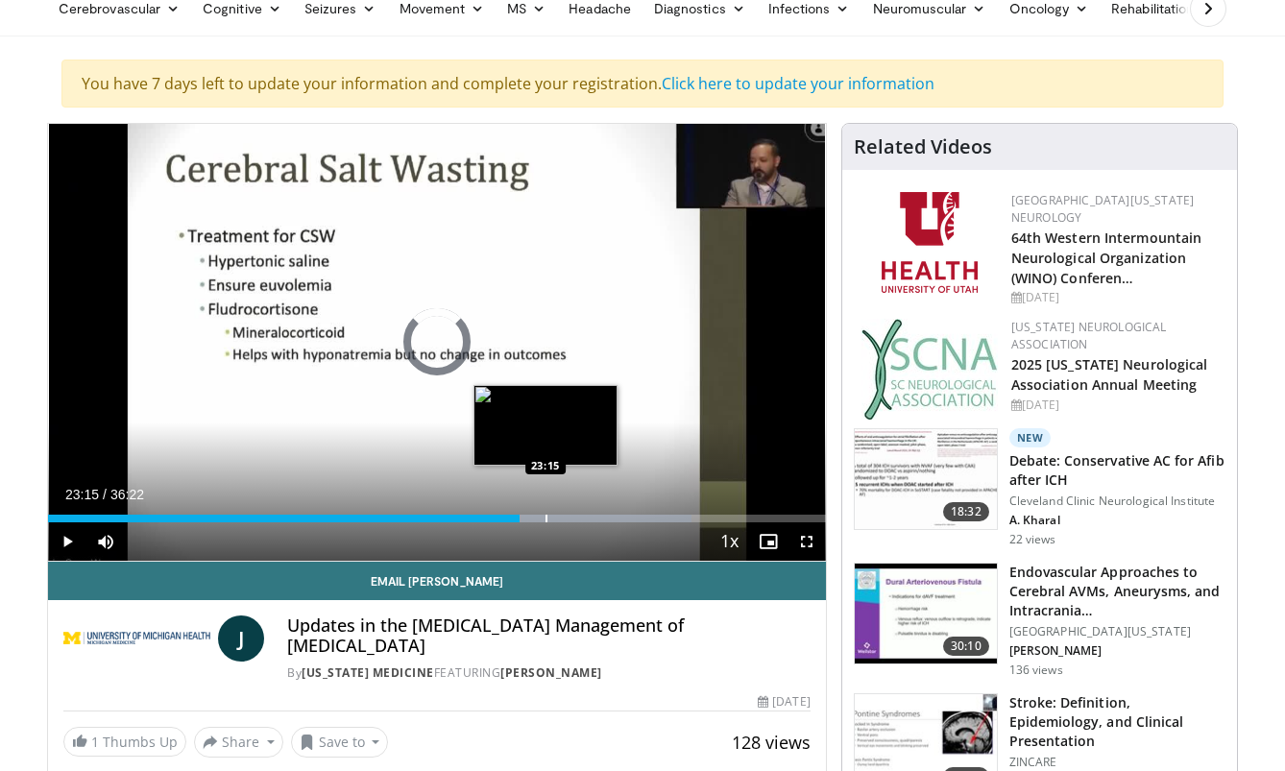
click at [545, 517] on div "Progress Bar" at bounding box center [546, 519] width 2 height 8
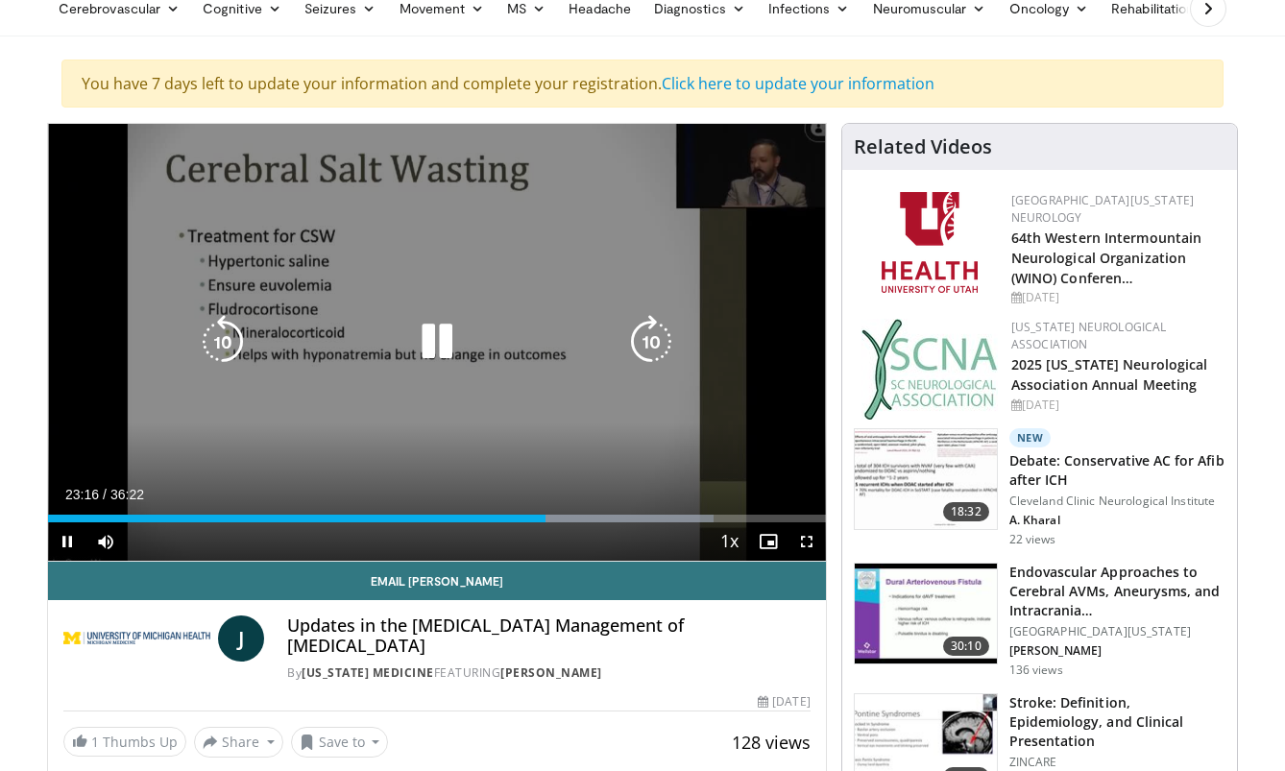
click at [593, 518] on div "Progress Bar" at bounding box center [585, 519] width 256 height 8
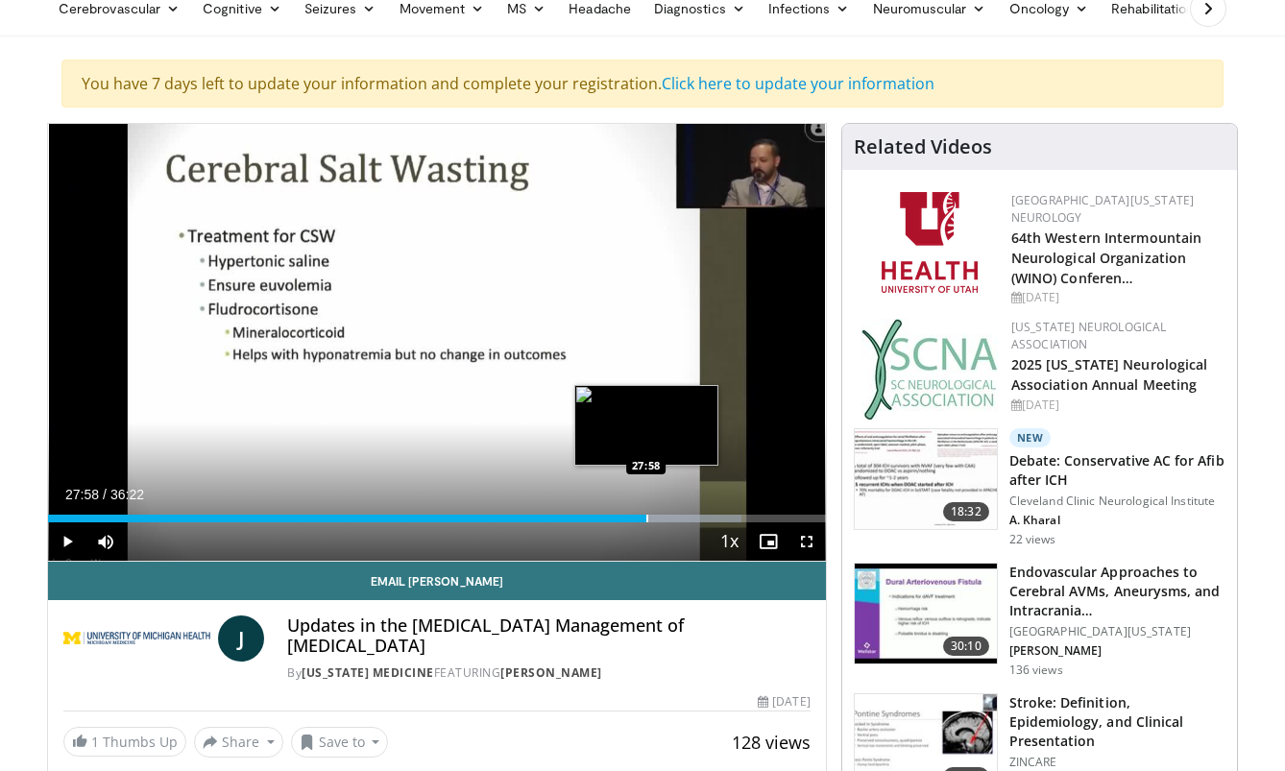
click at [646, 520] on div "Progress Bar" at bounding box center [647, 519] width 2 height 8
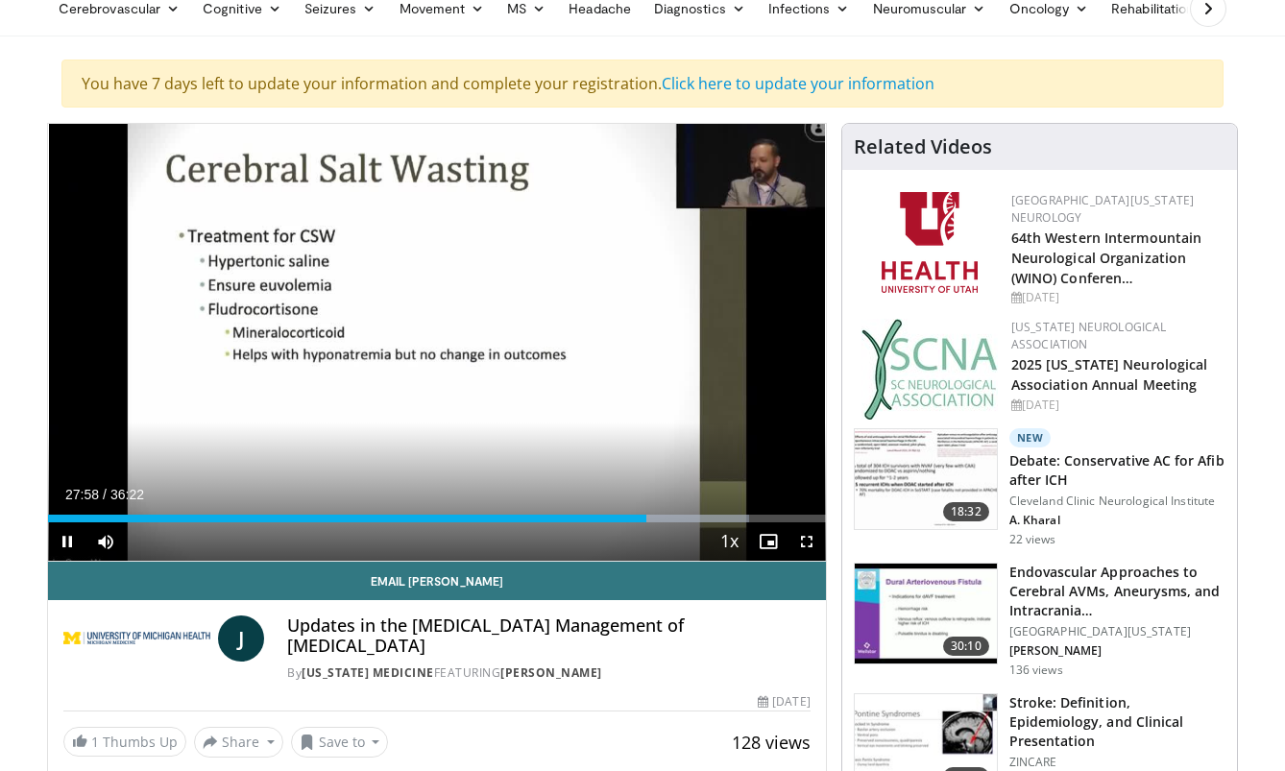
click at [663, 523] on div "Current Time 27:58 / Duration 36:22 Pause Skip Backward Skip Forward Mute 0% Lo…" at bounding box center [437, 541] width 778 height 38
click at [703, 518] on div "Progress Bar" at bounding box center [704, 519] width 2 height 8
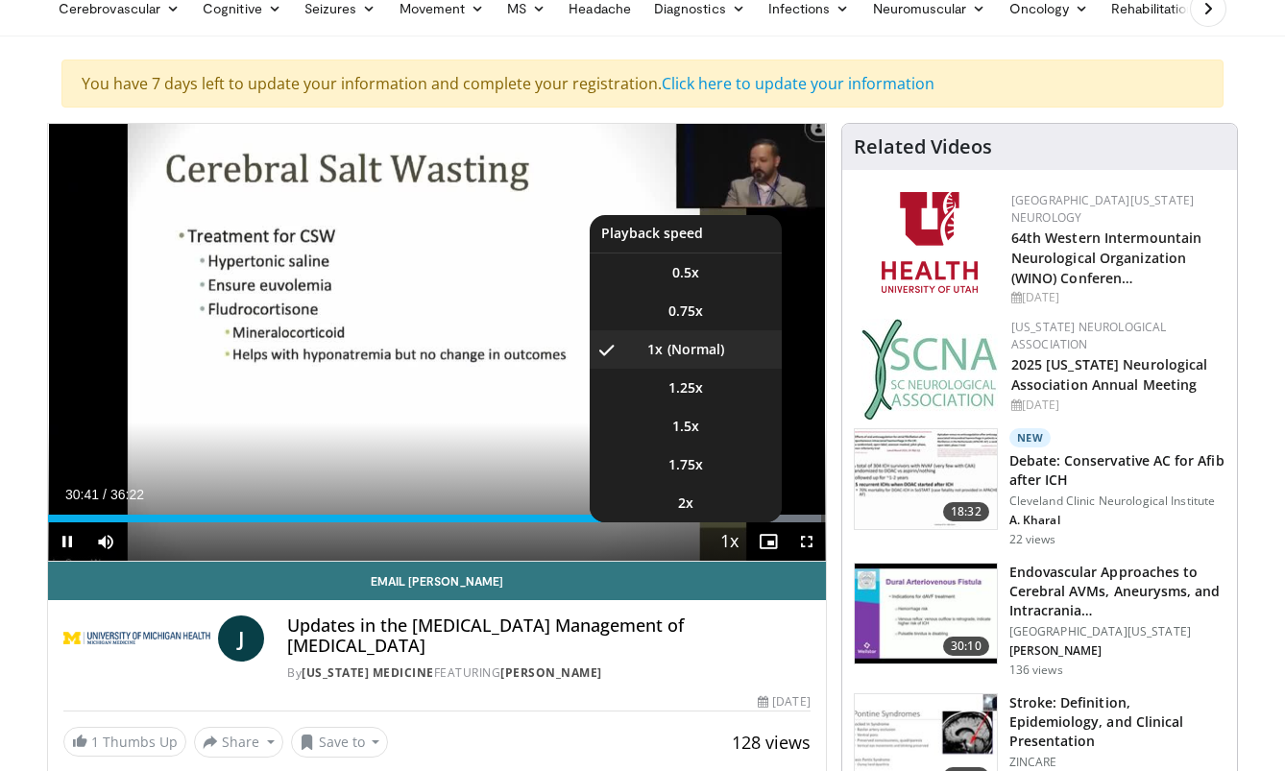
click at [745, 522] on button "Playback Rate" at bounding box center [729, 541] width 38 height 38
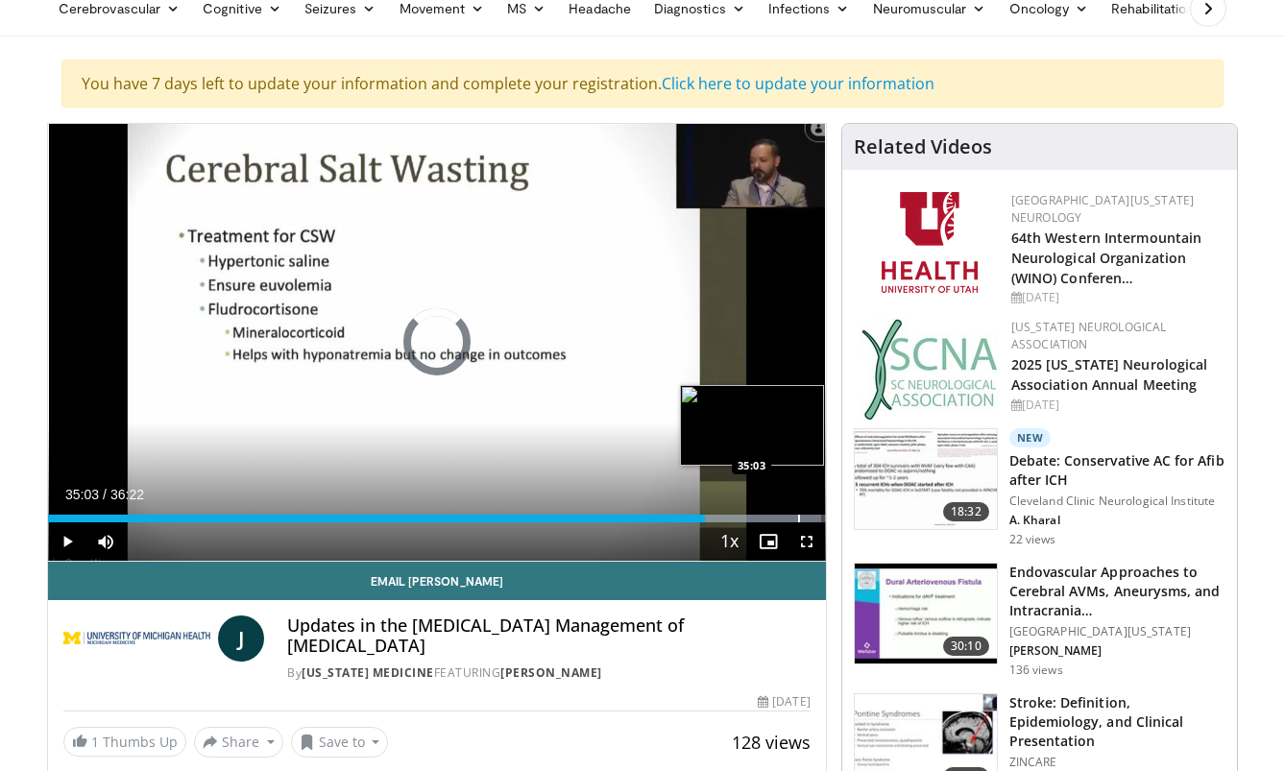
click at [798, 516] on div "Progress Bar" at bounding box center [799, 519] width 2 height 8
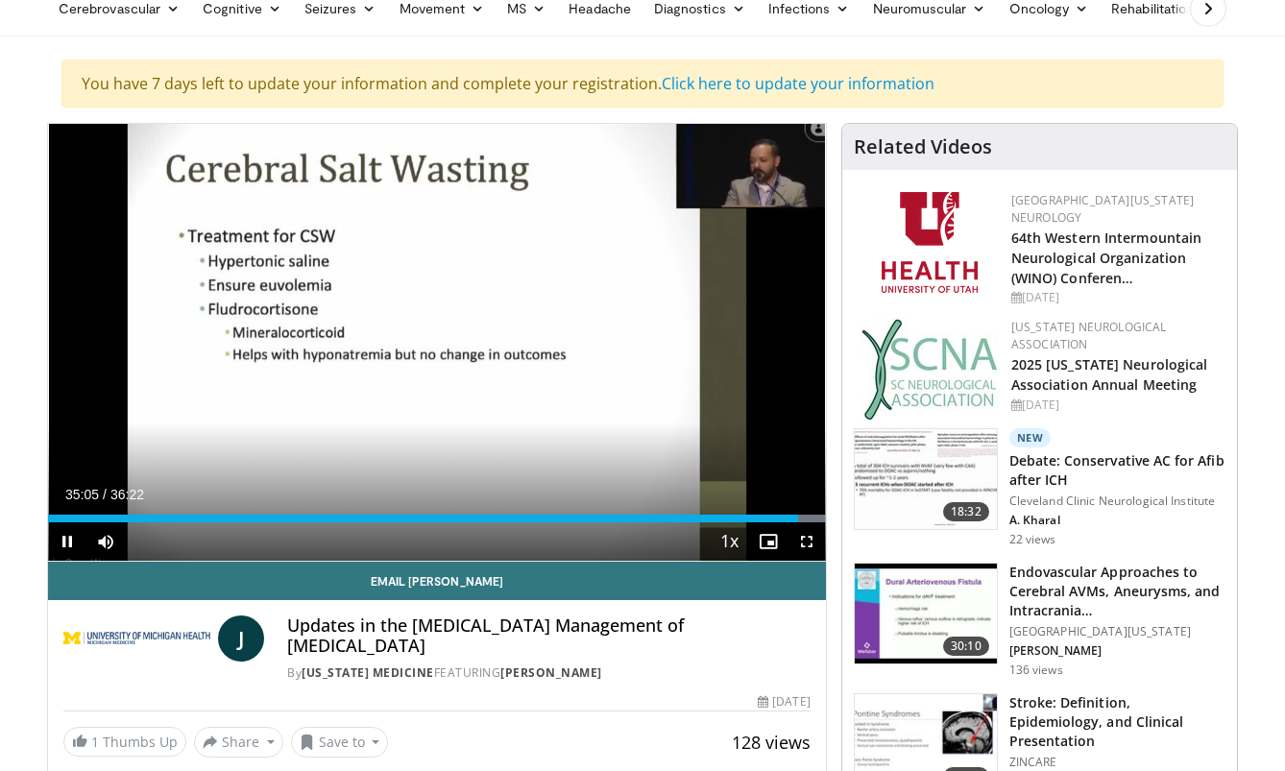
click at [162, 523] on div "Current Time 35:05 / Duration 36:22 Pause Skip Backward Skip Forward Mute 0% Lo…" at bounding box center [437, 541] width 778 height 38
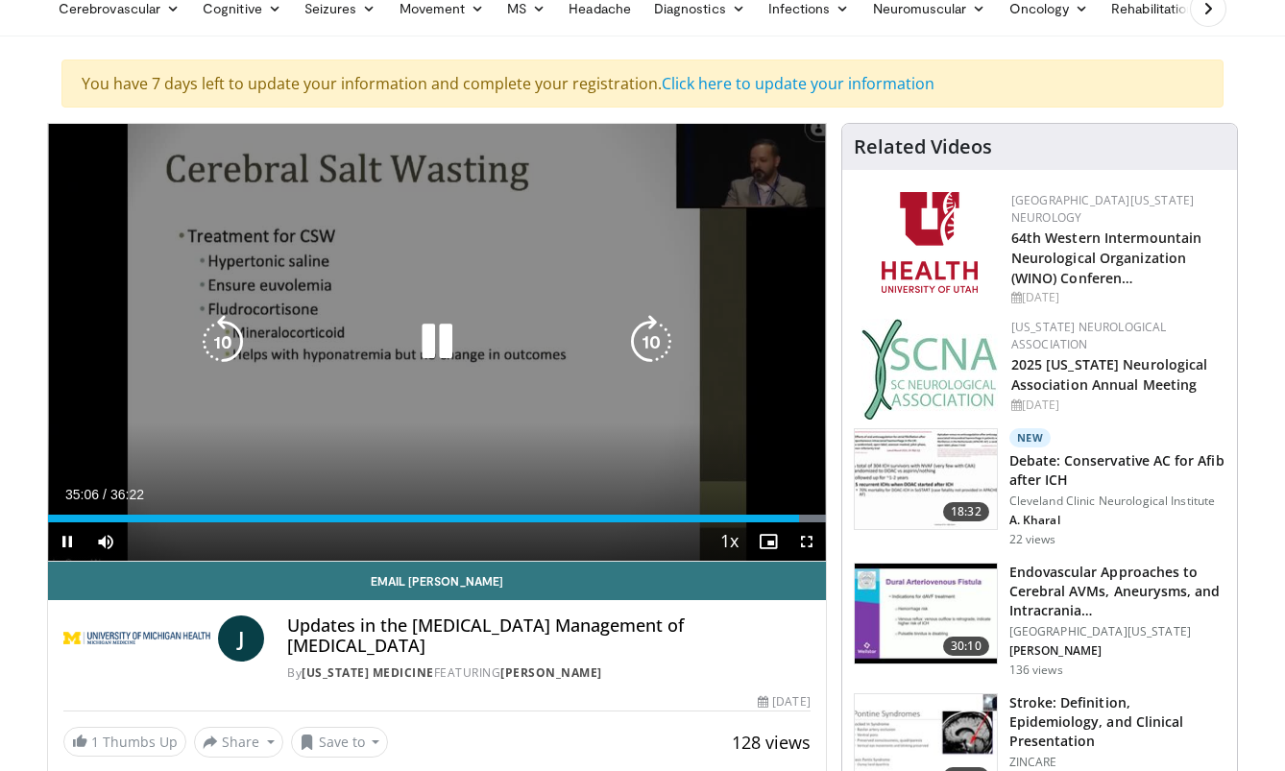
click at [0, 0] on div "Progress Bar" at bounding box center [0, 0] width 0 height 0
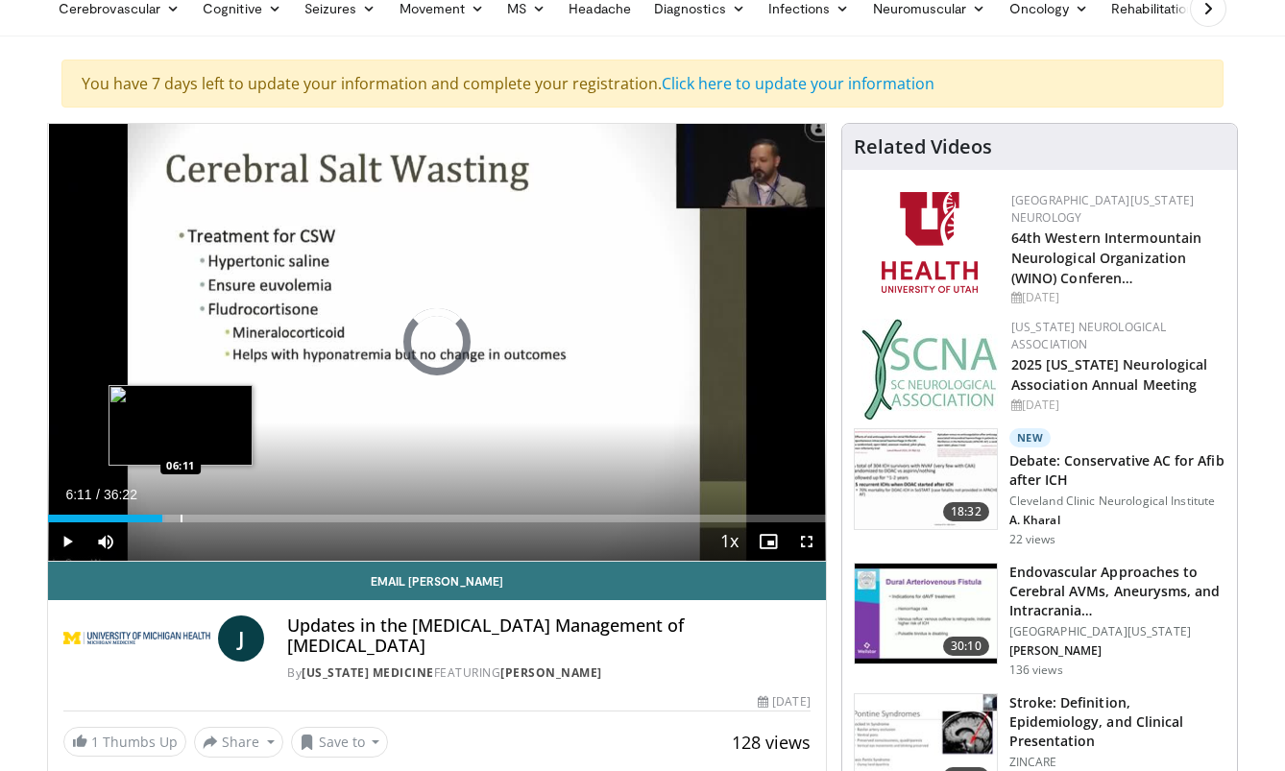
click at [181, 518] on div "Progress Bar" at bounding box center [182, 519] width 2 height 8
click at [166, 520] on div "Progress Bar" at bounding box center [167, 519] width 2 height 8
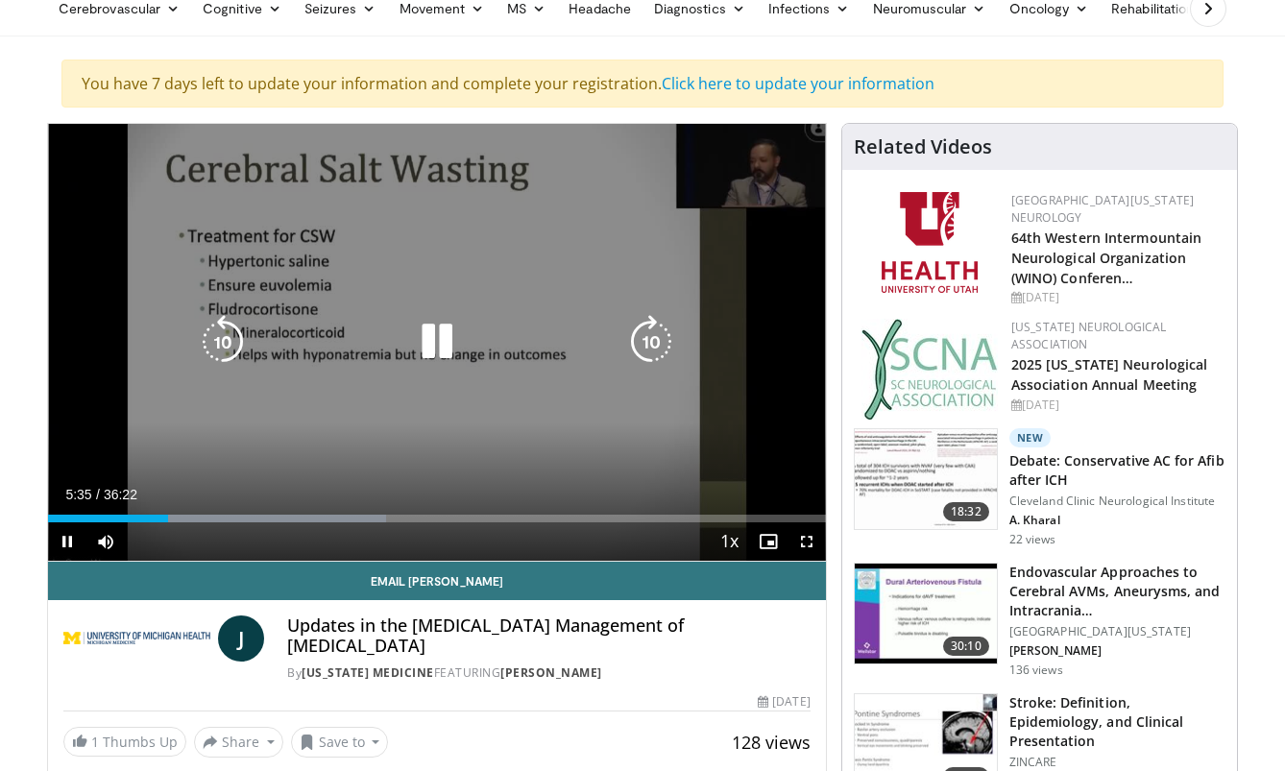
click at [313, 288] on div "10 seconds Tap to unmute" at bounding box center [437, 342] width 778 height 437
click at [266, 438] on div "10 seconds Tap to unmute" at bounding box center [437, 342] width 778 height 437
click at [434, 341] on icon "Video Player" at bounding box center [437, 342] width 54 height 54
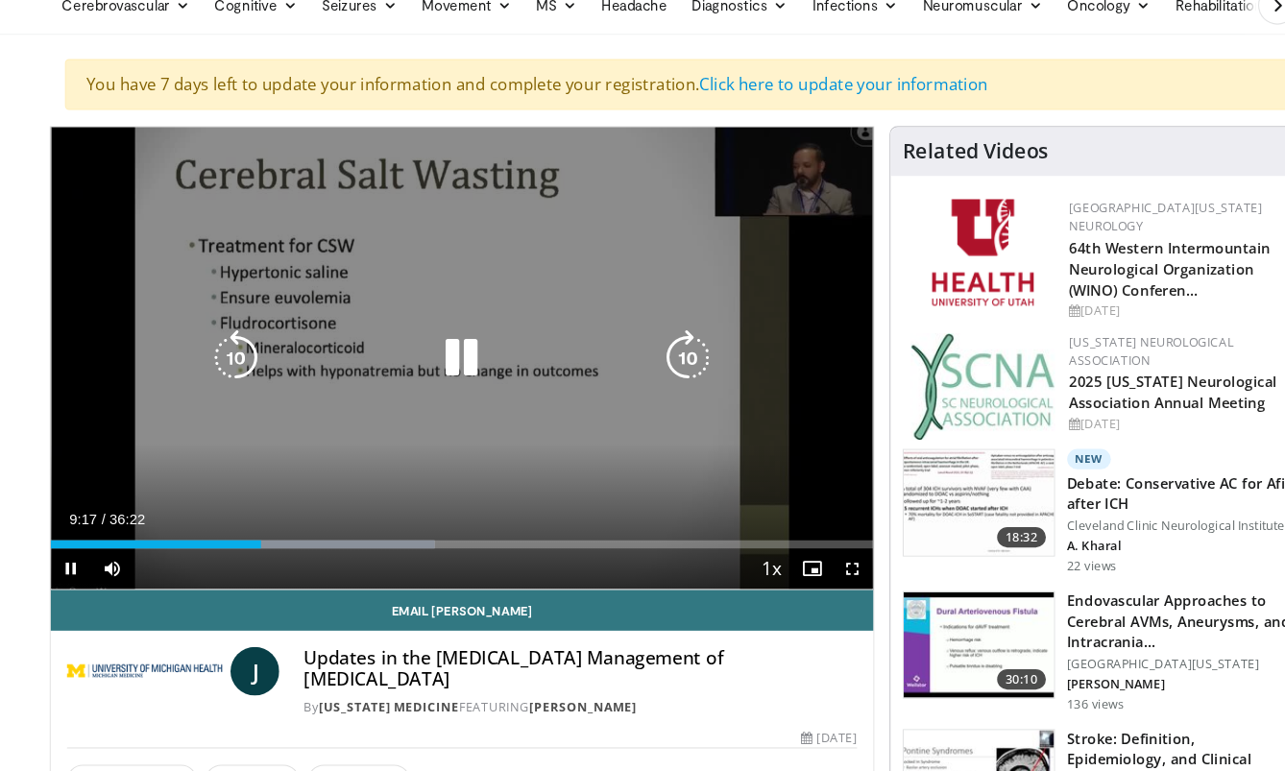
scroll to position [97, 0]
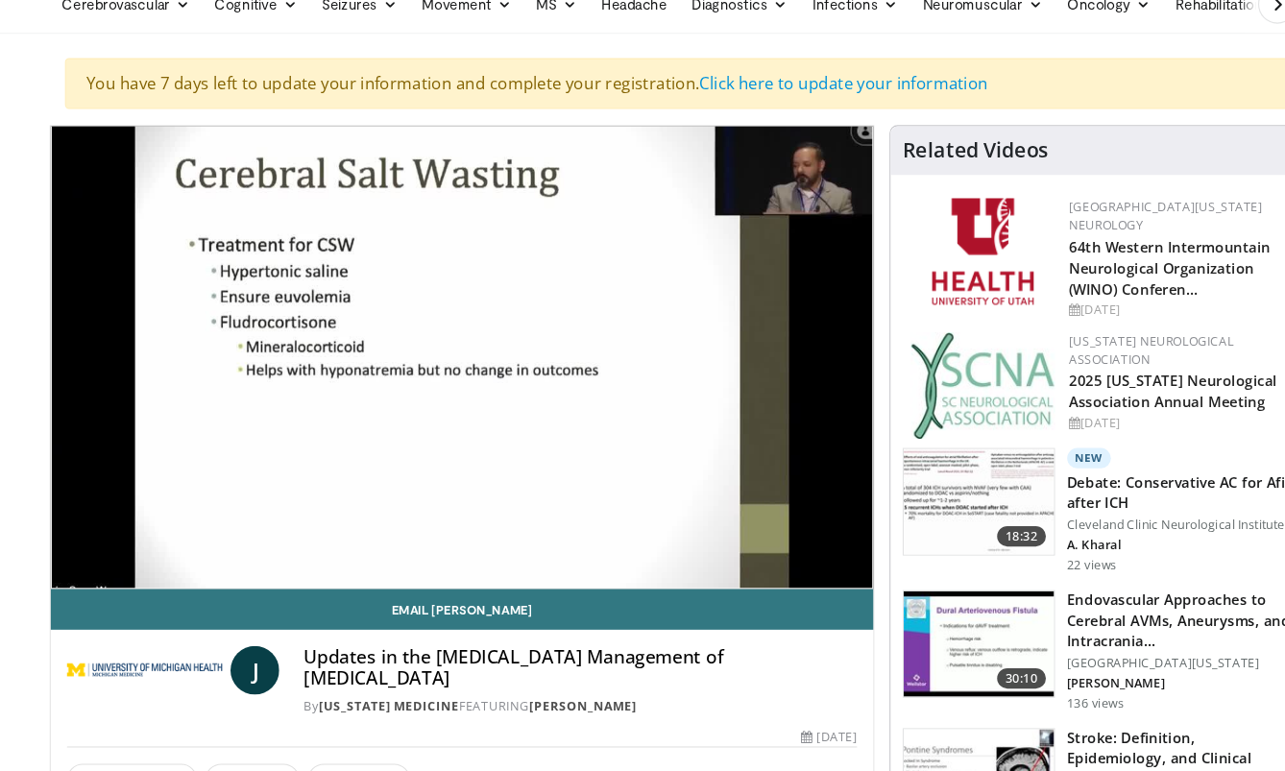
drag, startPoint x: 1122, startPoint y: 0, endPoint x: 1125, endPoint y: -13, distance: 13.7
click at [1125, 0] on html "Vumedi Week 2025 Channel Watch Now Specialties Adult & Family Medicine Allergy,…" at bounding box center [642, 288] width 1285 height 771
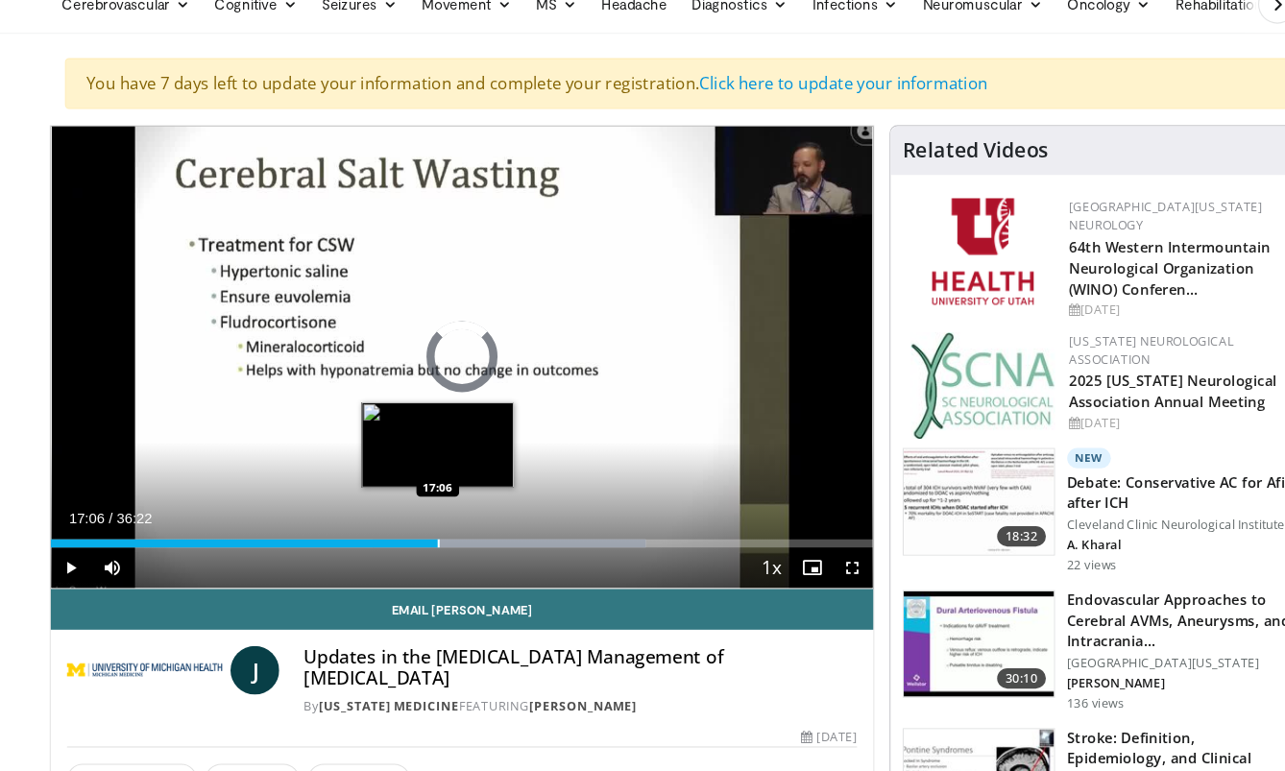
click at [418, 552] on div "Progress Bar" at bounding box center [481, 556] width 258 height 8
click at [413, 552] on div "Loaded : 80.53% 17:07 16:09" at bounding box center [437, 556] width 778 height 8
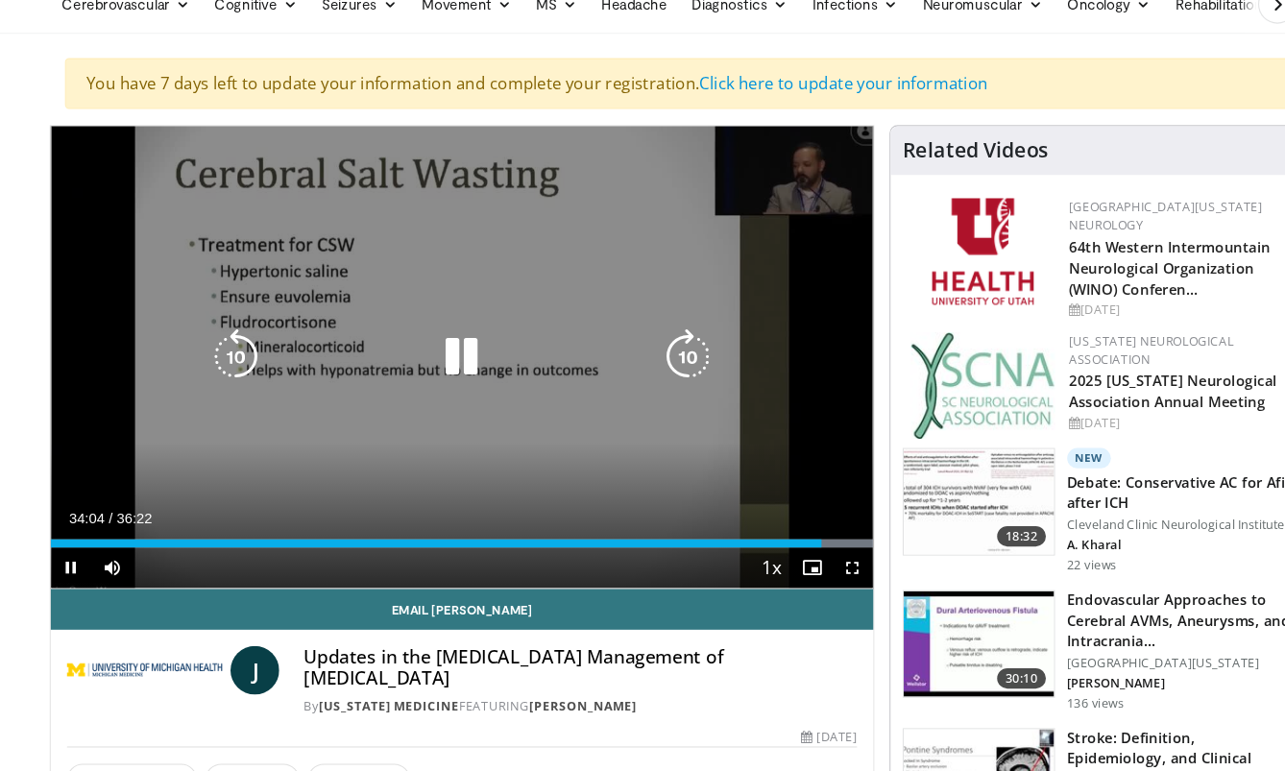
click at [453, 352] on icon "Video Player" at bounding box center [437, 379] width 54 height 54
